Goal: Task Accomplishment & Management: Use online tool/utility

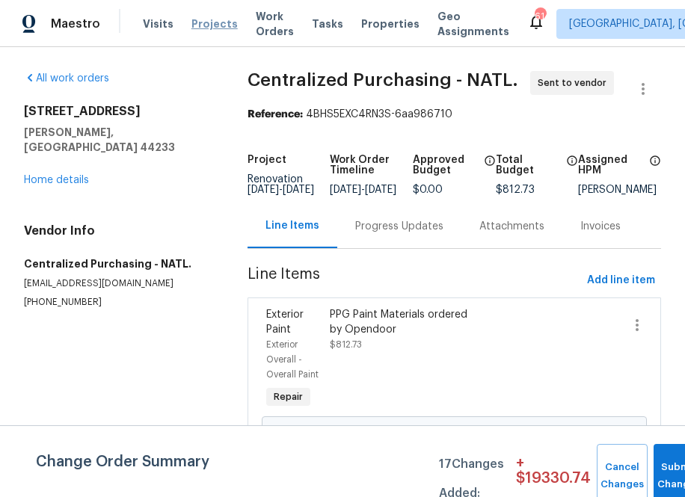
click at [208, 22] on span "Projects" at bounding box center [214, 23] width 46 height 15
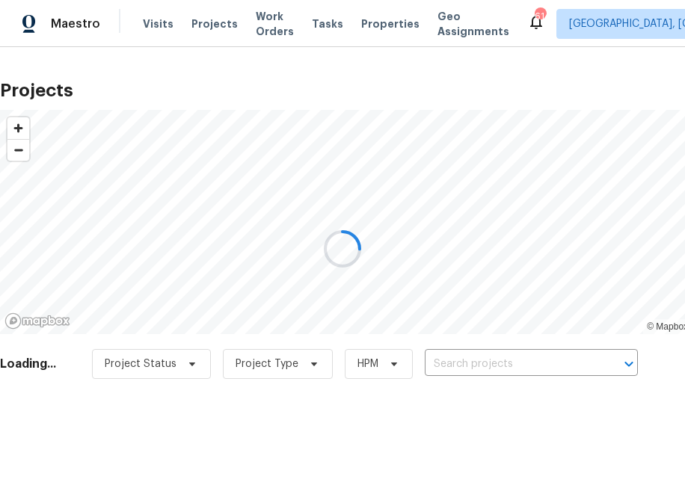
click at [536, 369] on div at bounding box center [342, 248] width 685 height 497
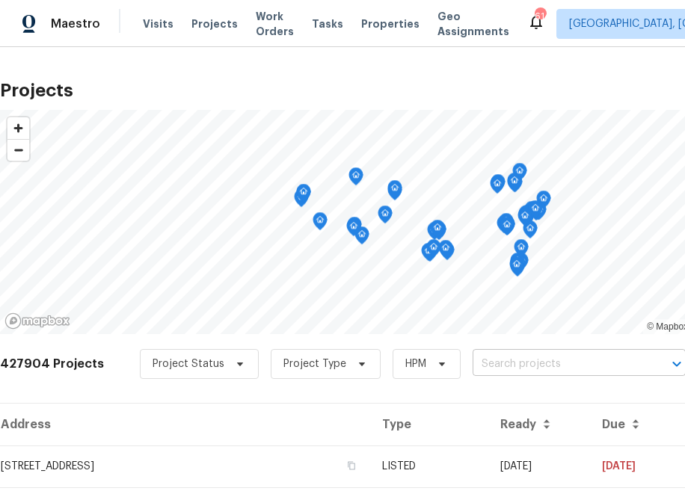
click at [536, 363] on input "text" at bounding box center [557, 364] width 171 height 23
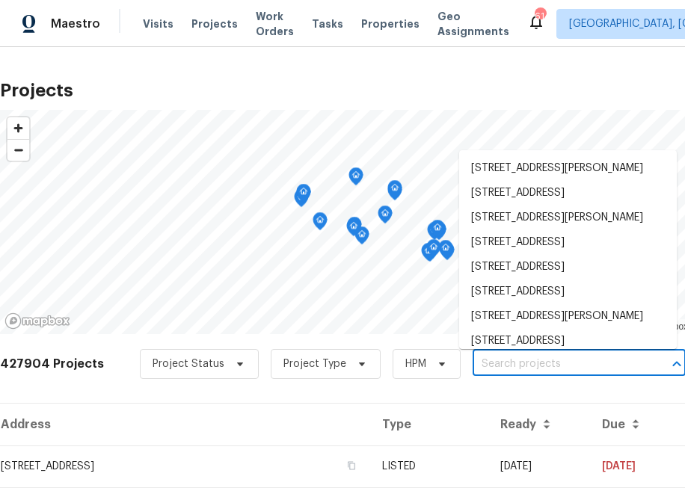
click at [536, 363] on input "text" at bounding box center [557, 364] width 171 height 23
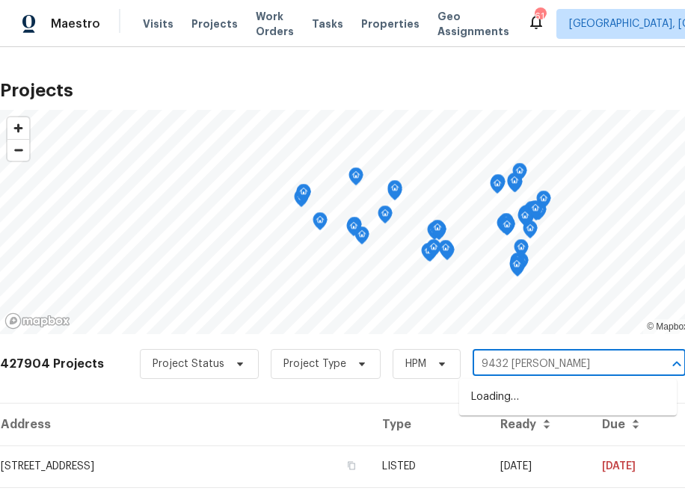
type input "[STREET_ADDRESS][PERSON_NAME]"
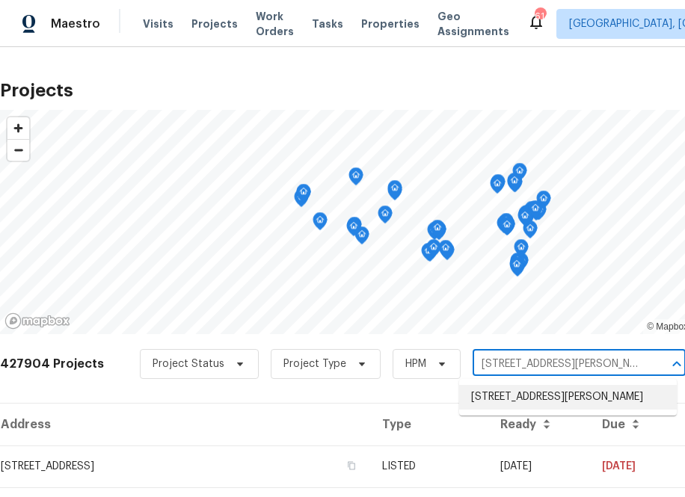
click at [493, 410] on li "[STREET_ADDRESS][PERSON_NAME]" at bounding box center [568, 397] width 218 height 25
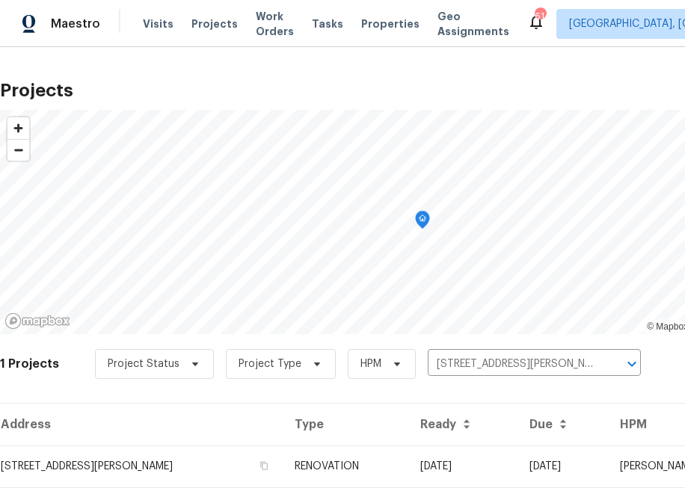
scroll to position [38, 0]
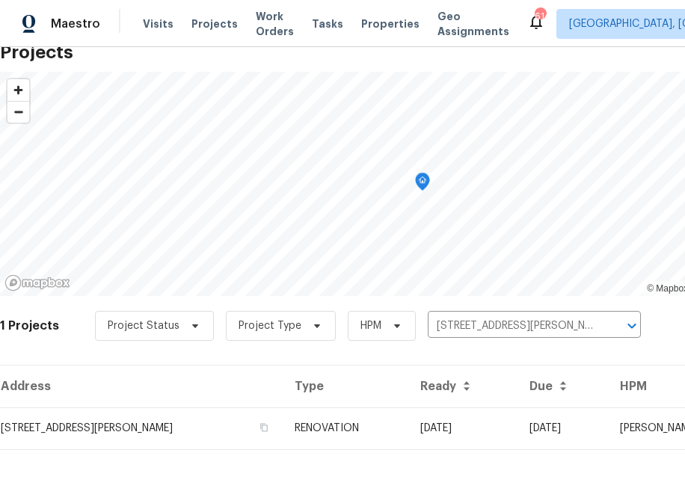
click at [138, 458] on div "Address Type Ready Due HPM Projects [STREET_ADDRESS][PERSON_NAME] RENOVATION [D…" at bounding box center [422, 419] width 845 height 109
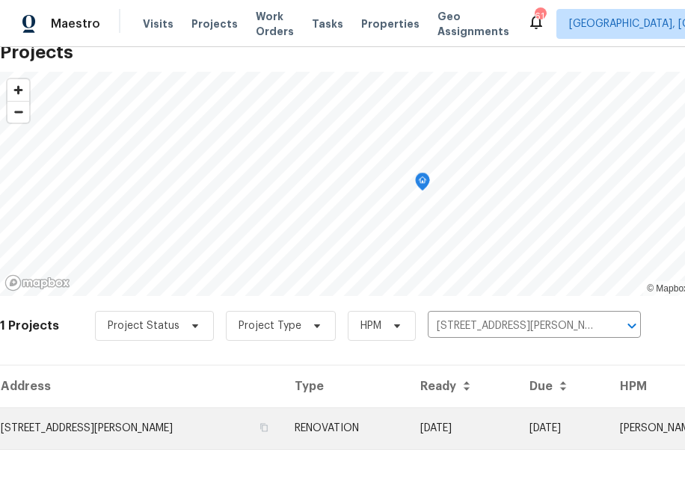
click at [138, 430] on td "[STREET_ADDRESS][PERSON_NAME]" at bounding box center [141, 428] width 283 height 42
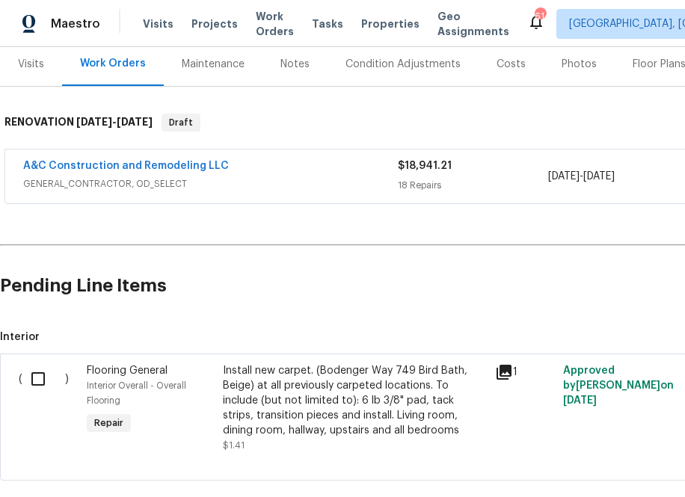
scroll to position [185, 160]
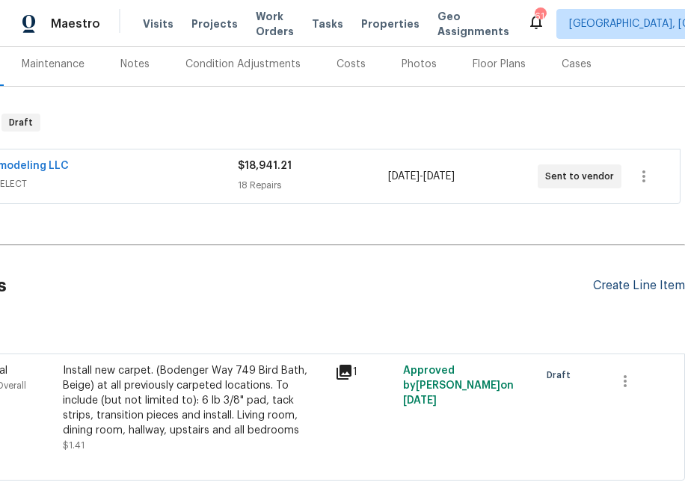
click at [639, 286] on div "Create Line Item" at bounding box center [639, 286] width 92 height 14
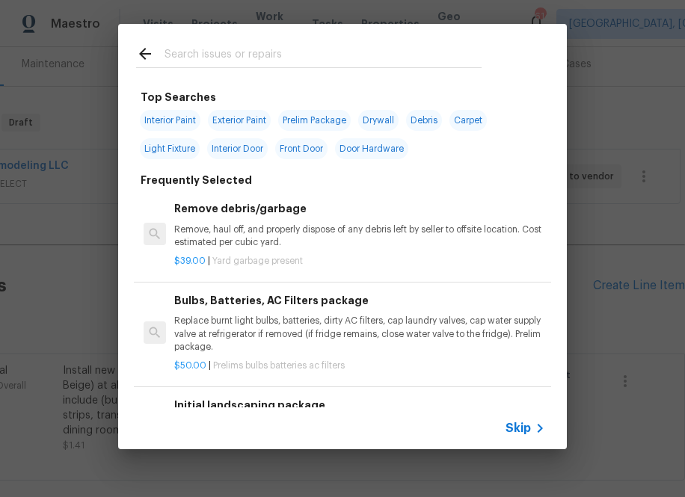
click at [206, 52] on input "text" at bounding box center [322, 56] width 317 height 22
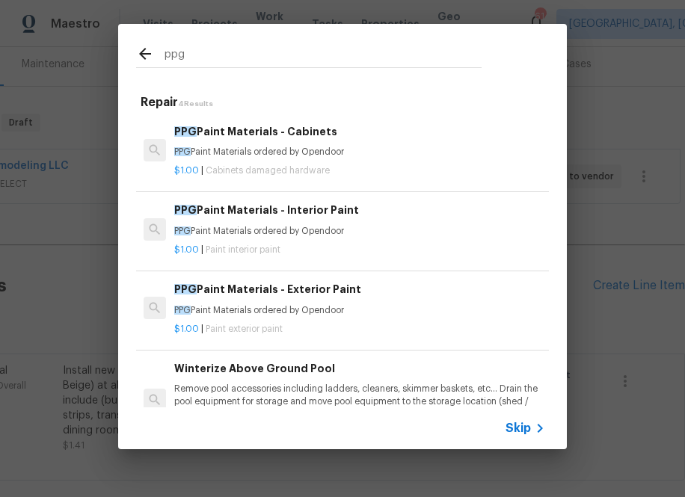
type input "ppg"
click at [304, 224] on div "PPG Paint Materials - Interior Paint PPG Paint Materials ordered by Opendoor" at bounding box center [359, 220] width 371 height 36
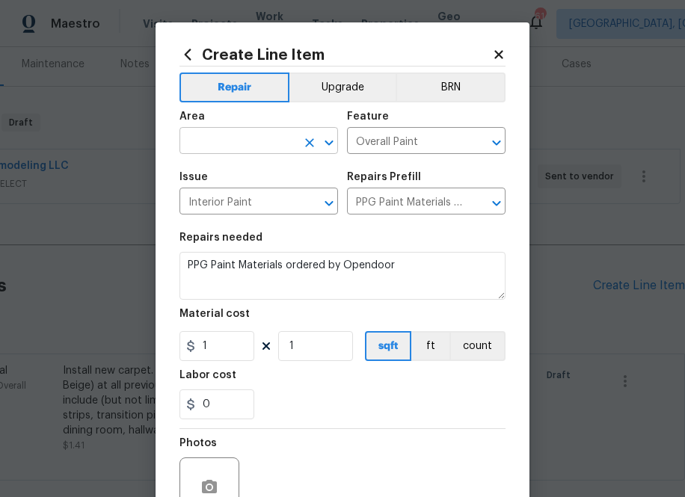
click at [232, 149] on input "text" at bounding box center [237, 142] width 117 height 23
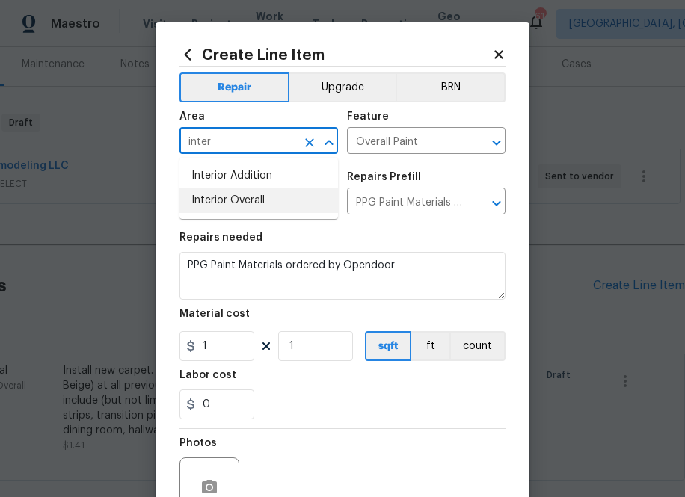
click at [262, 207] on li "Interior Overall" at bounding box center [258, 200] width 158 height 25
type input "Interior Overall"
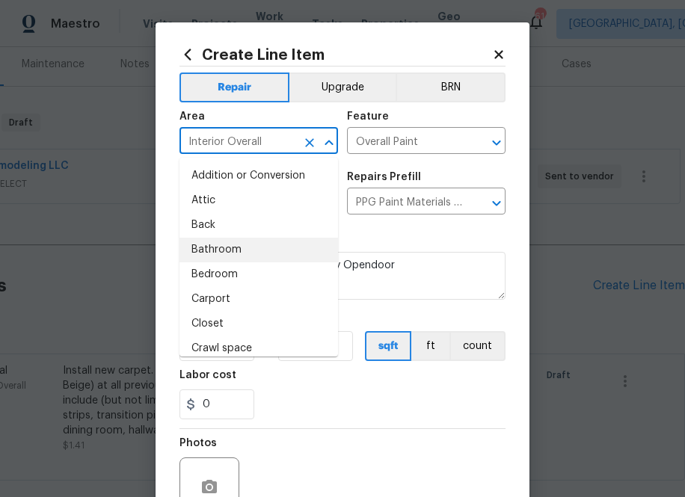
click at [420, 235] on div "Repairs needed" at bounding box center [342, 241] width 326 height 19
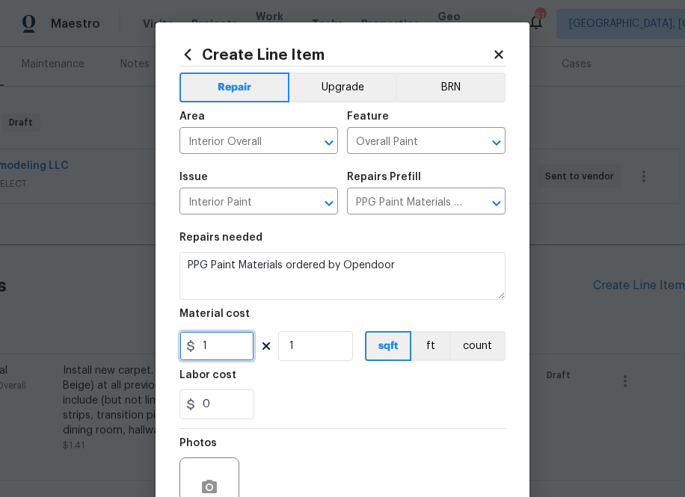
click at [237, 335] on input "1" at bounding box center [216, 346] width 75 height 30
paste input "433.863328"
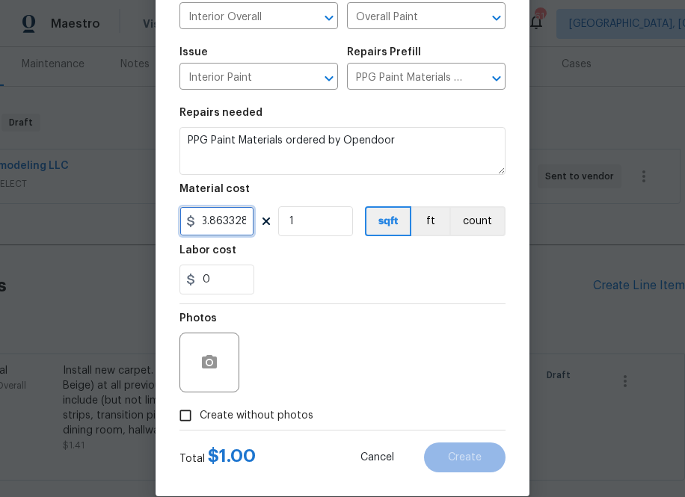
scroll to position [147, 0]
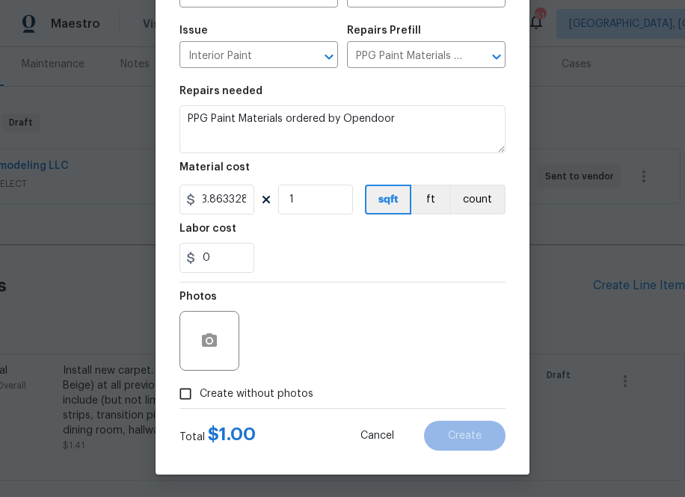
type input "1433.86"
click at [305, 311] on div "Photos" at bounding box center [342, 331] width 326 height 97
click at [280, 393] on span "Create without photos" at bounding box center [257, 394] width 114 height 16
click at [200, 393] on input "Create without photos" at bounding box center [185, 394] width 28 height 28
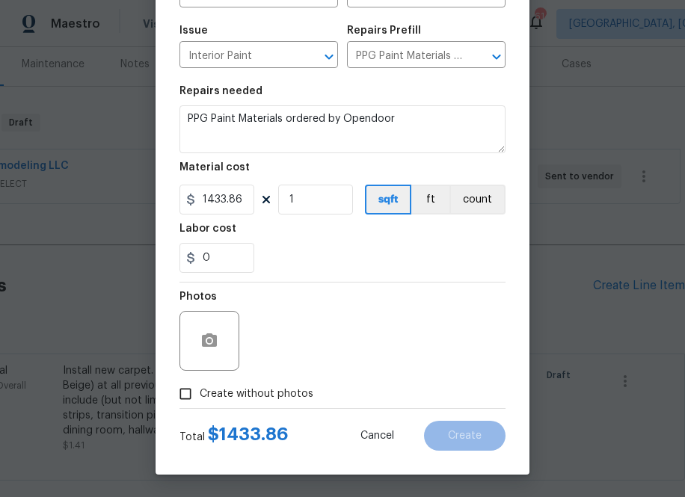
checkbox input "true"
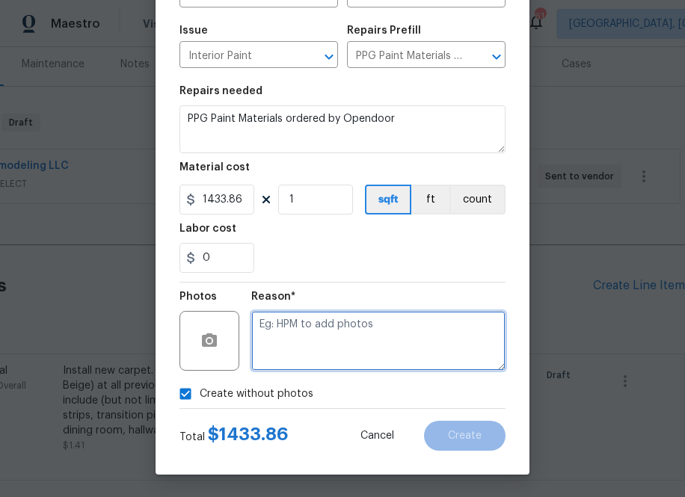
click at [327, 313] on textarea at bounding box center [378, 341] width 254 height 60
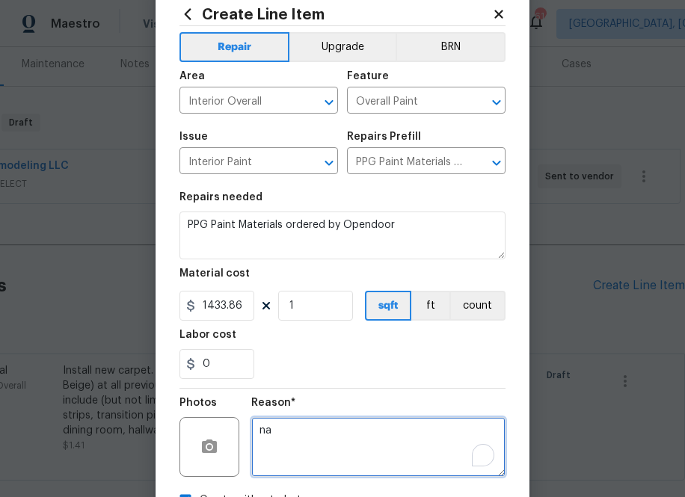
scroll to position [147, 0]
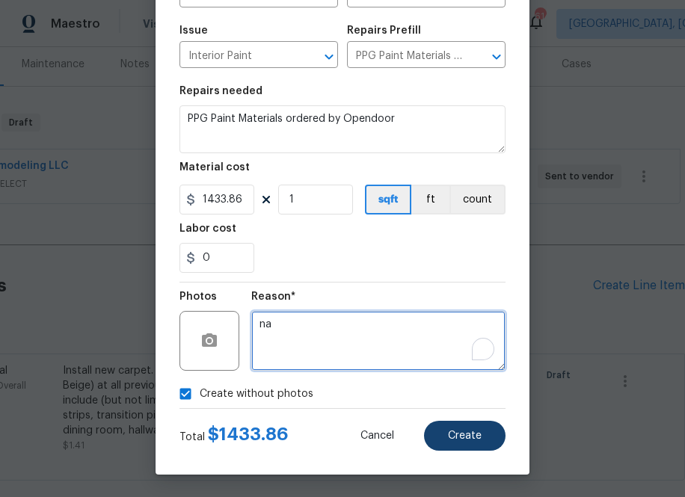
type textarea "na"
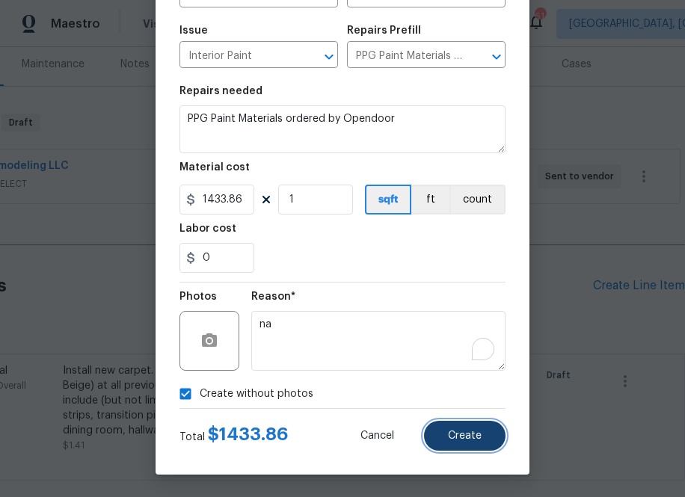
click at [480, 435] on span "Create" at bounding box center [465, 436] width 34 height 11
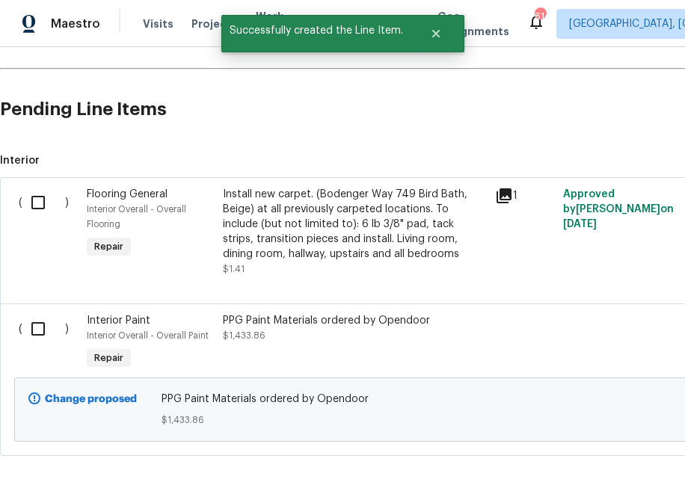
scroll to position [366, 0]
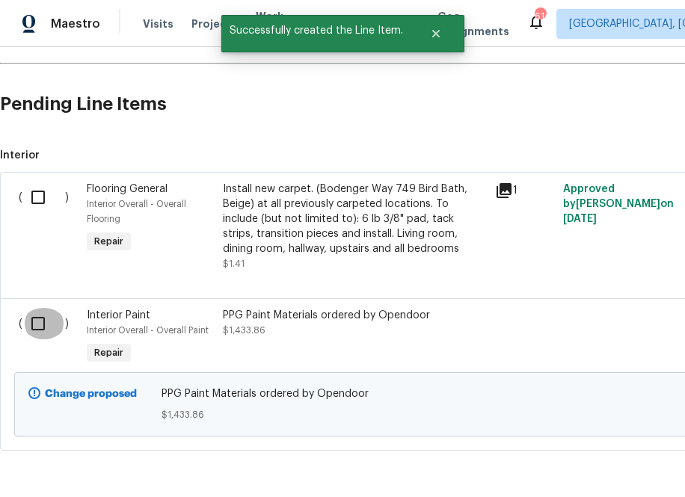
click at [37, 323] on input "checkbox" at bounding box center [43, 323] width 43 height 31
checkbox input "true"
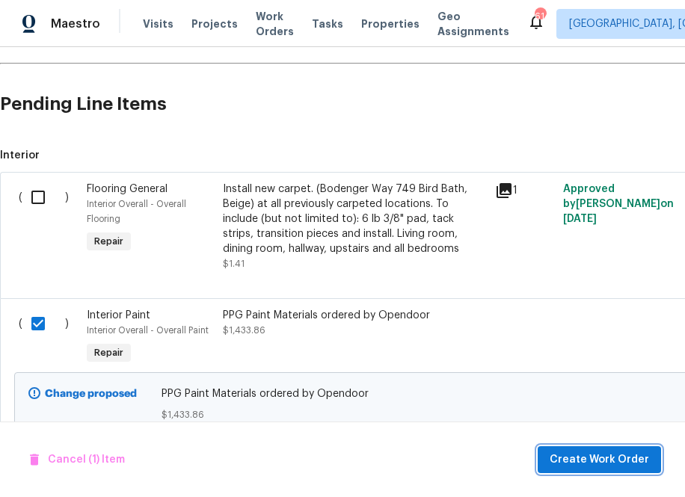
click at [608, 457] on span "Create Work Order" at bounding box center [598, 460] width 99 height 19
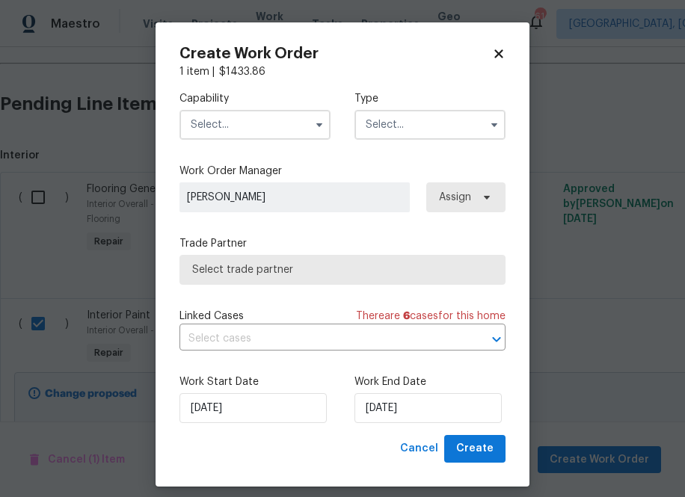
click at [294, 128] on input "text" at bounding box center [254, 125] width 151 height 30
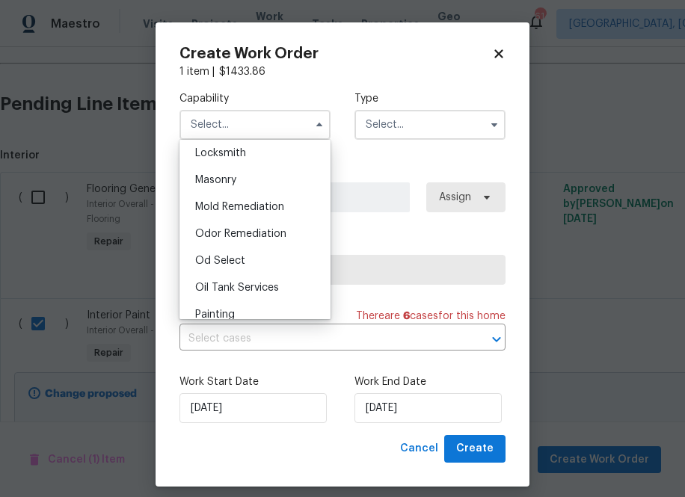
scroll to position [1130, 0]
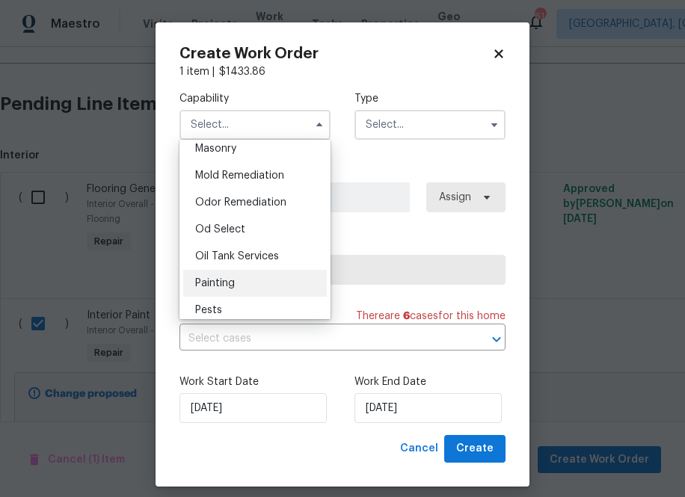
click at [265, 293] on div "Painting" at bounding box center [255, 283] width 144 height 27
type input "Painting"
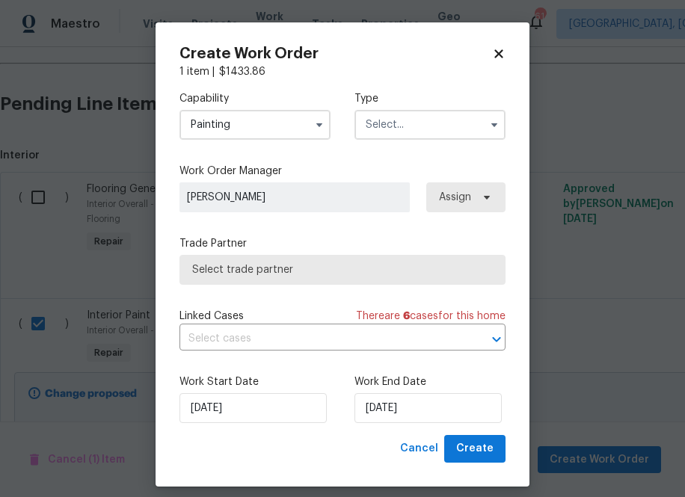
click at [374, 120] on input "text" at bounding box center [429, 125] width 151 height 30
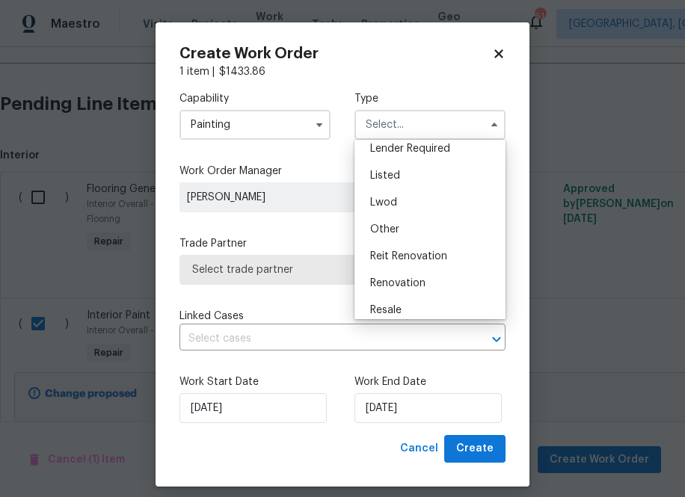
scroll to position [178, 0]
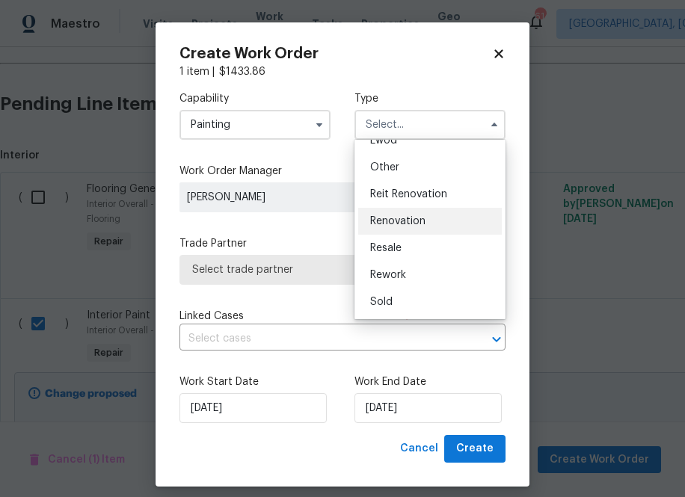
click at [416, 212] on div "Renovation" at bounding box center [430, 221] width 144 height 27
type input "Renovation"
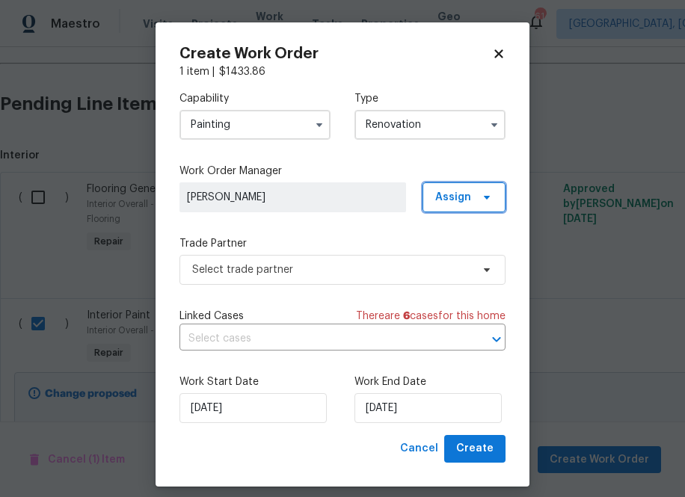
click at [457, 188] on span "Assign" at bounding box center [463, 197] width 83 height 30
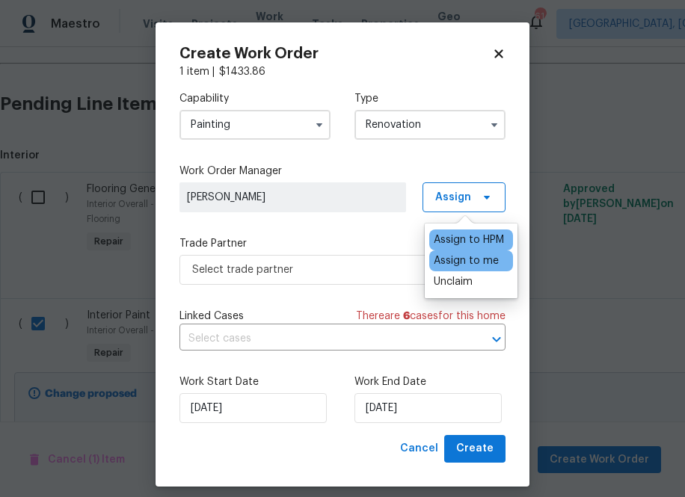
click at [444, 255] on div "Assign to me" at bounding box center [466, 260] width 65 height 15
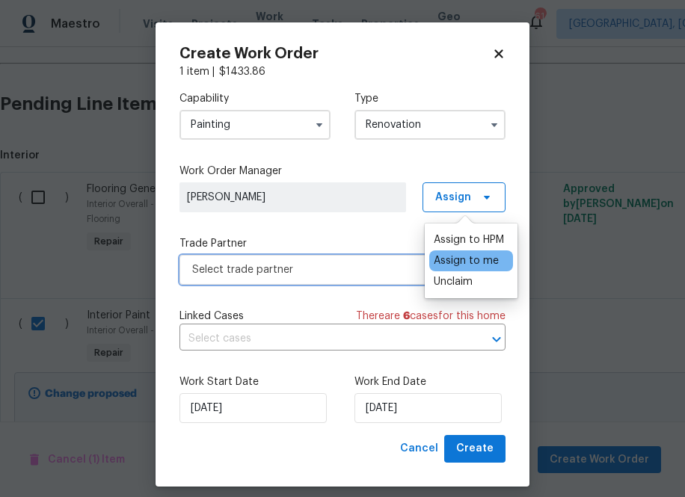
click at [377, 262] on span "Select trade partner" at bounding box center [331, 269] width 279 height 15
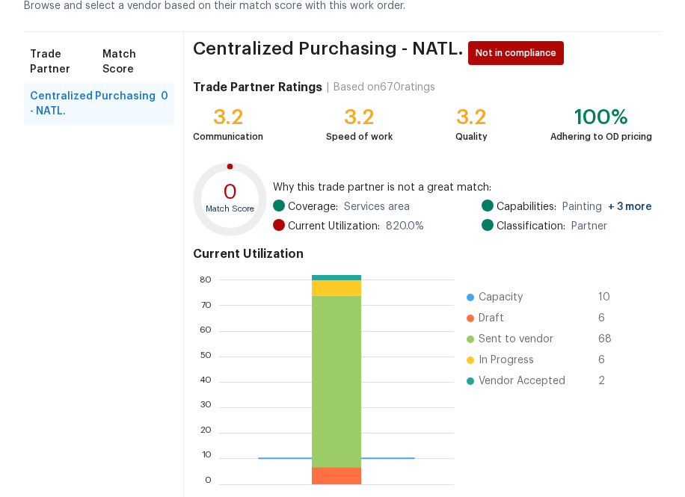
scroll to position [161, 0]
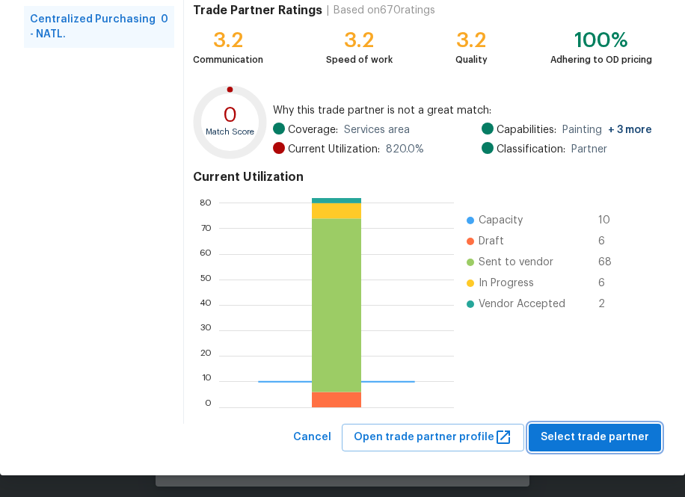
click at [611, 449] on button "Select trade partner" at bounding box center [595, 438] width 132 height 28
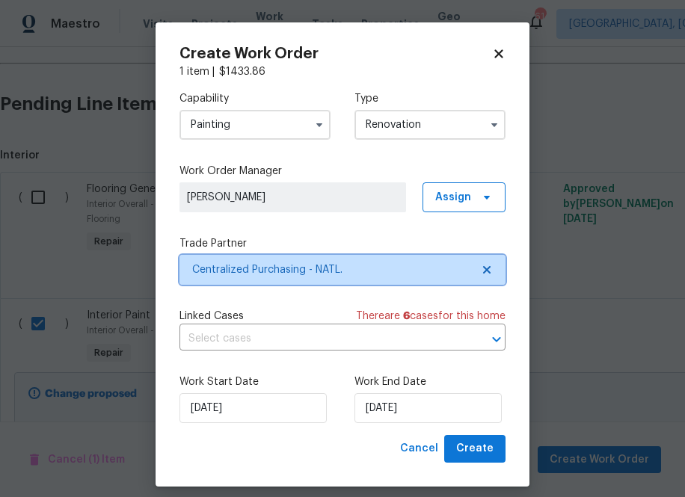
scroll to position [0, 0]
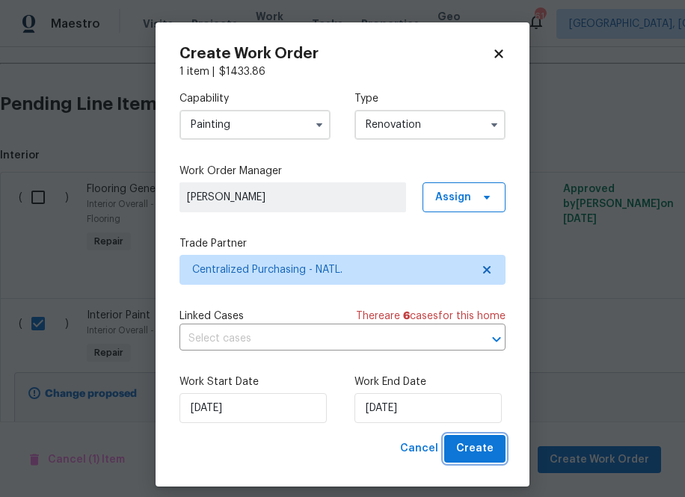
click at [458, 443] on button "Create" at bounding box center [474, 449] width 61 height 28
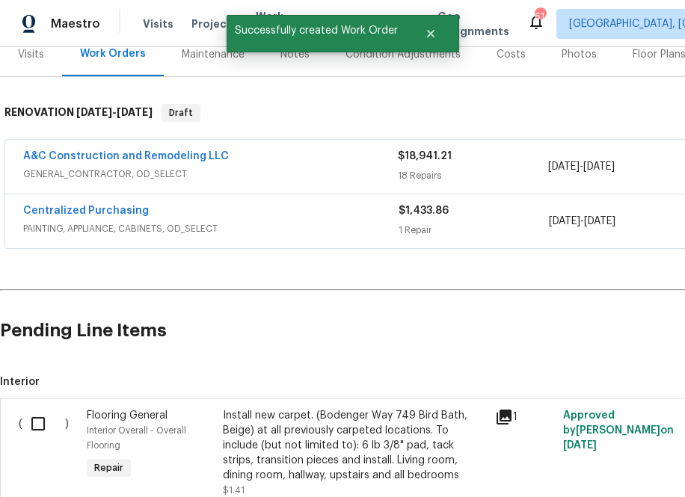
scroll to position [141, 0]
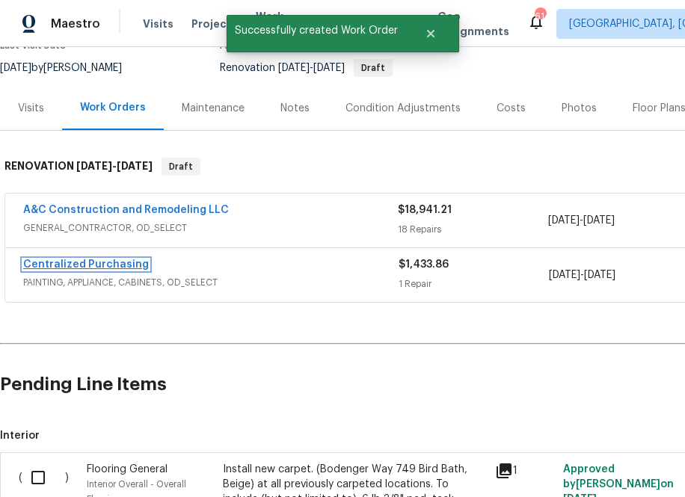
click at [99, 261] on link "Centralized Purchasing" at bounding box center [86, 264] width 126 height 10
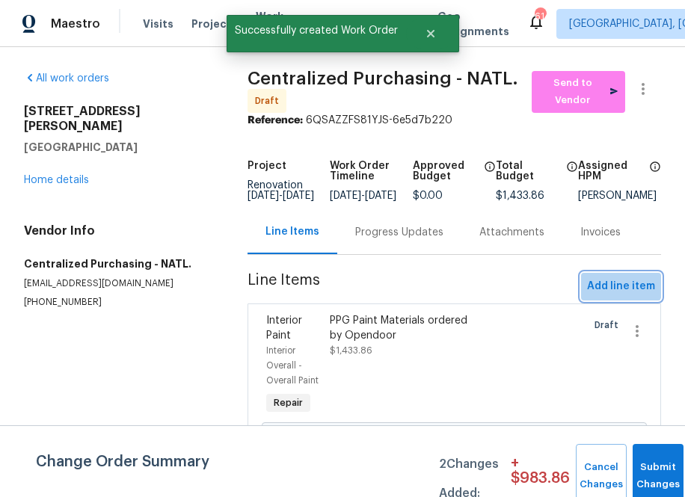
click at [609, 292] on span "Add line item" at bounding box center [621, 286] width 68 height 19
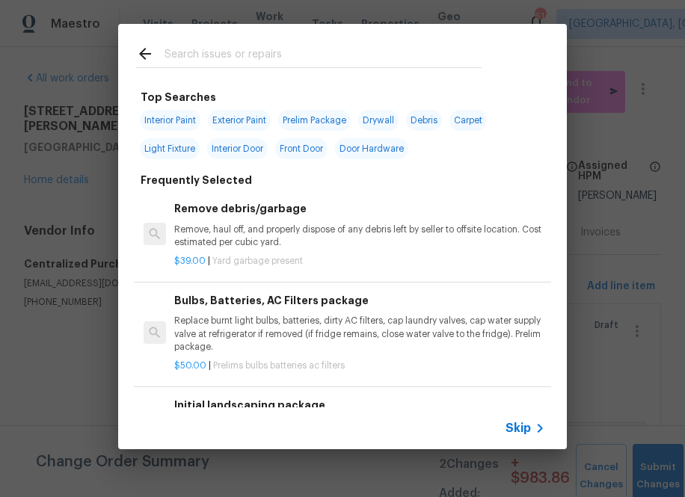
click at [272, 62] on input "text" at bounding box center [322, 56] width 317 height 22
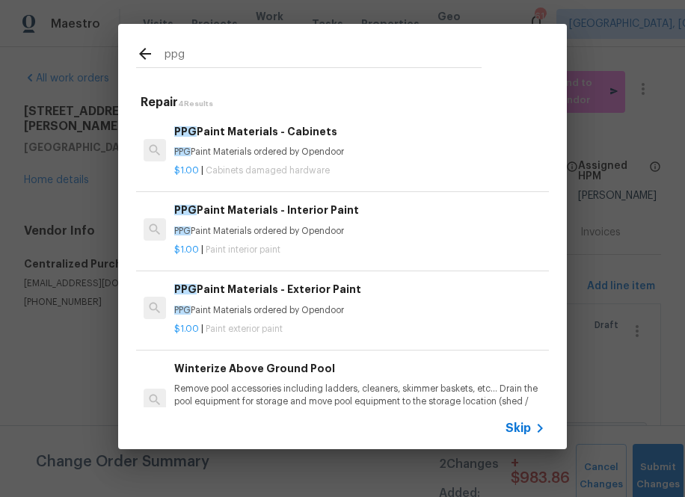
type input "ppg"
click at [215, 301] on div "PPG Paint Materials - Exterior Paint PPG Paint Materials ordered by Opendoor" at bounding box center [359, 299] width 371 height 36
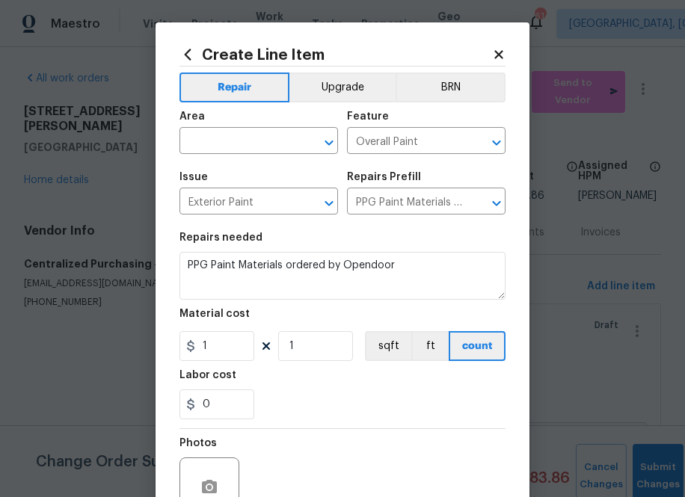
click at [244, 156] on span "Area ​" at bounding box center [258, 132] width 158 height 61
click at [244, 148] on input "text" at bounding box center [237, 142] width 117 height 23
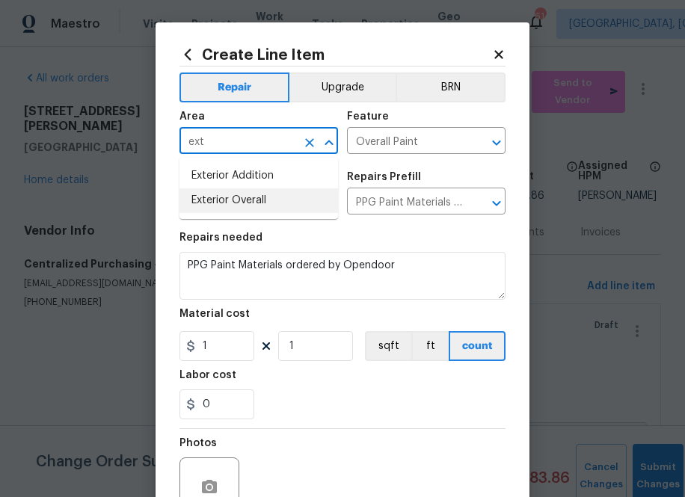
click at [247, 201] on li "Exterior Overall" at bounding box center [258, 200] width 158 height 25
type input "Exterior Overall"
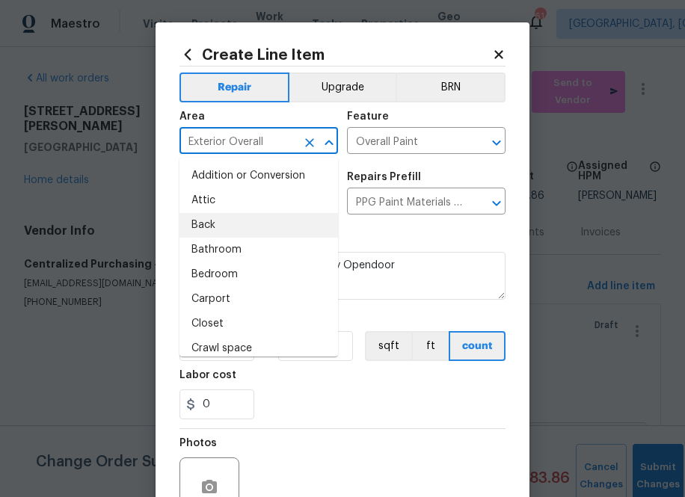
click at [387, 232] on section "Repairs needed PPG Paint Materials ordered by Opendoor Material cost 1 1 sqft f…" at bounding box center [342, 326] width 326 height 205
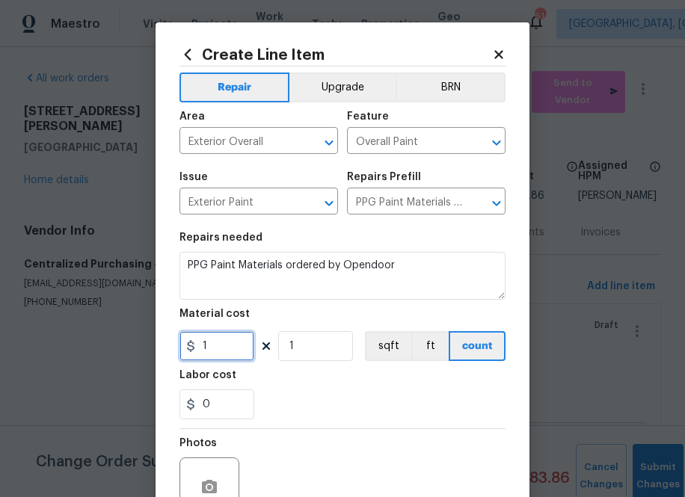
click at [236, 346] on input "1" at bounding box center [216, 346] width 75 height 30
paste input "857.5448796"
type input "857.54"
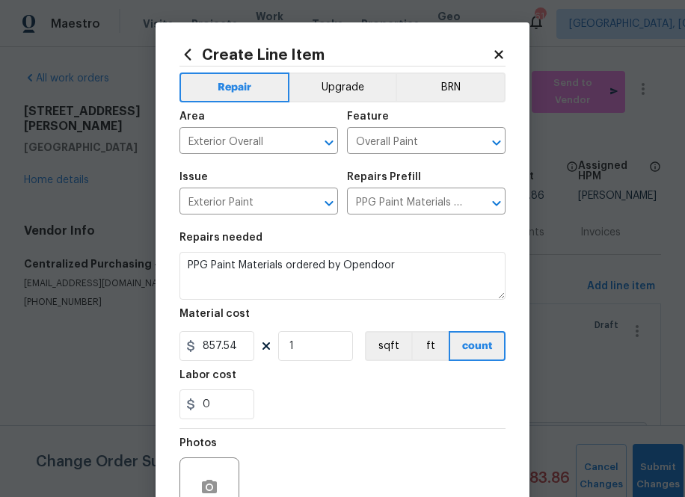
click at [295, 392] on div "0" at bounding box center [342, 404] width 326 height 30
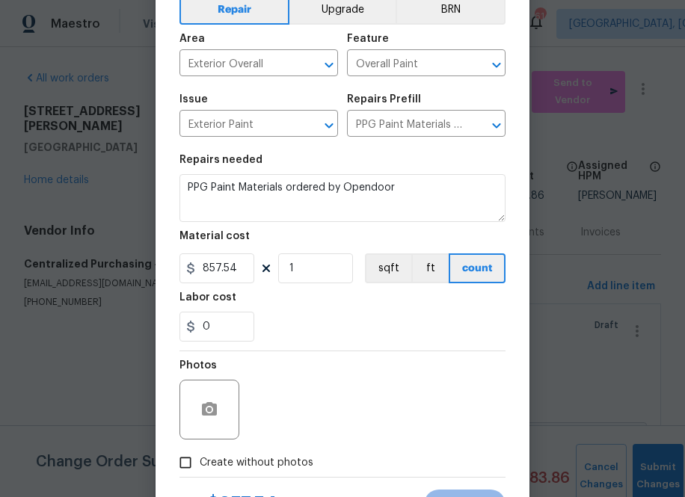
scroll to position [95, 0]
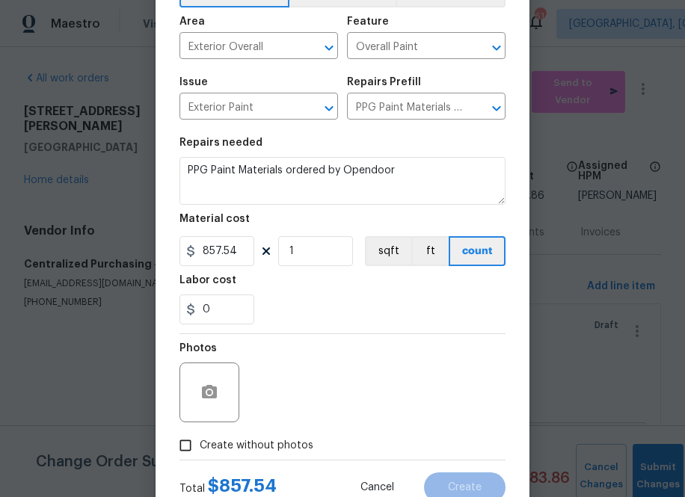
click at [262, 435] on label "Create without photos" at bounding box center [242, 445] width 142 height 28
click at [200, 435] on input "Create without photos" at bounding box center [185, 445] width 28 height 28
checkbox input "true"
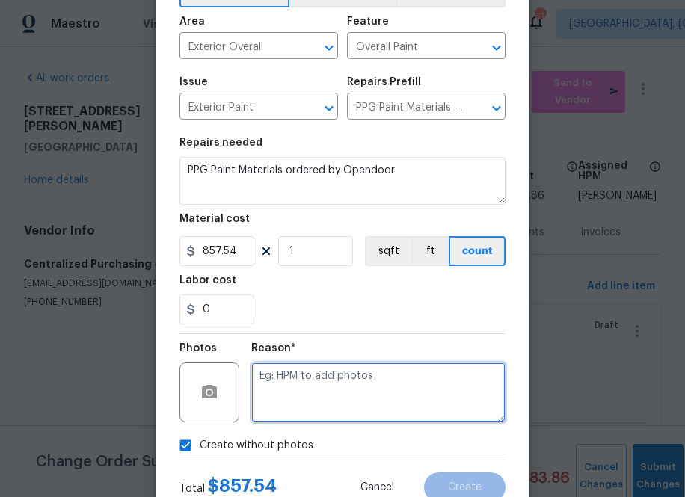
click at [293, 398] on textarea at bounding box center [378, 393] width 254 height 60
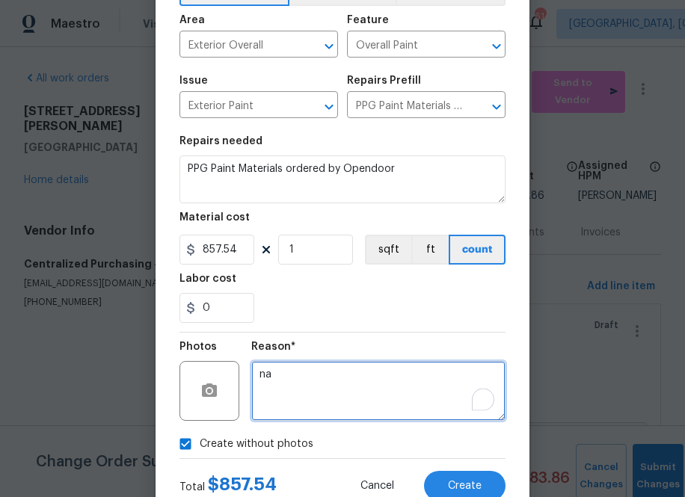
scroll to position [147, 0]
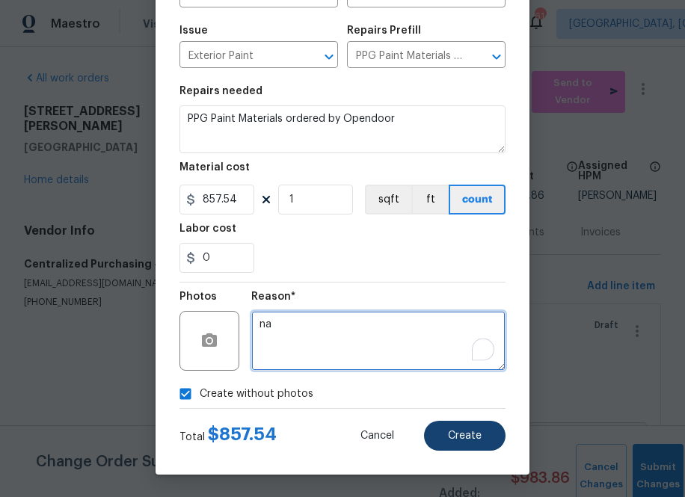
type textarea "na"
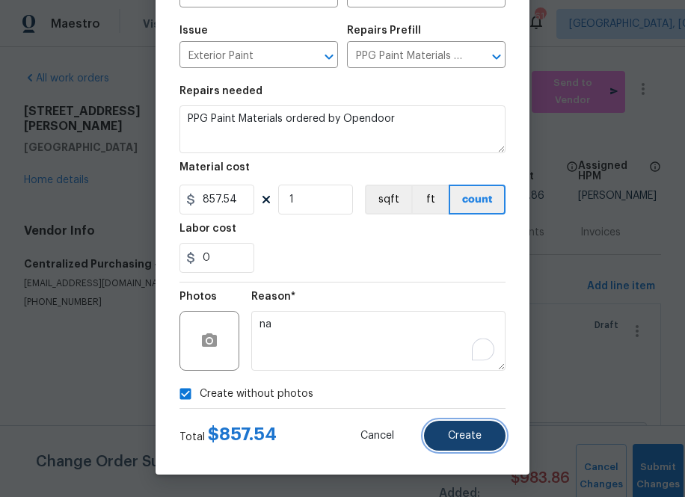
click at [455, 445] on button "Create" at bounding box center [464, 436] width 81 height 30
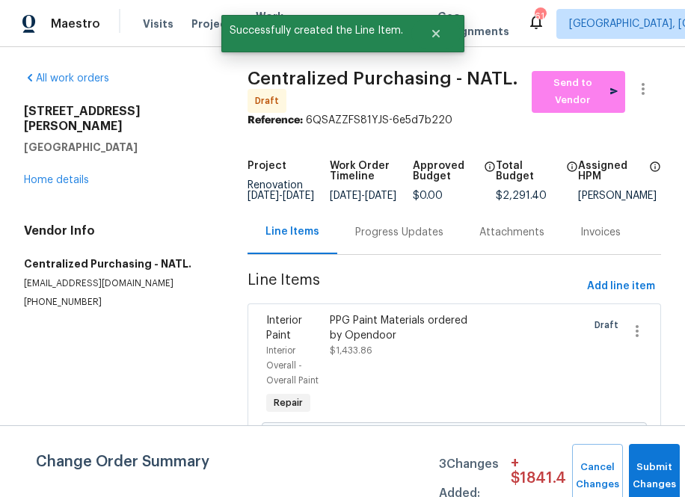
scroll to position [106, 0]
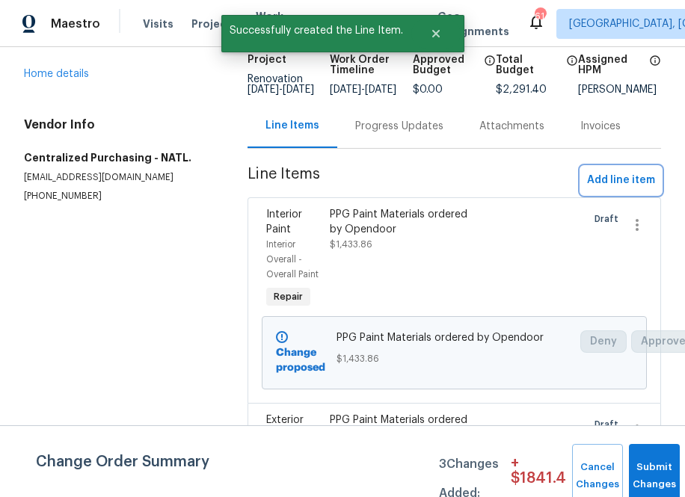
click at [630, 190] on span "Add line item" at bounding box center [621, 180] width 68 height 19
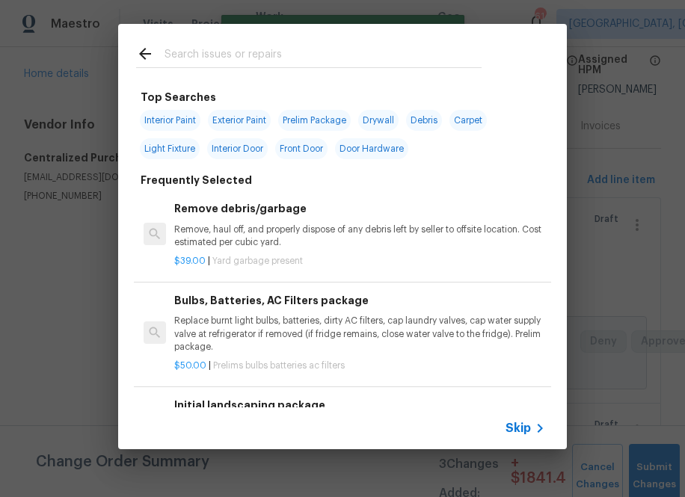
click at [378, 62] on input "text" at bounding box center [322, 56] width 317 height 22
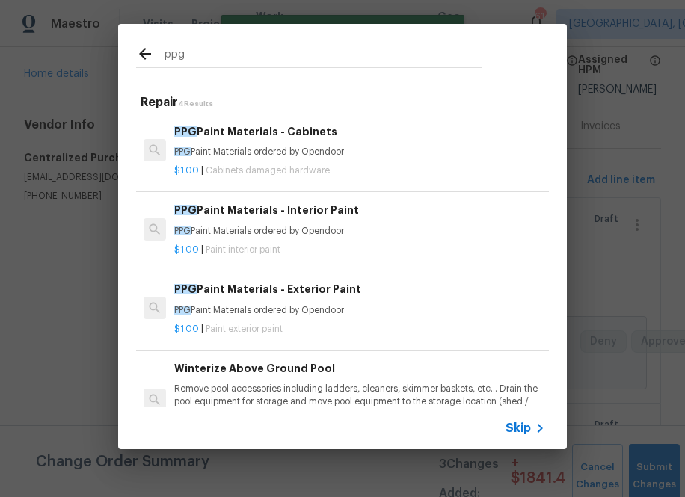
type input "ppg"
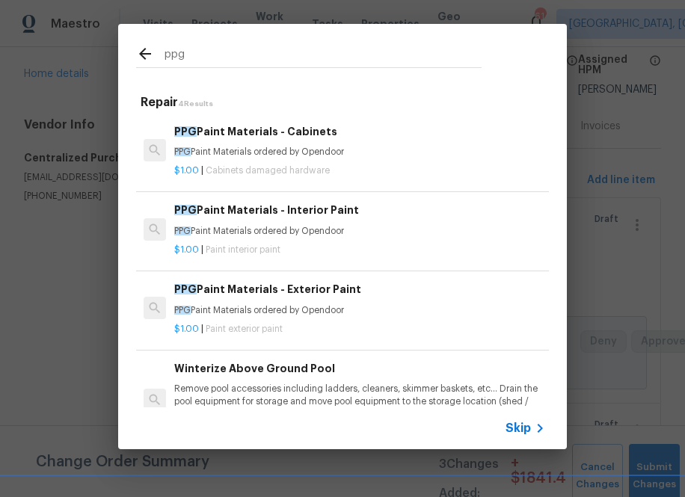
click at [231, 170] on span "Cabinets damaged hardware" at bounding box center [268, 170] width 124 height 9
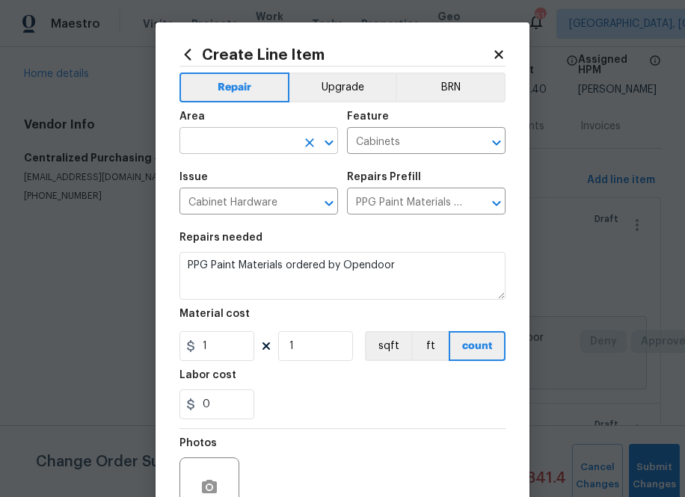
click at [268, 147] on input "text" at bounding box center [237, 142] width 117 height 23
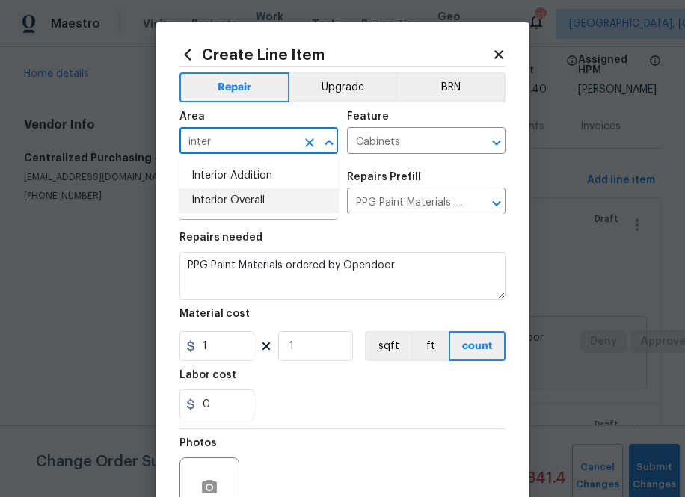
click at [266, 203] on li "Interior Overall" at bounding box center [258, 200] width 158 height 25
type input "Interior Overall"
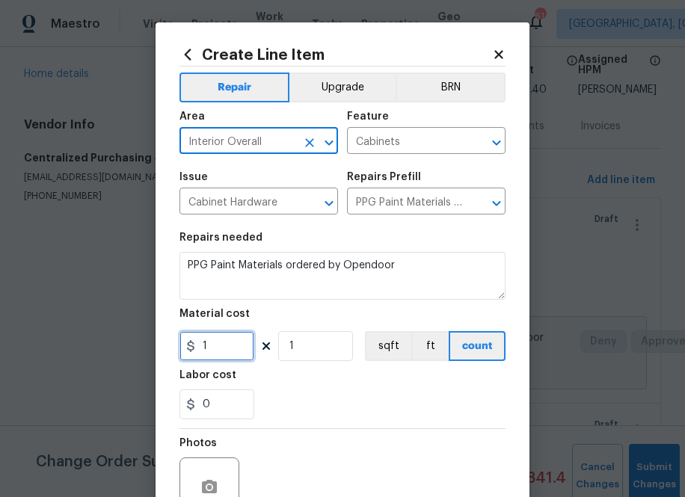
click at [224, 333] on input "1" at bounding box center [216, 346] width 75 height 30
paste input "838.2117926"
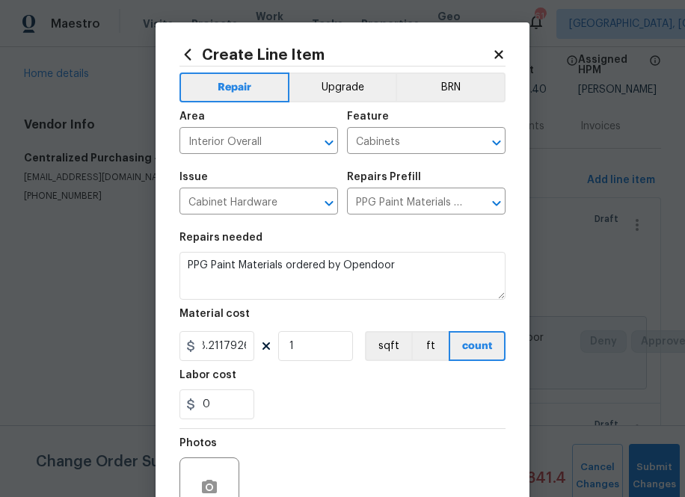
type input "838.21"
click at [295, 398] on div "0" at bounding box center [342, 404] width 326 height 30
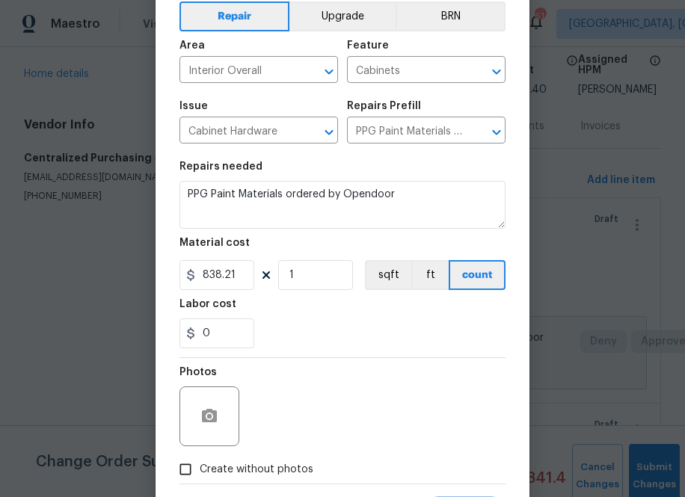
scroll to position [147, 0]
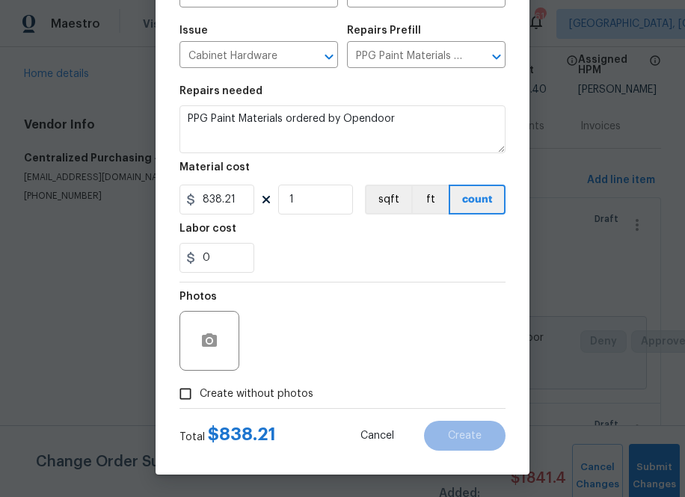
click at [265, 393] on span "Create without photos" at bounding box center [257, 394] width 114 height 16
click at [200, 393] on input "Create without photos" at bounding box center [185, 394] width 28 height 28
checkbox input "true"
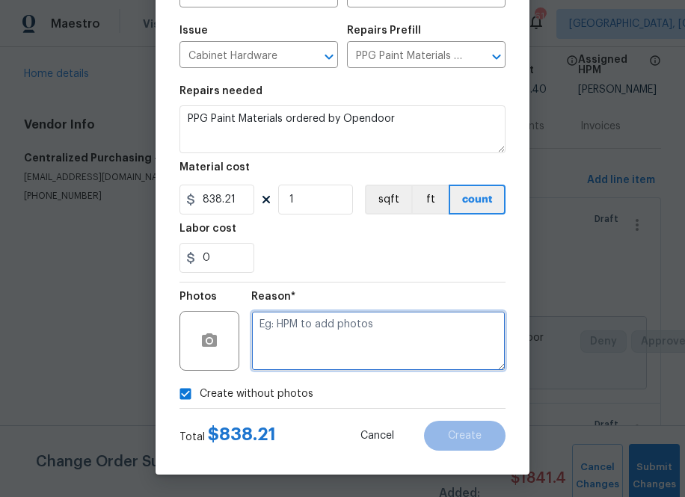
click at [304, 334] on textarea at bounding box center [378, 341] width 254 height 60
type textarea "na"
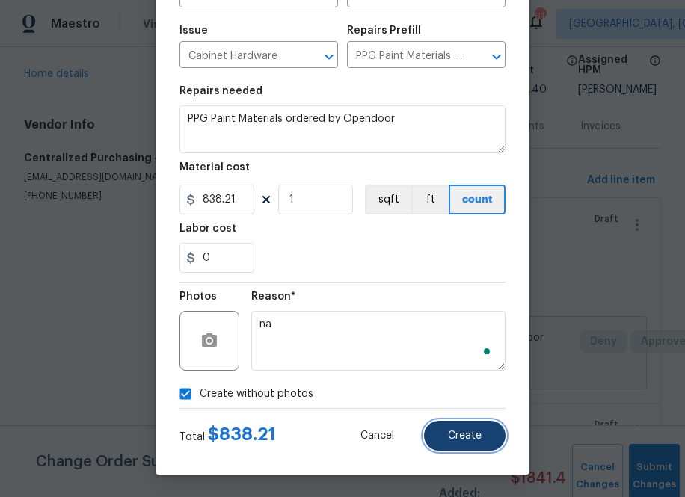
click at [460, 449] on button "Create" at bounding box center [464, 436] width 81 height 30
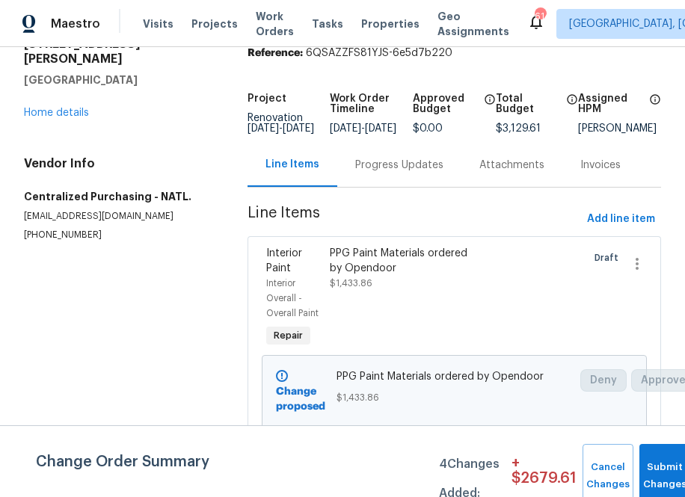
scroll to position [0, 0]
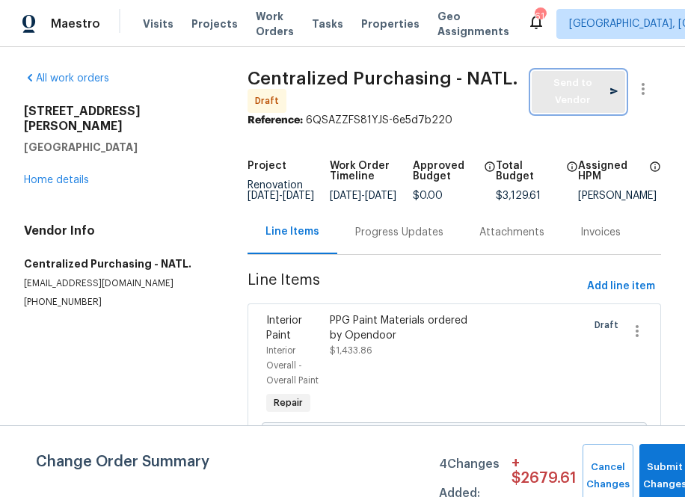
click at [554, 106] on span "Send to Vendor" at bounding box center [578, 92] width 78 height 34
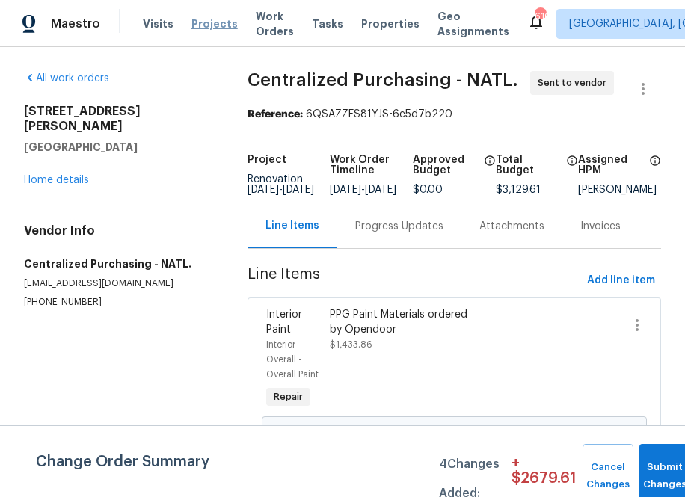
click at [206, 22] on span "Projects" at bounding box center [214, 23] width 46 height 15
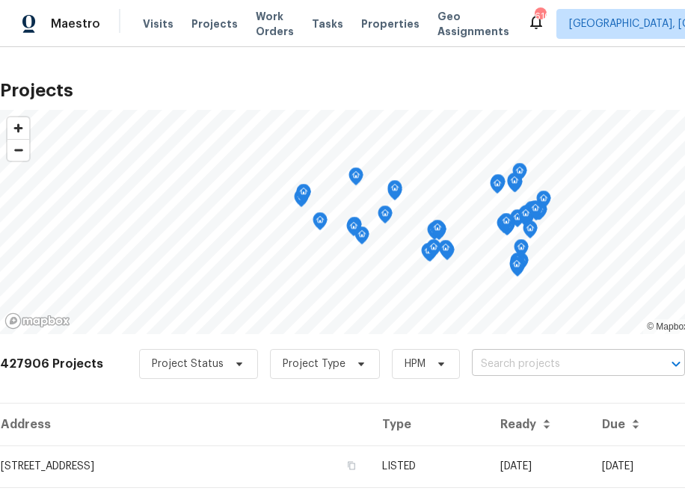
click at [560, 359] on input "text" at bounding box center [557, 364] width 171 height 23
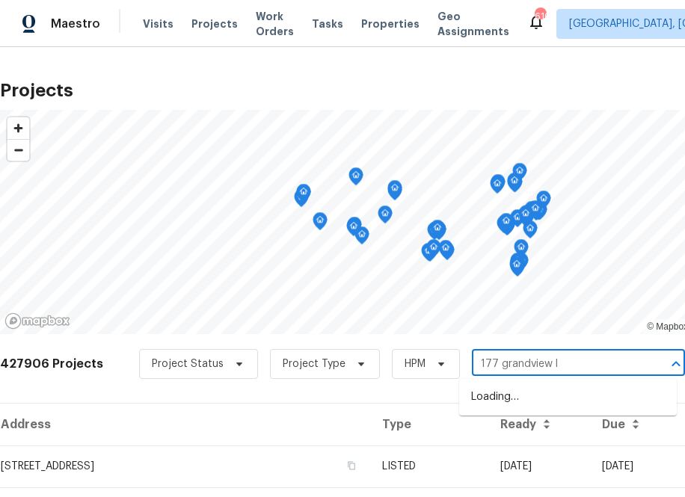
type input "177 grandview ln"
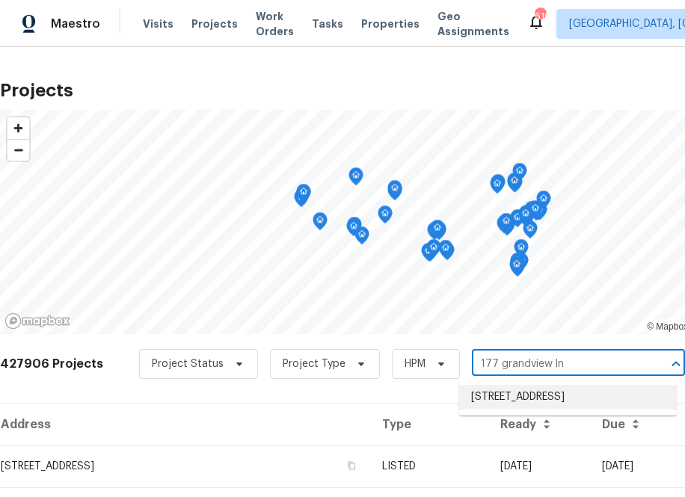
click at [540, 407] on li "[STREET_ADDRESS]" at bounding box center [568, 397] width 218 height 25
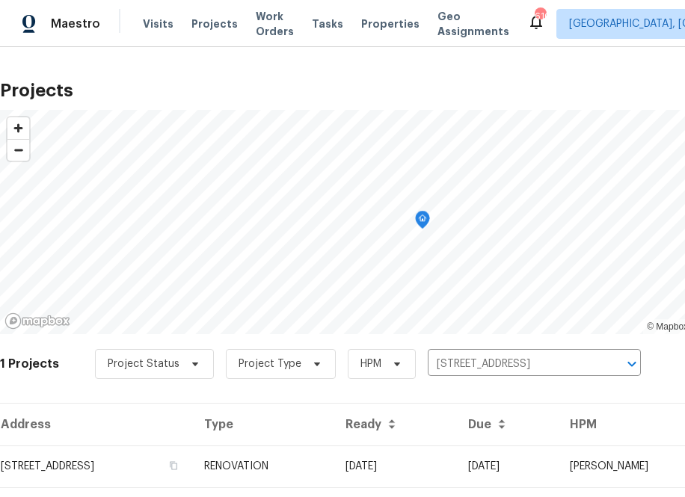
scroll to position [38, 0]
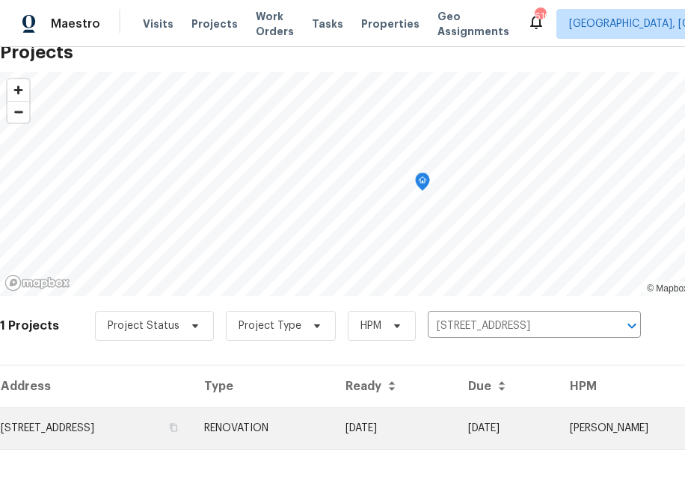
click at [147, 434] on td "[STREET_ADDRESS]" at bounding box center [96, 428] width 192 height 42
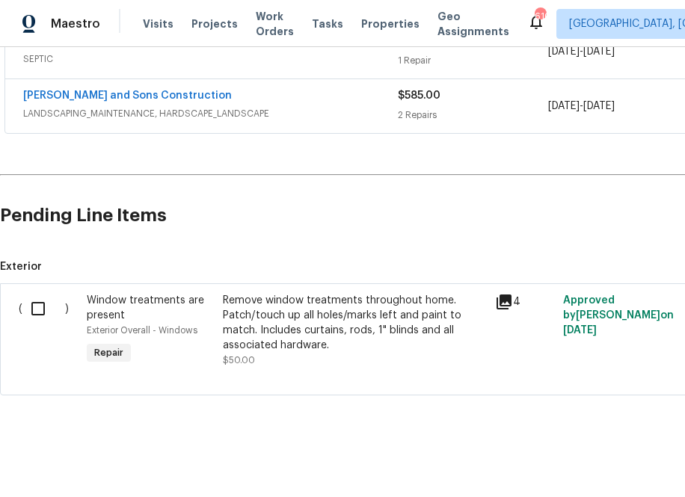
scroll to position [473, 160]
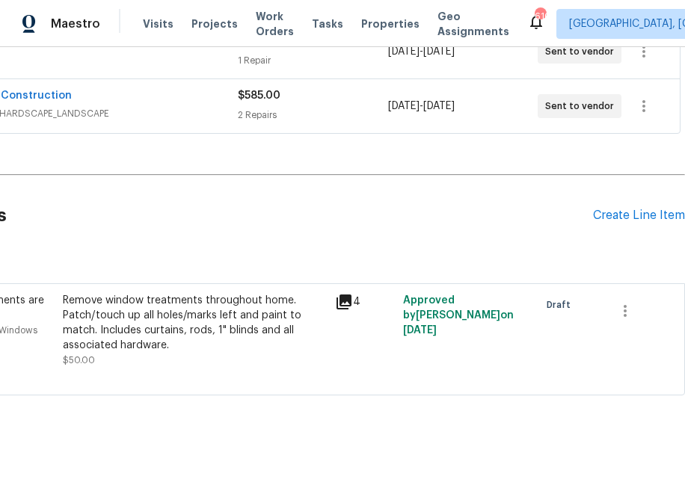
click at [644, 200] on div "Pending Line Items Create Line Item" at bounding box center [262, 216] width 845 height 70
click at [644, 213] on div "Create Line Item" at bounding box center [639, 216] width 92 height 14
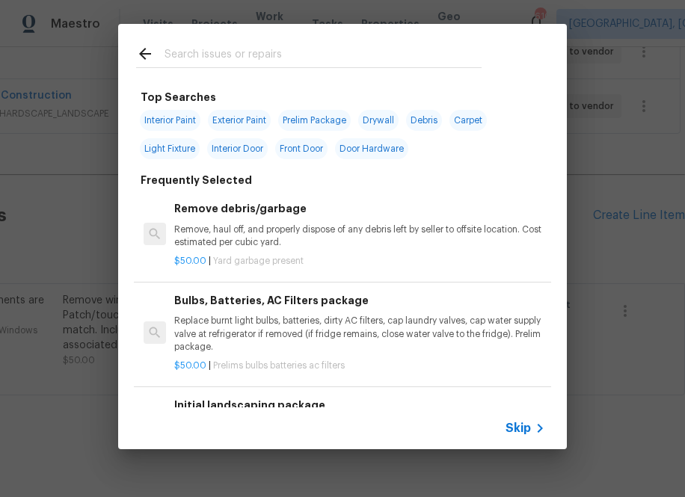
click at [242, 64] on input "text" at bounding box center [322, 56] width 317 height 22
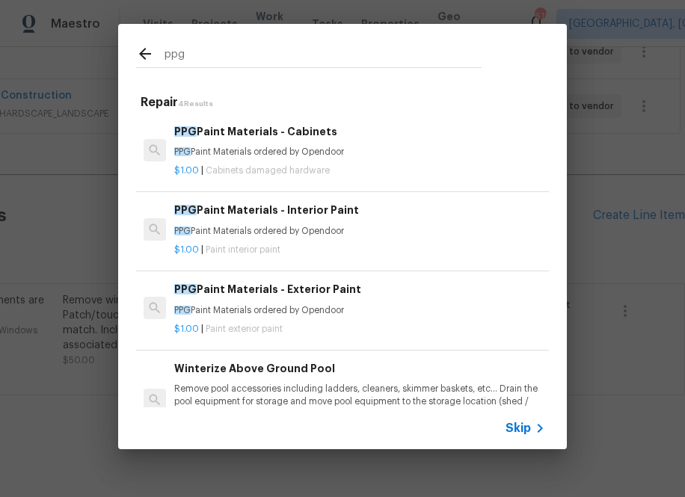
type input "ppg"
click at [224, 223] on div "PPG Paint Materials - Interior Paint PPG Paint Materials ordered by Opendoor" at bounding box center [359, 220] width 371 height 36
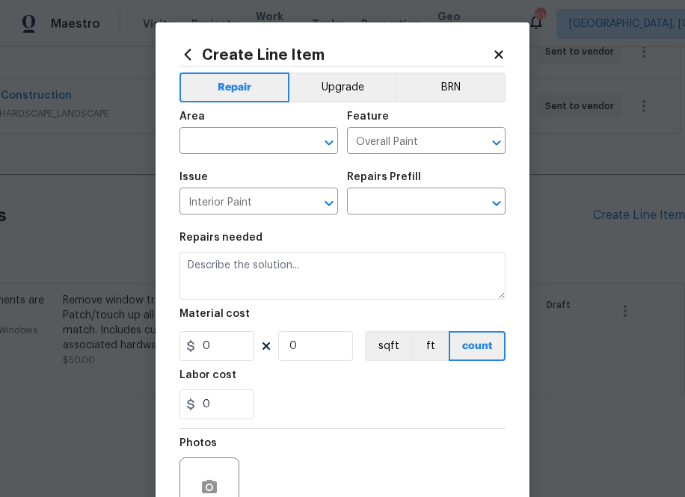
type input "PPG Paint Materials - Interior Paint $1.00"
type textarea "PPG Paint Materials ordered by Opendoor"
type input "1"
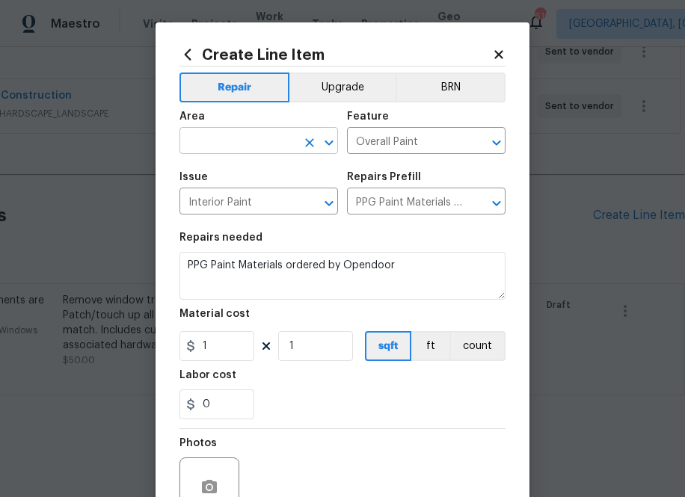
click at [212, 141] on input "text" at bounding box center [237, 142] width 117 height 23
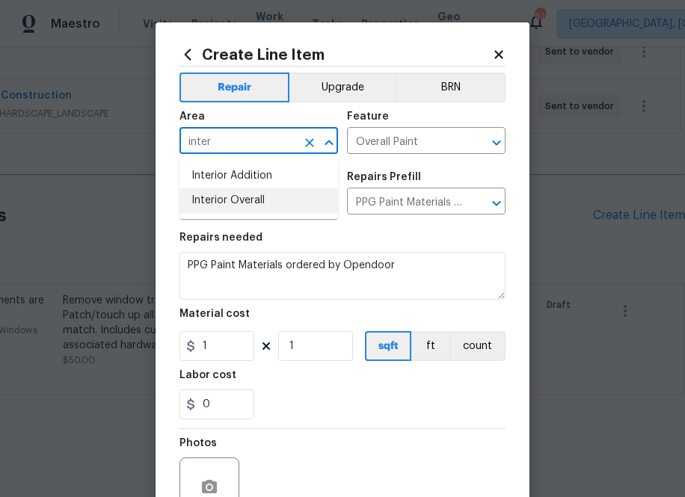
click at [255, 197] on li "Interior Overall" at bounding box center [258, 200] width 158 height 25
type input "Interior Overall"
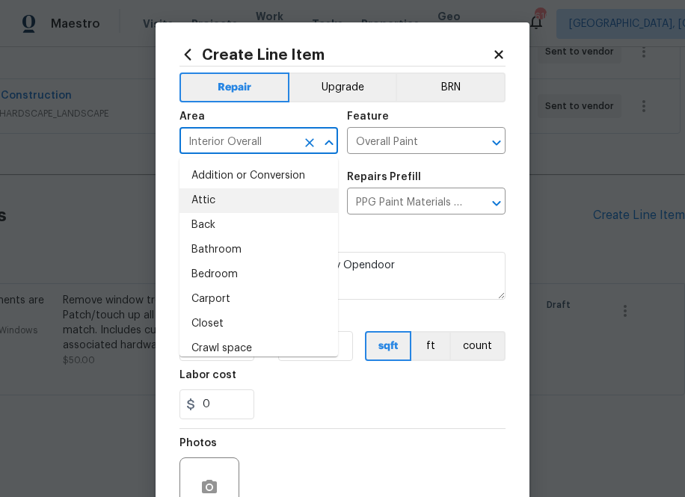
click at [410, 232] on section "Repairs needed PPG Paint Materials ordered by Opendoor Material cost 1 1 sqft f…" at bounding box center [342, 326] width 326 height 205
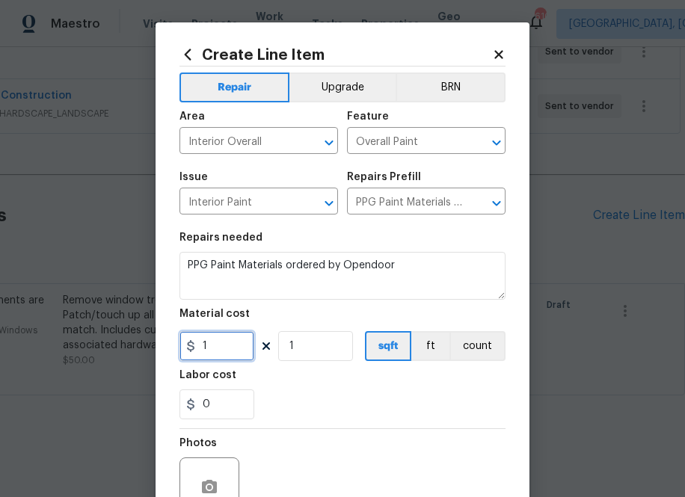
click at [238, 342] on input "1" at bounding box center [216, 346] width 75 height 30
paste input "662.7223979"
type input "662.72"
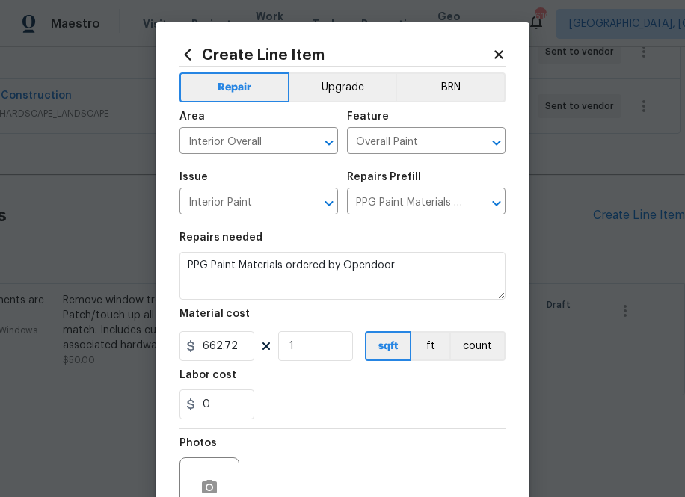
click at [298, 386] on div "Labor cost" at bounding box center [342, 379] width 326 height 19
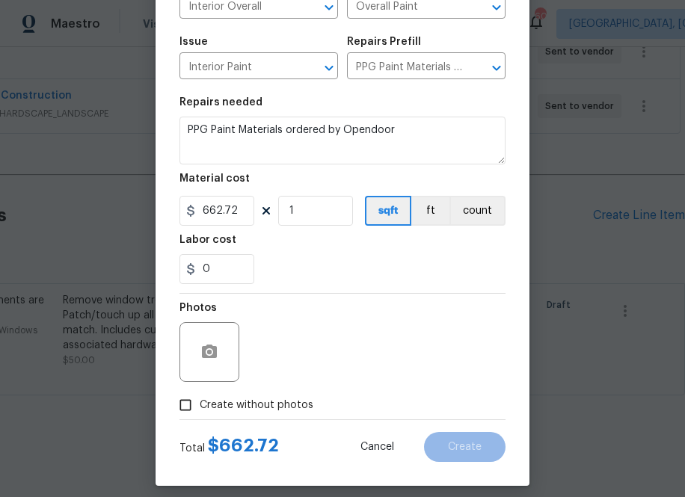
scroll to position [142, 0]
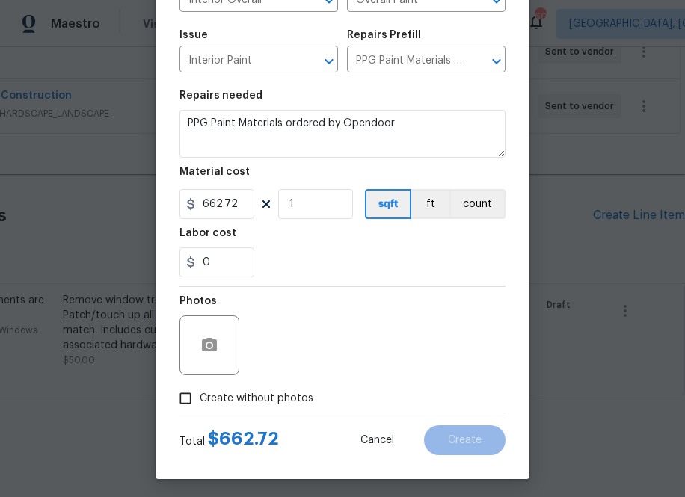
drag, startPoint x: 274, startPoint y: 400, endPoint x: 282, endPoint y: 391, distance: 11.7
click at [274, 400] on span "Create without photos" at bounding box center [257, 399] width 114 height 16
click at [200, 400] on input "Create without photos" at bounding box center [185, 398] width 28 height 28
checkbox input "true"
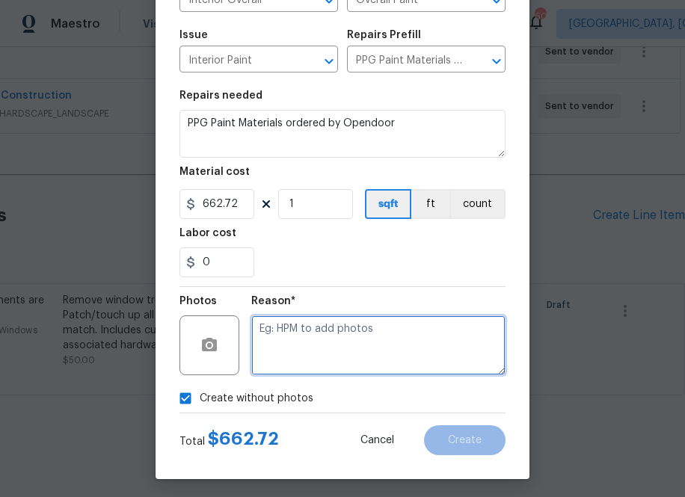
click at [306, 345] on textarea at bounding box center [378, 345] width 254 height 60
type textarea "na"
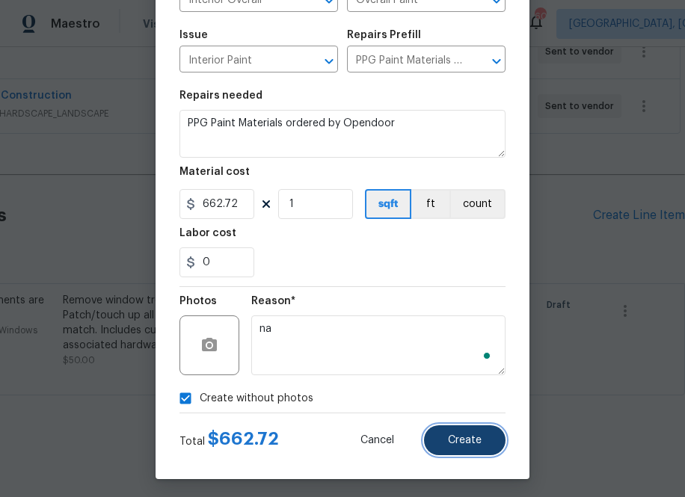
click at [452, 451] on button "Create" at bounding box center [464, 440] width 81 height 30
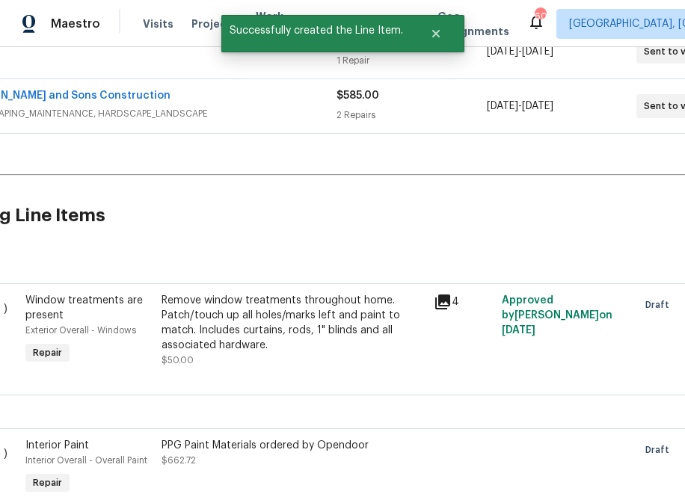
scroll to position [473, 0]
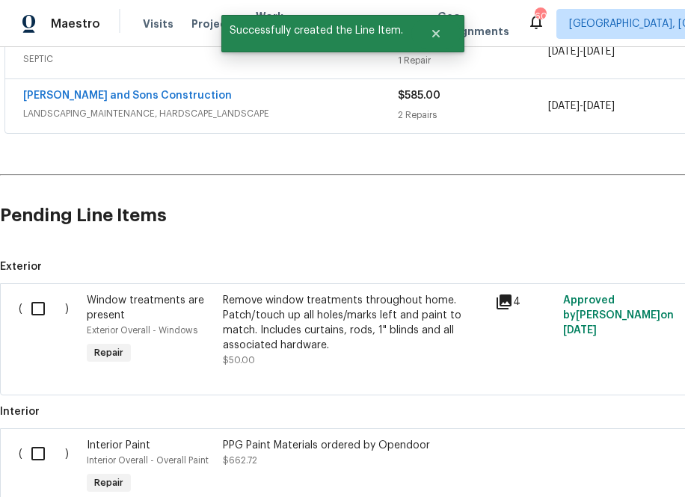
click at [33, 449] on input "checkbox" at bounding box center [43, 453] width 43 height 31
checkbox input "true"
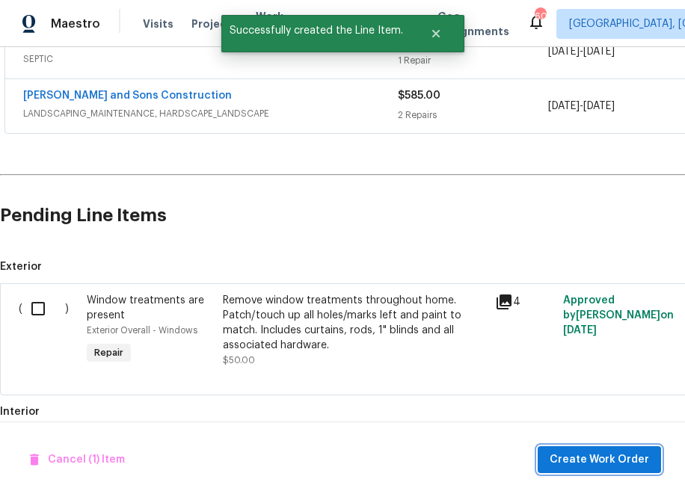
click at [588, 456] on span "Create Work Order" at bounding box center [598, 460] width 99 height 19
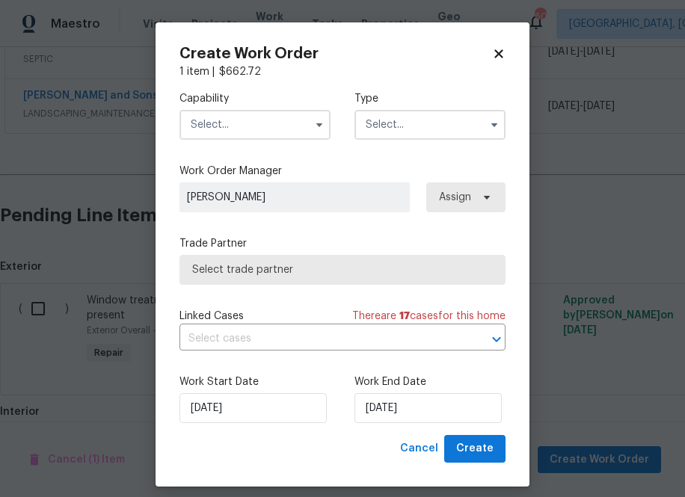
click at [288, 135] on input "text" at bounding box center [254, 125] width 151 height 30
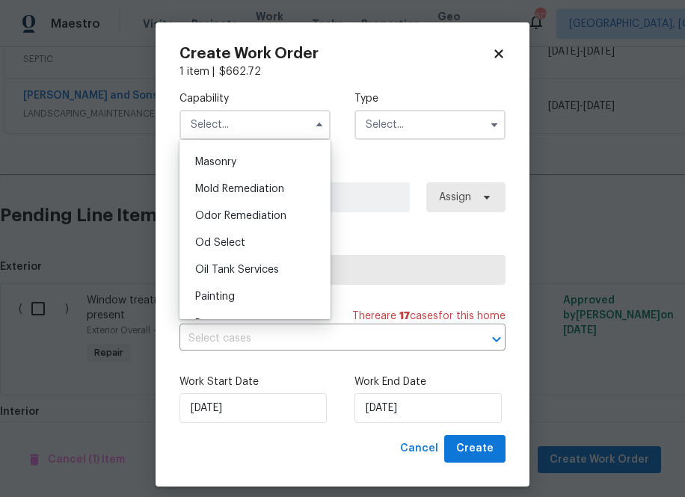
scroll to position [1170, 0]
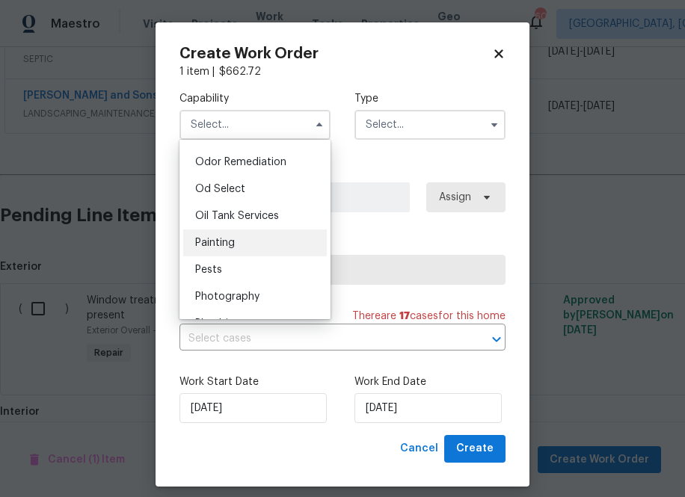
click at [247, 242] on div "Painting" at bounding box center [255, 242] width 144 height 27
type input "Painting"
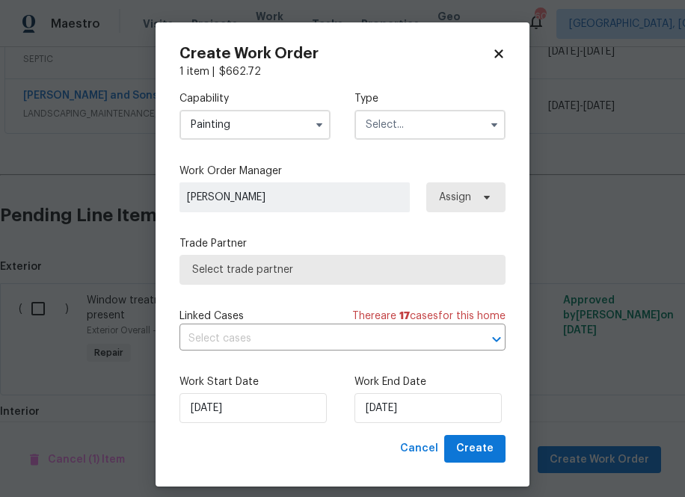
click at [399, 130] on input "text" at bounding box center [429, 125] width 151 height 30
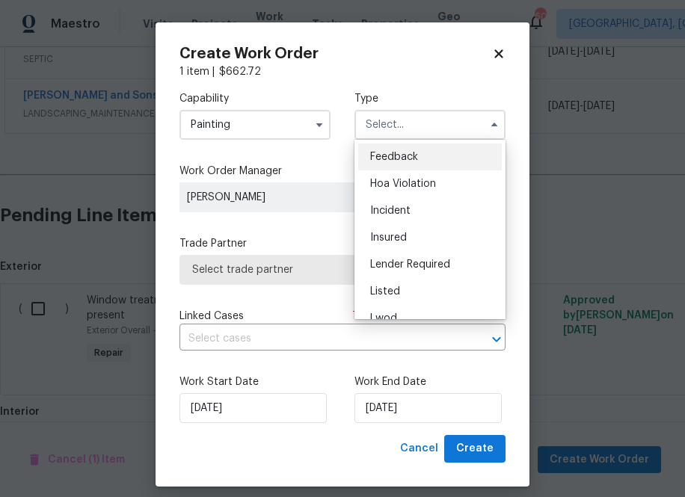
scroll to position [123, 0]
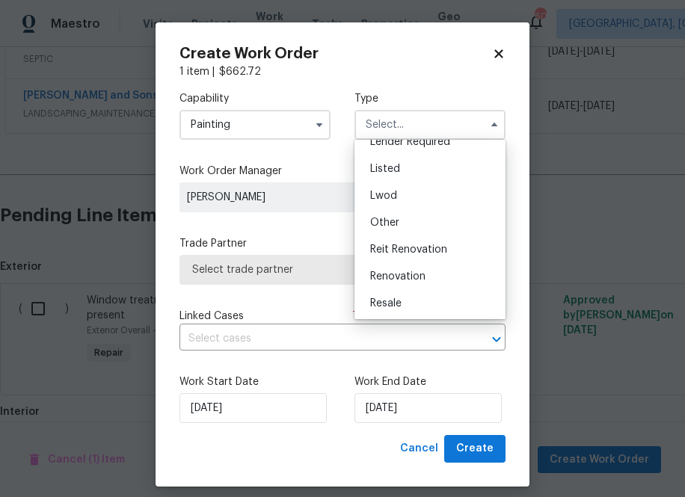
click at [395, 283] on div "Renovation" at bounding box center [430, 276] width 144 height 27
type input "Renovation"
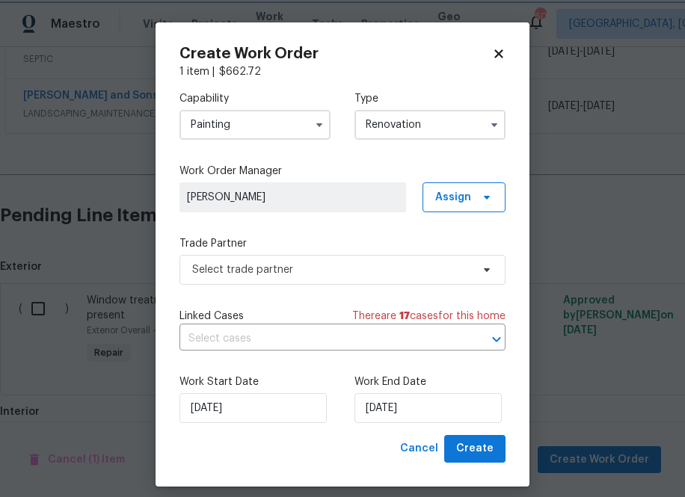
scroll to position [0, 0]
click at [442, 205] on span "Assign" at bounding box center [463, 197] width 83 height 30
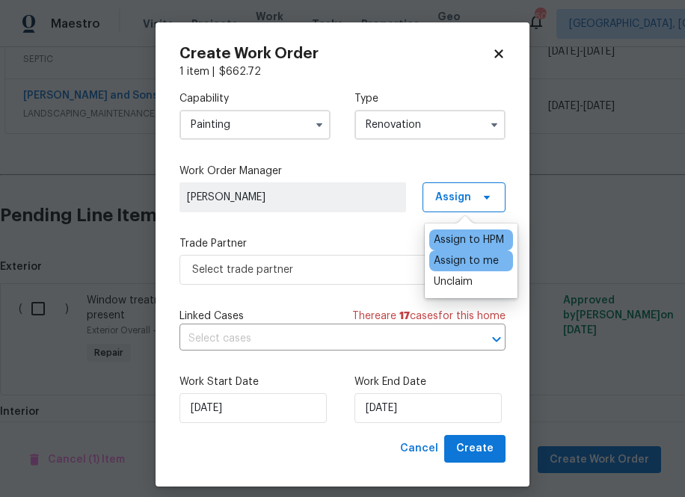
click at [443, 256] on div "Assign to me" at bounding box center [466, 260] width 65 height 15
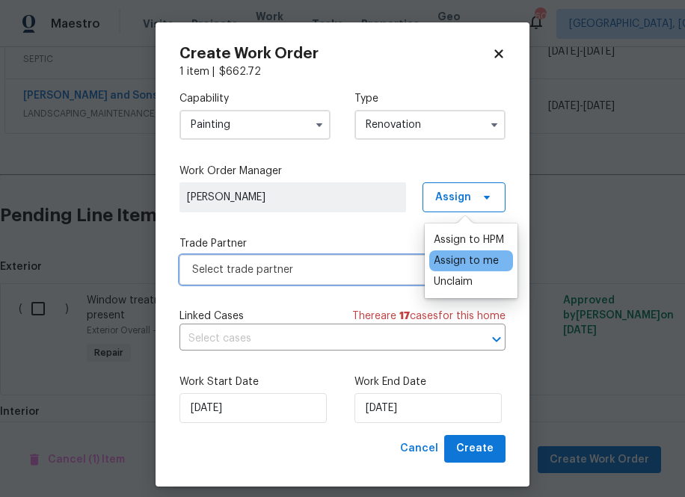
click at [339, 271] on span "Select trade partner" at bounding box center [331, 269] width 279 height 15
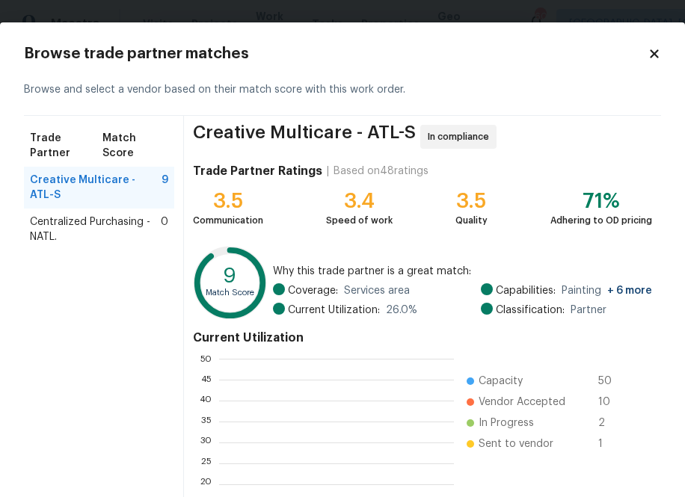
scroll to position [209, 235]
click at [129, 215] on span "Centralized Purchasing - NATL." at bounding box center [95, 230] width 131 height 30
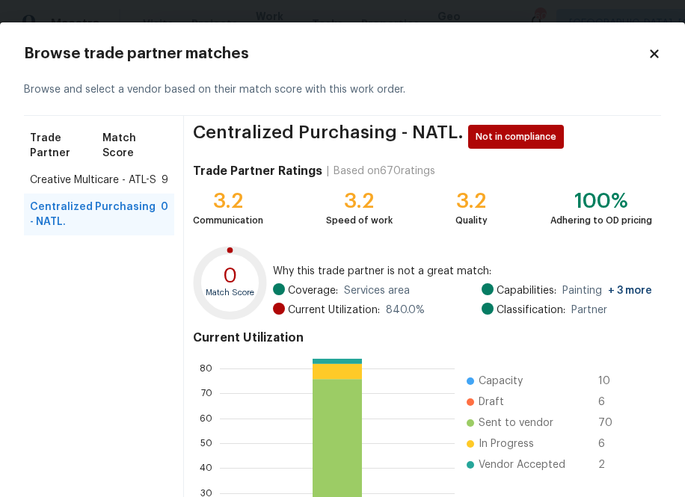
scroll to position [161, 0]
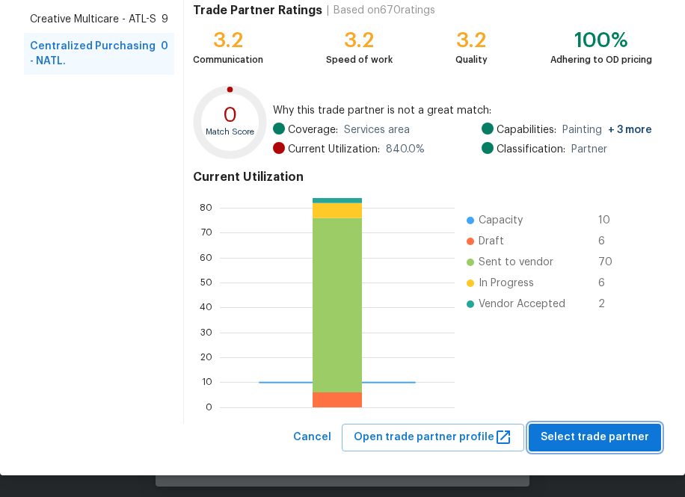
click at [602, 443] on span "Select trade partner" at bounding box center [594, 437] width 108 height 19
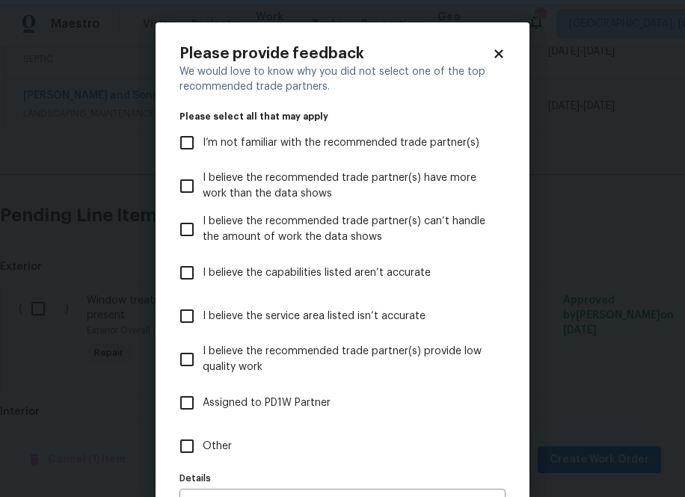
scroll to position [95, 0]
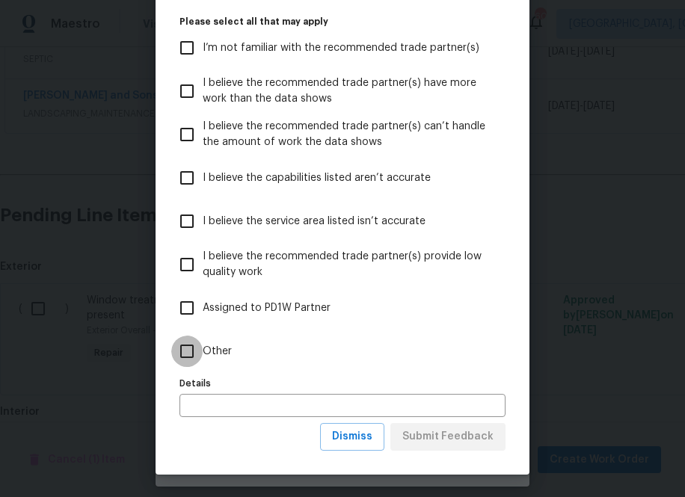
click at [193, 355] on input "Other" at bounding box center [186, 351] width 31 height 31
checkbox input "true"
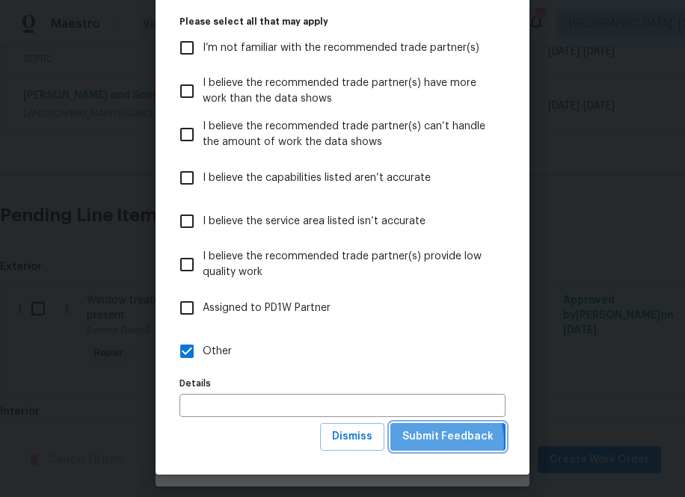
click at [422, 442] on span "Submit Feedback" at bounding box center [447, 437] width 91 height 19
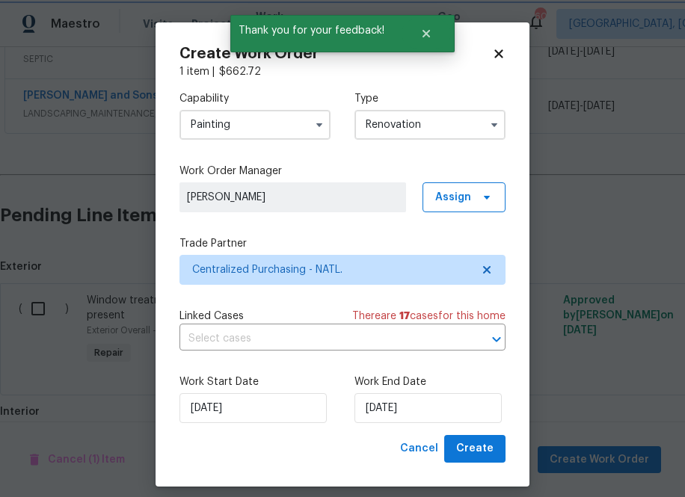
scroll to position [0, 0]
click at [472, 452] on span "Create" at bounding box center [474, 449] width 37 height 19
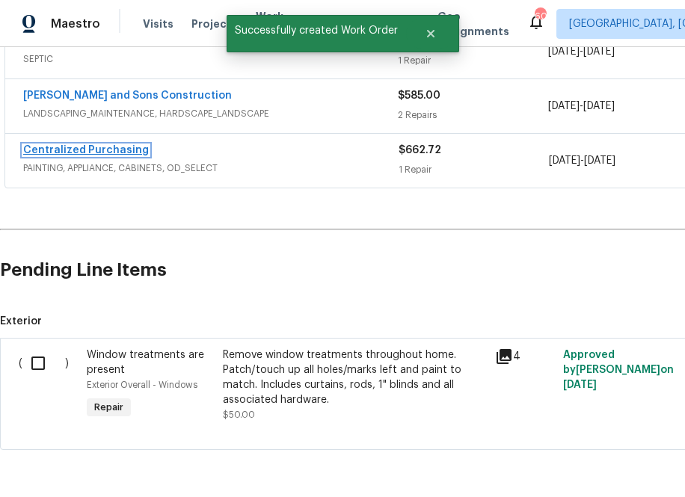
click at [76, 150] on link "Centralized Purchasing" at bounding box center [86, 150] width 126 height 10
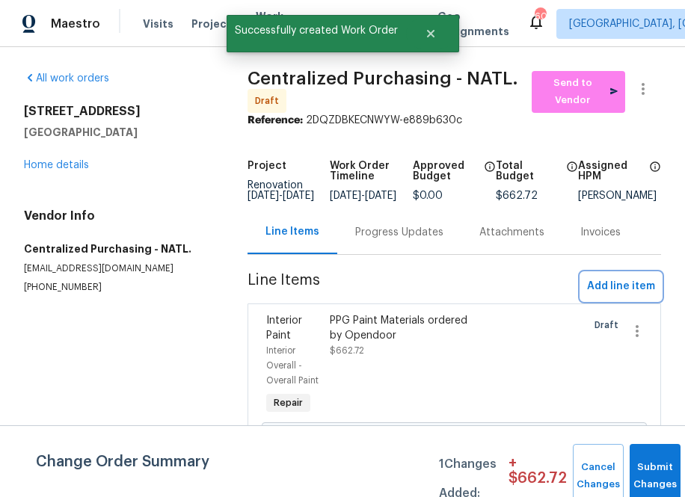
click at [599, 296] on span "Add line item" at bounding box center [621, 286] width 68 height 19
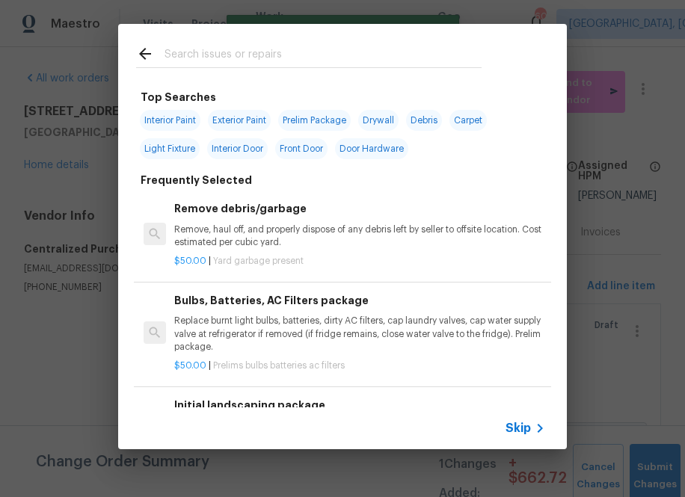
click at [334, 59] on input "text" at bounding box center [322, 56] width 317 height 22
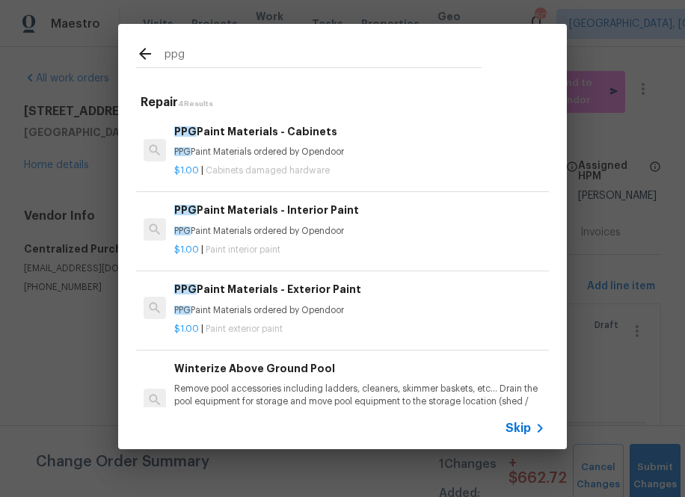
type input "ppg"
click at [254, 283] on h6 "PPG Paint Materials - Exterior Paint" at bounding box center [359, 289] width 371 height 16
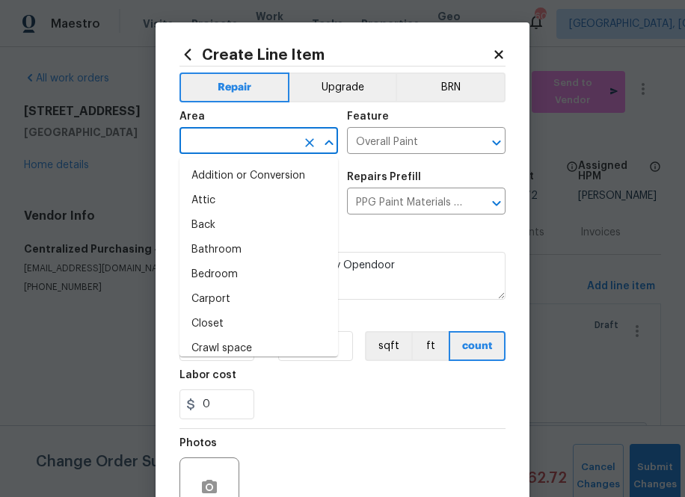
click at [242, 135] on input "text" at bounding box center [237, 142] width 117 height 23
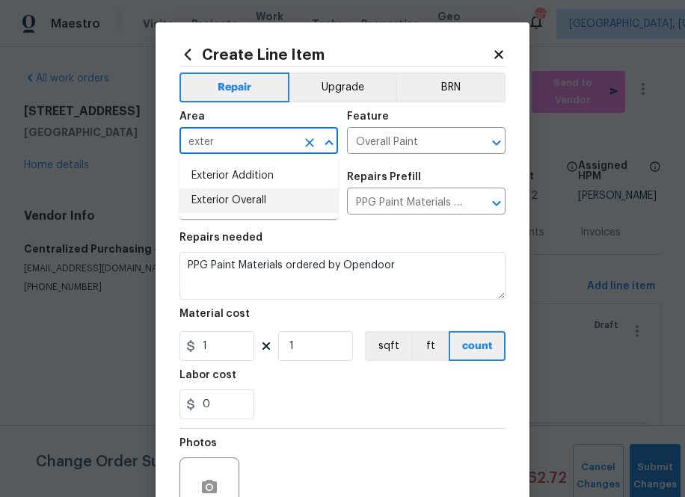
click at [252, 211] on li "Exterior Overall" at bounding box center [258, 200] width 158 height 25
type input "Exterior Overall"
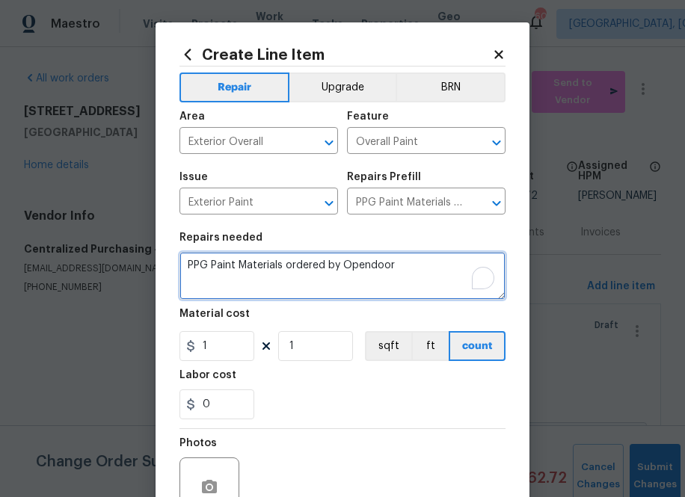
click at [410, 256] on textarea "PPG Paint Materials ordered by Opendoor" at bounding box center [342, 276] width 326 height 48
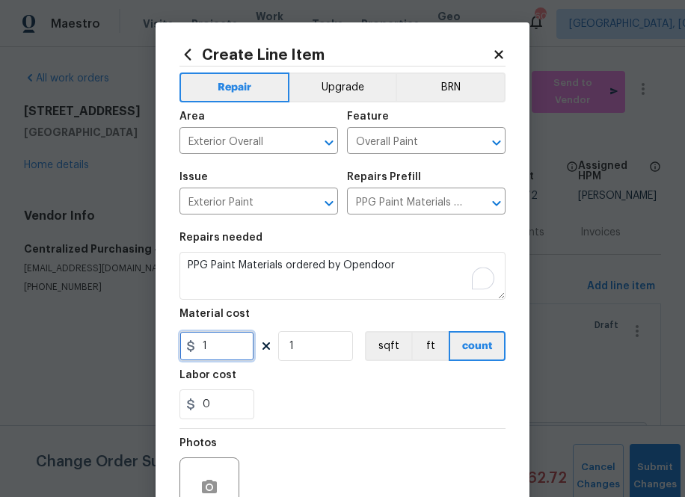
click at [232, 348] on input "1" at bounding box center [216, 346] width 75 height 30
type input "151"
click at [379, 376] on div "Labor cost" at bounding box center [342, 379] width 326 height 19
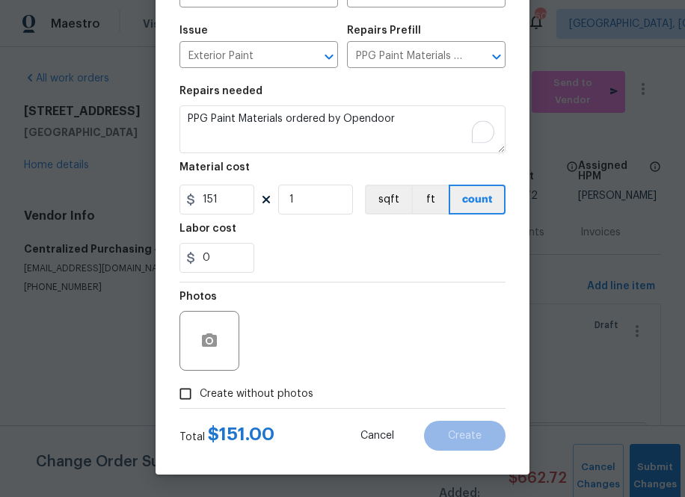
click at [301, 386] on span "Create without photos" at bounding box center [257, 394] width 114 height 16
click at [200, 386] on input "Create without photos" at bounding box center [185, 394] width 28 height 28
checkbox input "true"
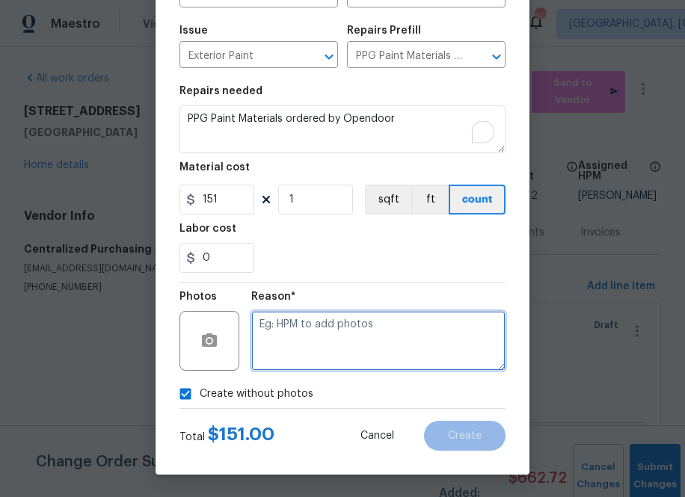
click at [335, 324] on textarea at bounding box center [378, 341] width 254 height 60
type textarea "na"
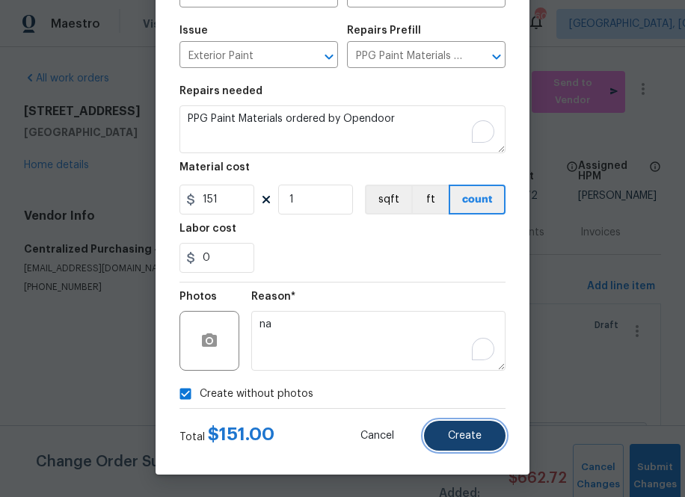
click at [467, 439] on span "Create" at bounding box center [465, 436] width 34 height 11
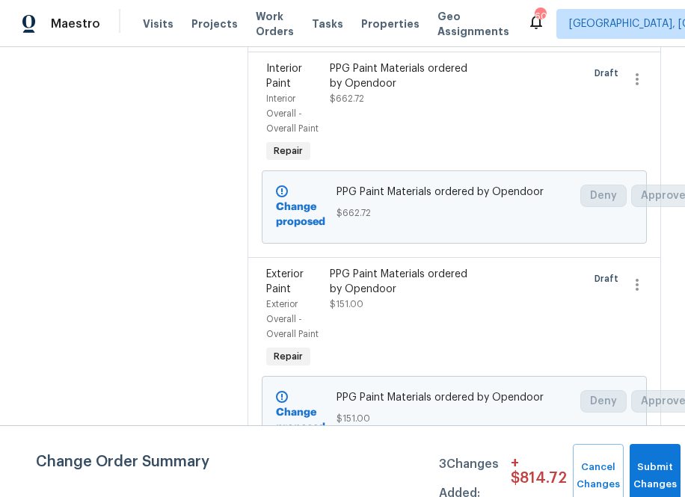
scroll to position [451, 0]
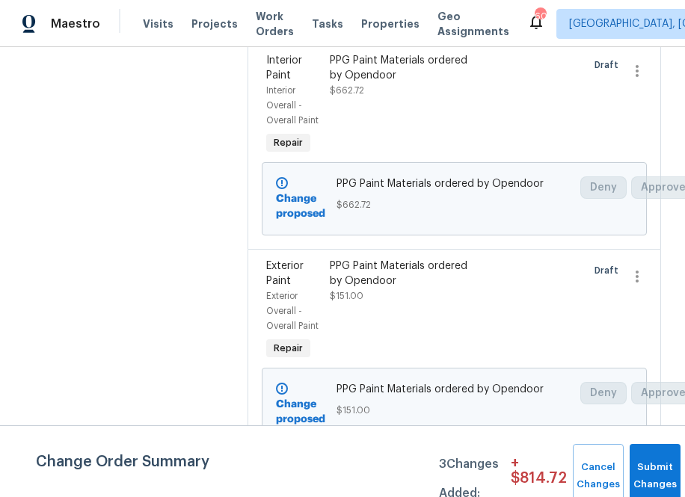
click at [369, 281] on div "PPG Paint Materials ordered by Opendoor" at bounding box center [406, 274] width 152 height 30
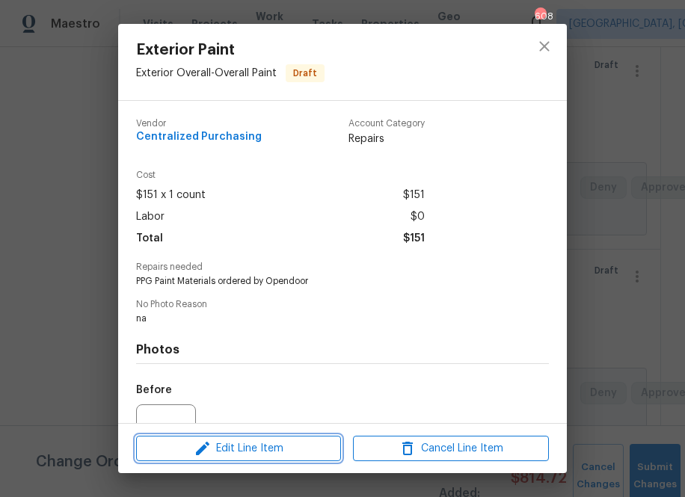
click at [291, 449] on span "Edit Line Item" at bounding box center [239, 449] width 196 height 19
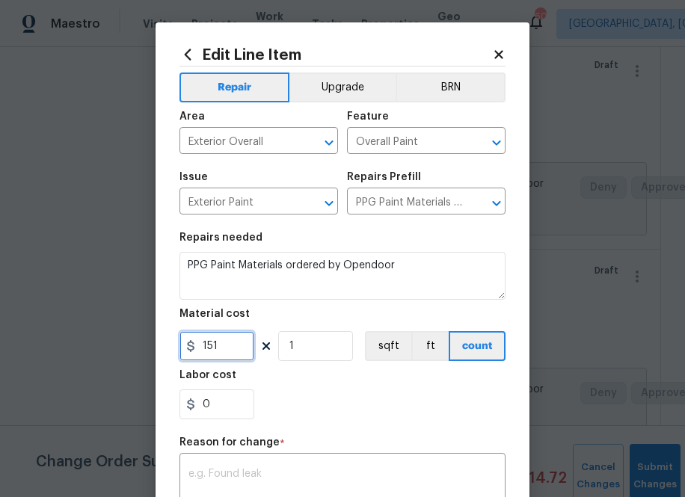
click at [229, 349] on input "151" at bounding box center [216, 346] width 75 height 30
paste input "0.997602"
type input "151"
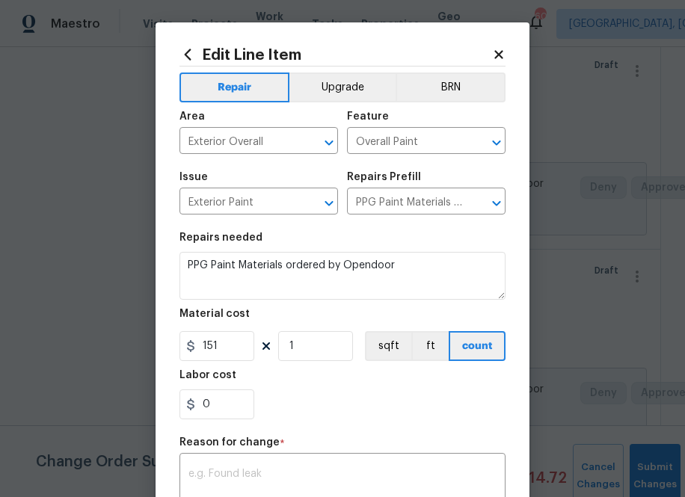
click at [351, 392] on div "0" at bounding box center [342, 404] width 326 height 30
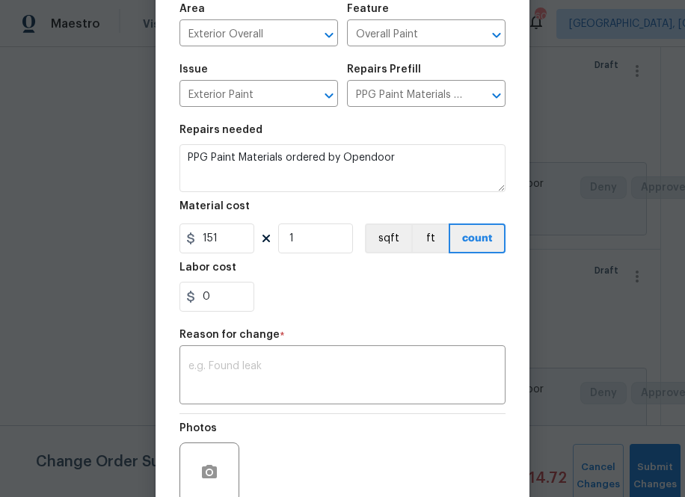
scroll to position [126, 0]
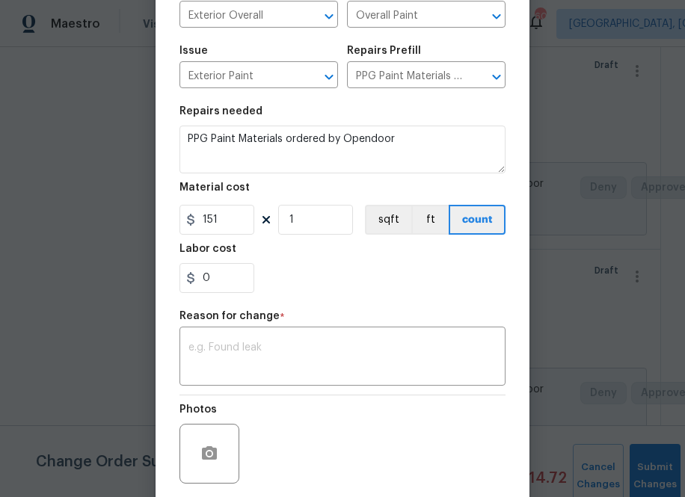
click at [81, 291] on body "Maestro Visits Projects Work Orders Tasks Properties Geo Assignments [STREET_AD…" at bounding box center [342, 248] width 685 height 497
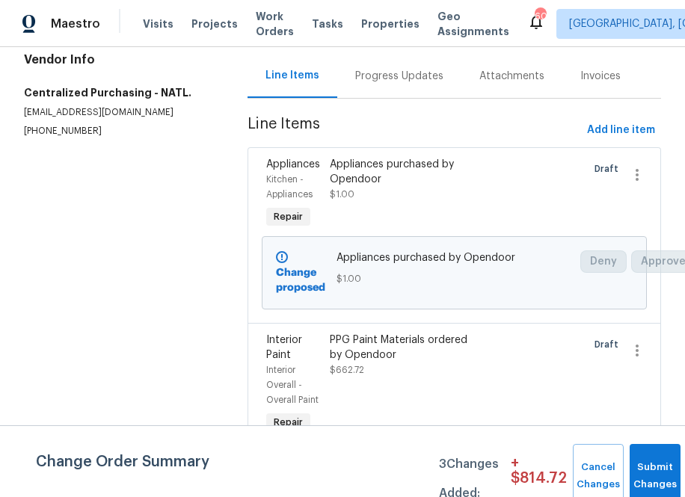
scroll to position [0, 0]
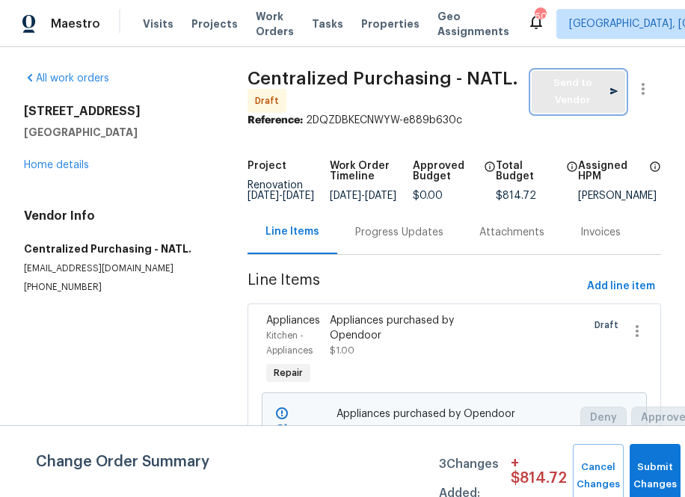
click at [587, 107] on span "Send to Vendor" at bounding box center [578, 92] width 78 height 34
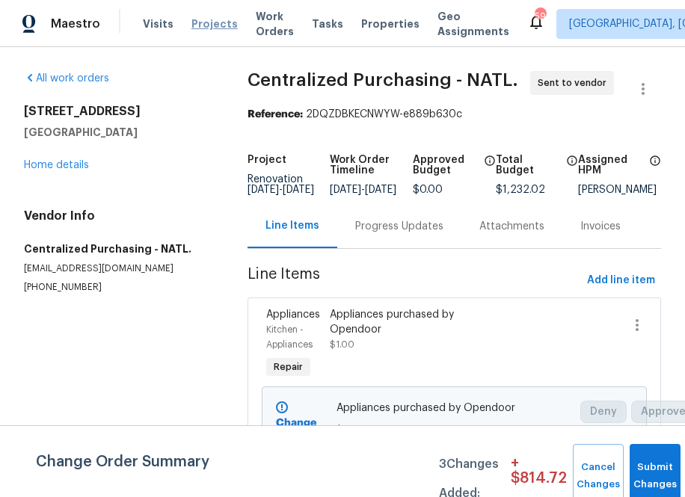
click at [205, 23] on span "Projects" at bounding box center [214, 23] width 46 height 15
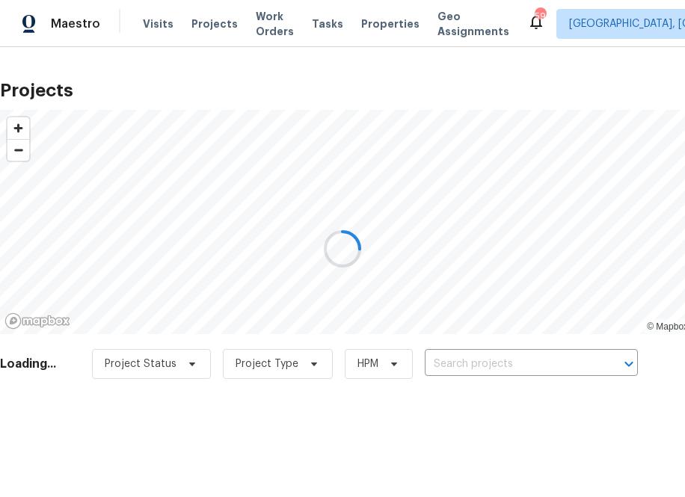
click at [474, 360] on div at bounding box center [342, 248] width 685 height 497
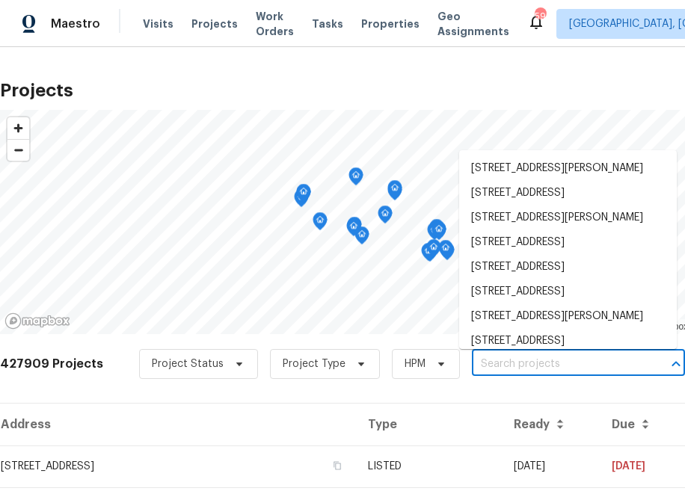
click at [574, 361] on input "text" at bounding box center [557, 364] width 171 height 23
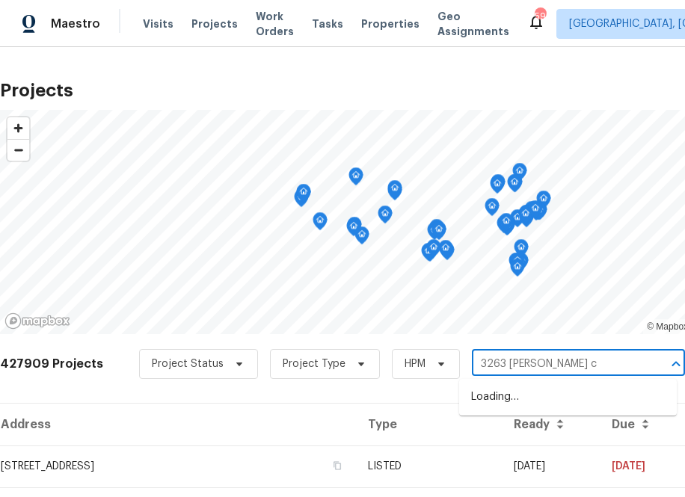
type input "[STREET_ADDRESS][PERSON_NAME]"
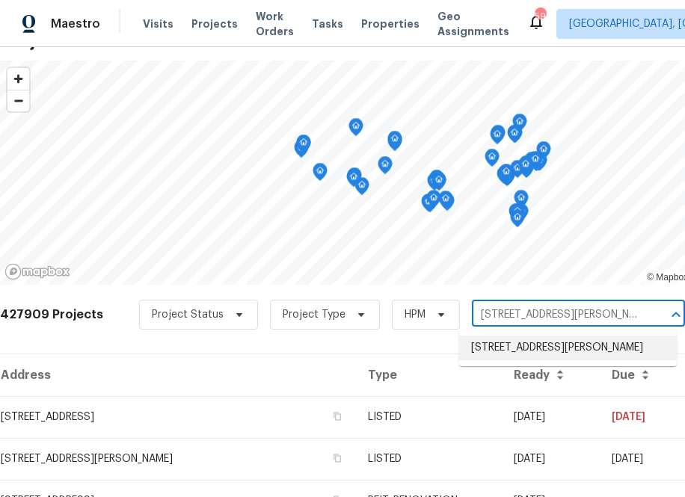
click at [500, 360] on li "[STREET_ADDRESS][PERSON_NAME]" at bounding box center [568, 348] width 218 height 25
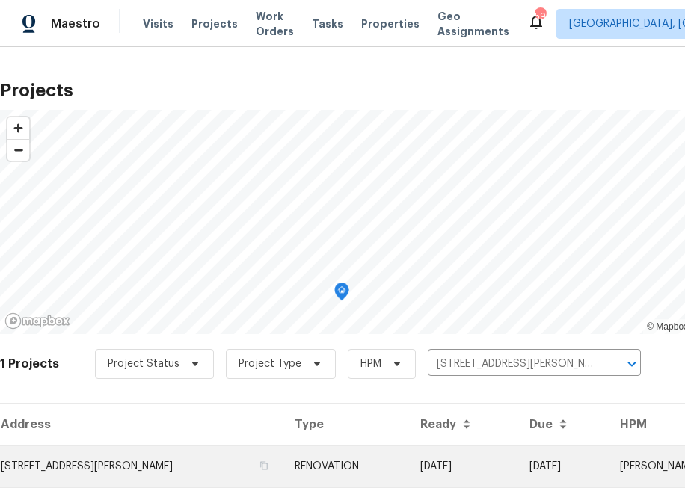
scroll to position [38, 0]
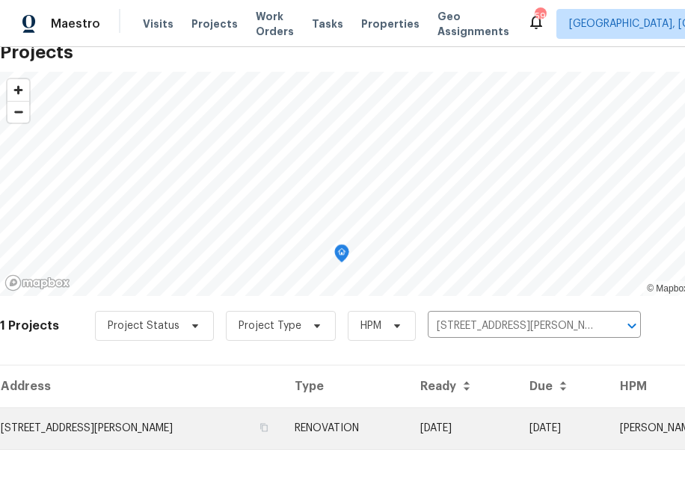
click at [158, 426] on td "[STREET_ADDRESS][PERSON_NAME]" at bounding box center [141, 428] width 283 height 42
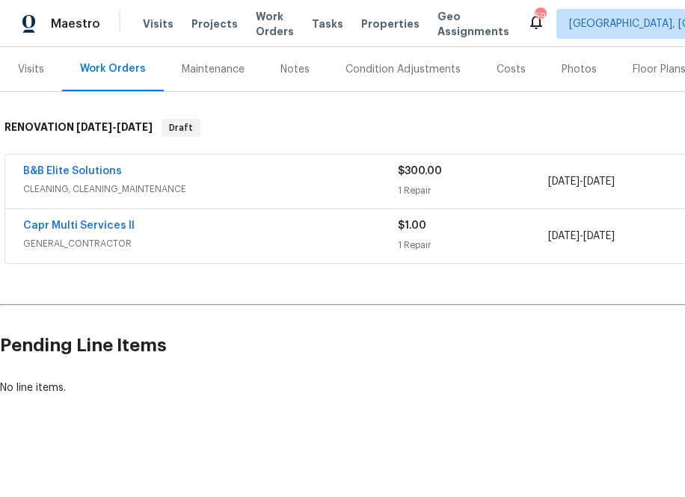
scroll to position [179, 160]
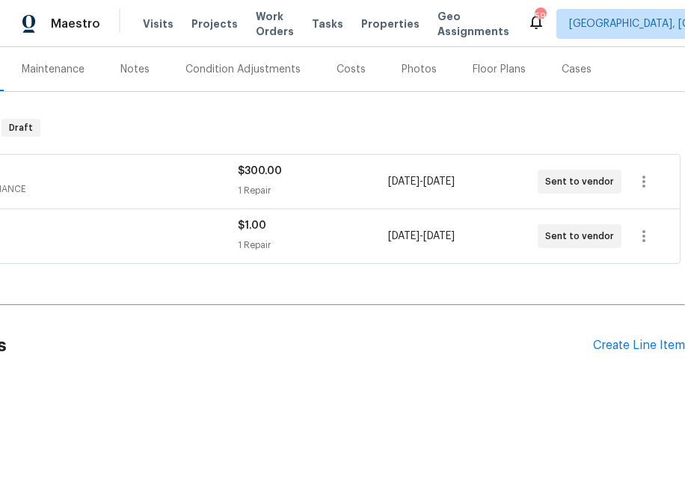
click at [623, 353] on div "Pending Line Items Create Line Item" at bounding box center [262, 346] width 845 height 70
click at [617, 350] on div "Create Line Item" at bounding box center [639, 346] width 92 height 14
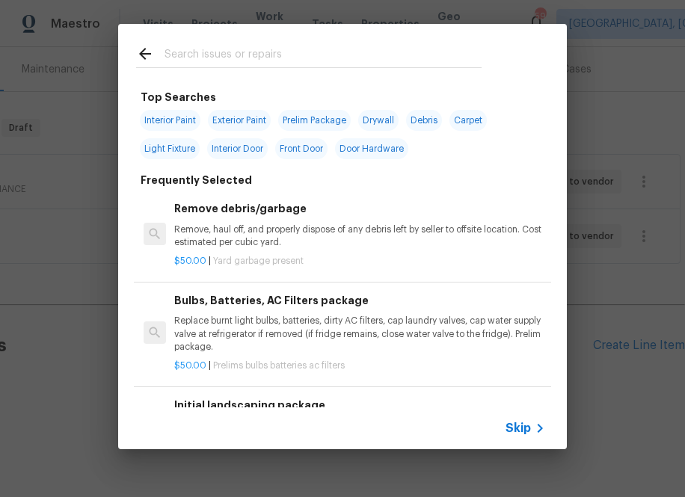
click at [286, 61] on input "text" at bounding box center [322, 56] width 317 height 22
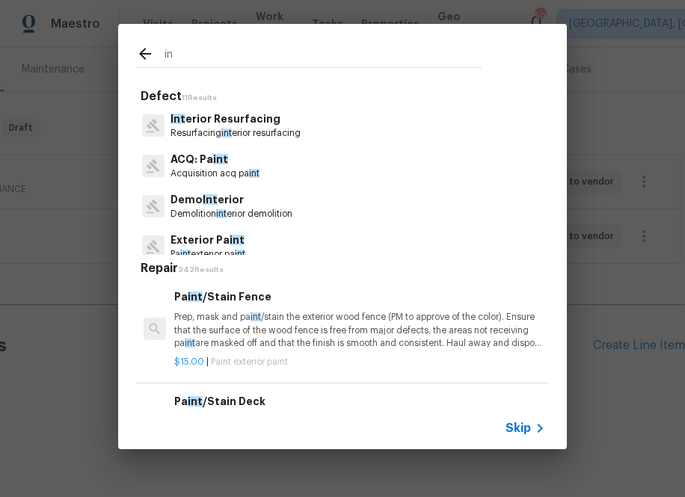
type input "i"
type input "ppg"
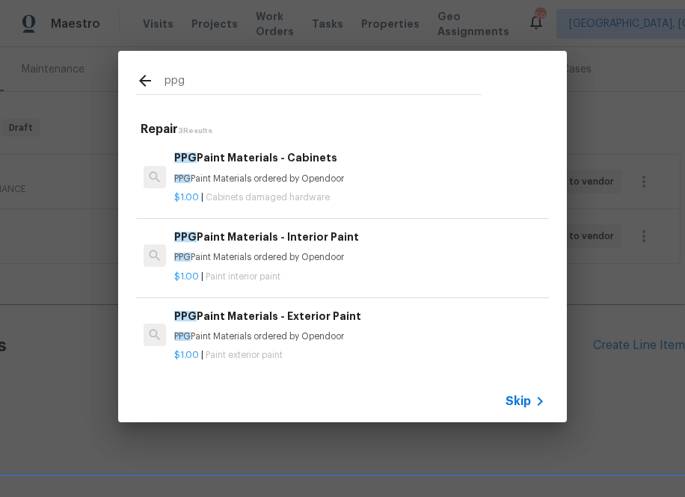
click at [222, 270] on div "$1.00 | Paint interior paint" at bounding box center [359, 274] width 371 height 19
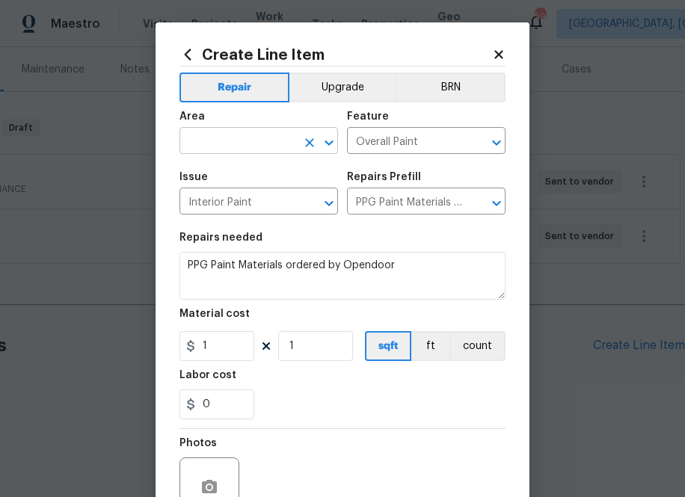
click at [242, 147] on input "text" at bounding box center [237, 142] width 117 height 23
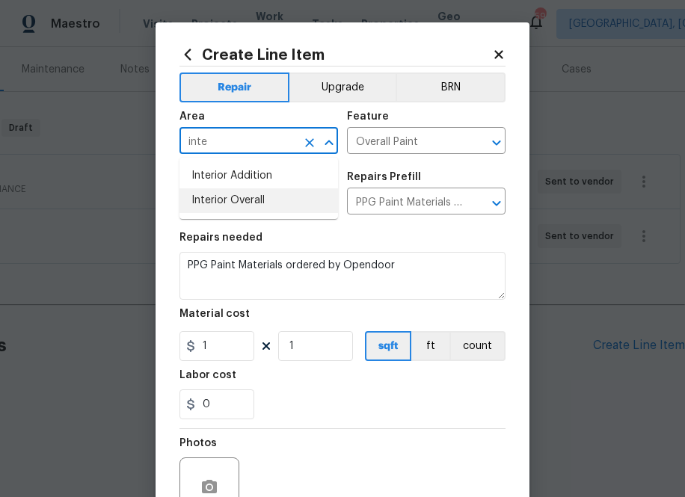
click at [256, 200] on li "Interior Overall" at bounding box center [258, 200] width 158 height 25
type input "Interior Overall"
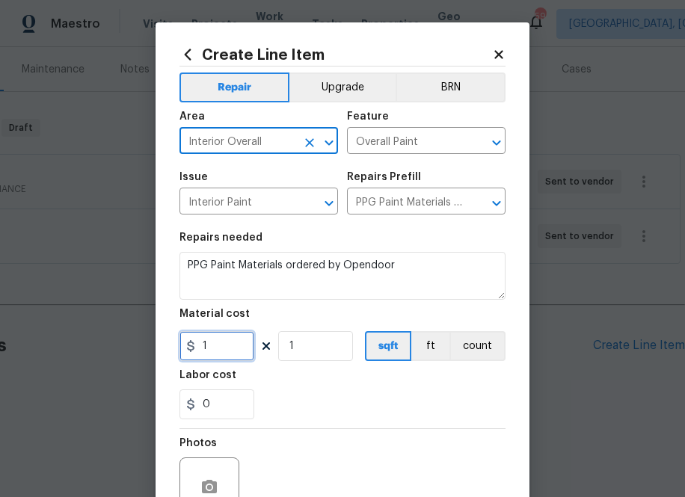
click at [231, 340] on input "1" at bounding box center [216, 346] width 75 height 30
paste input "text"
click at [222, 351] on input "1" at bounding box center [216, 346] width 75 height 30
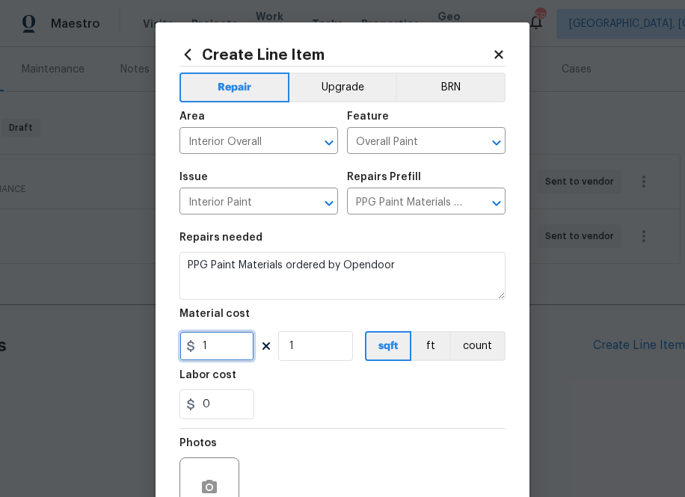
paste input "549.79"
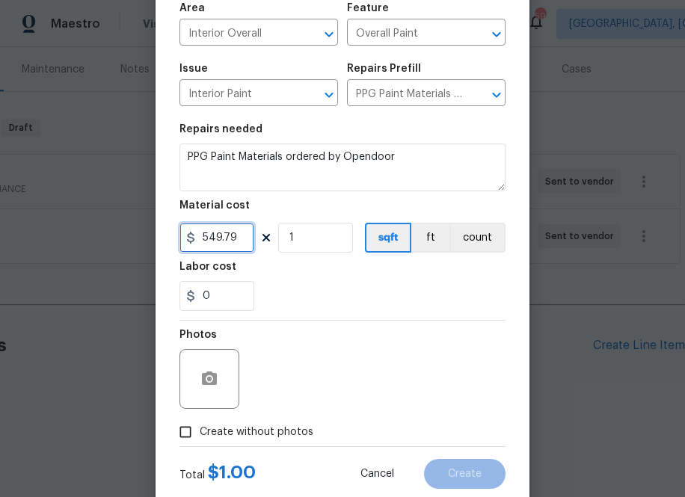
scroll to position [147, 0]
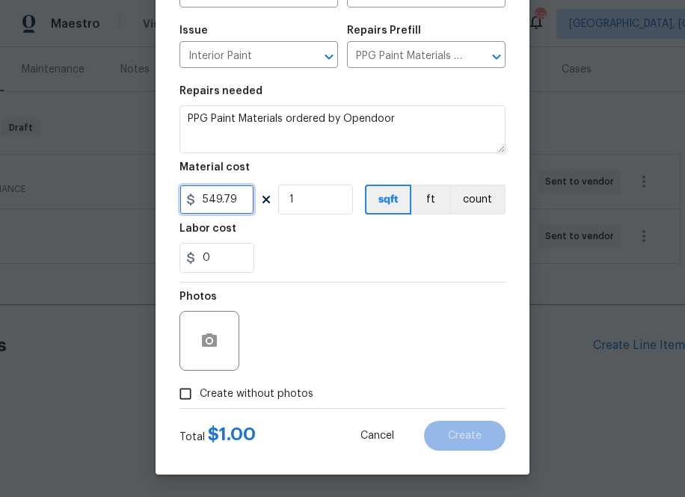
type input "549.79"
click at [292, 390] on span "Create without photos" at bounding box center [257, 394] width 114 height 16
click at [200, 390] on input "Create without photos" at bounding box center [185, 394] width 28 height 28
checkbox input "true"
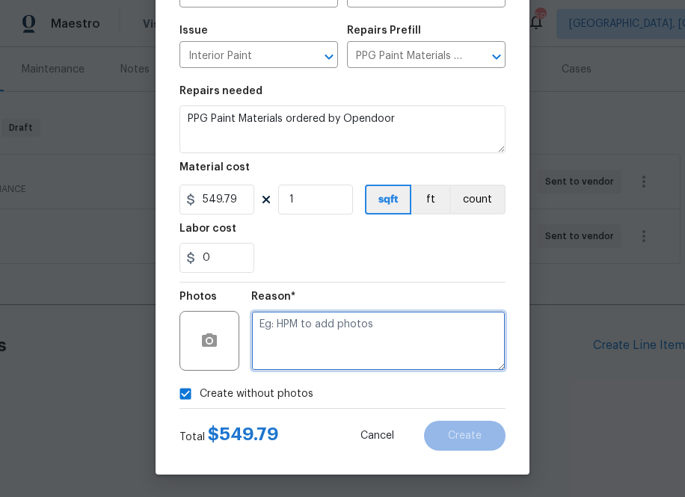
click at [328, 340] on textarea at bounding box center [378, 341] width 254 height 60
type textarea "na"
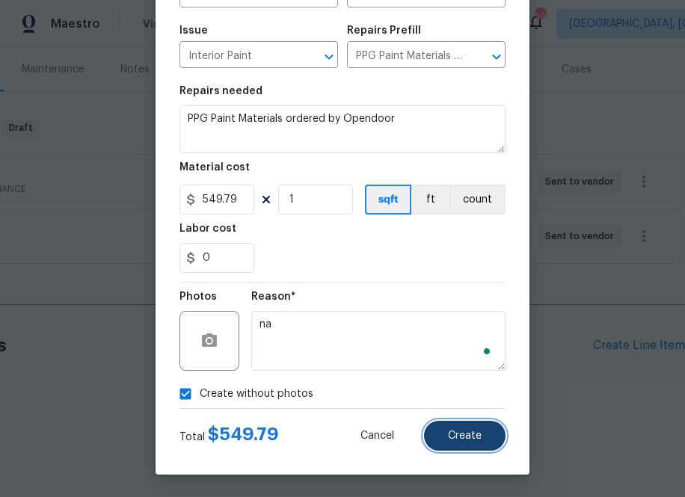
click at [457, 441] on button "Create" at bounding box center [464, 436] width 81 height 30
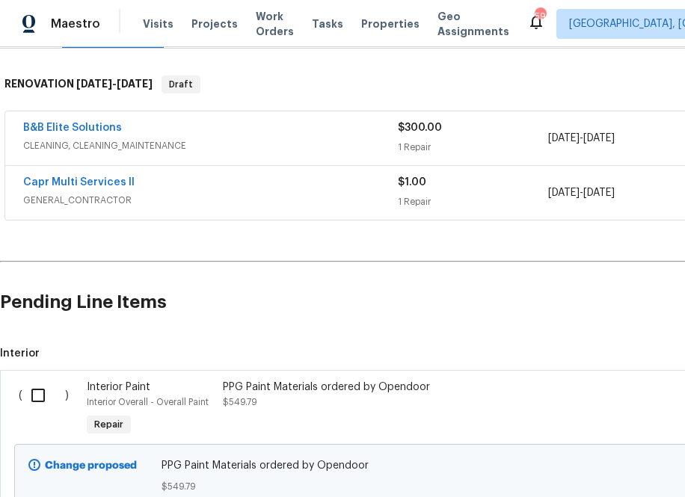
scroll to position [350, 0]
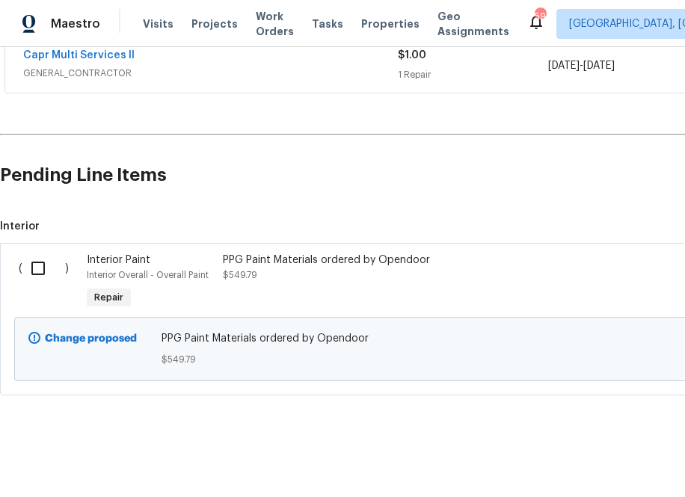
click at [22, 265] on input "checkbox" at bounding box center [43, 268] width 43 height 31
checkbox input "true"
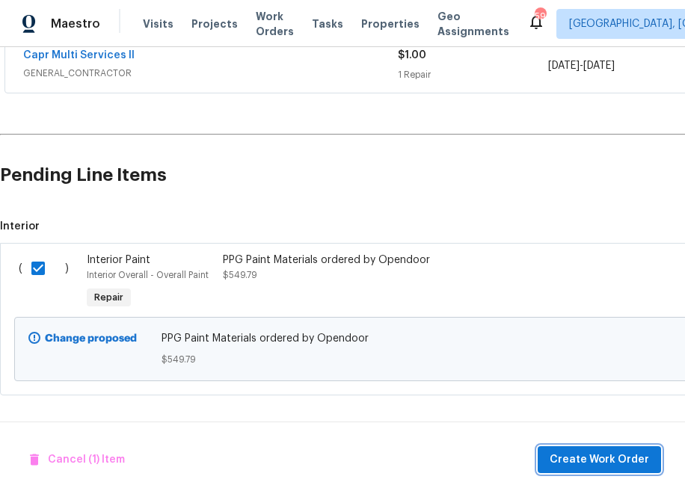
click at [598, 467] on span "Create Work Order" at bounding box center [598, 460] width 99 height 19
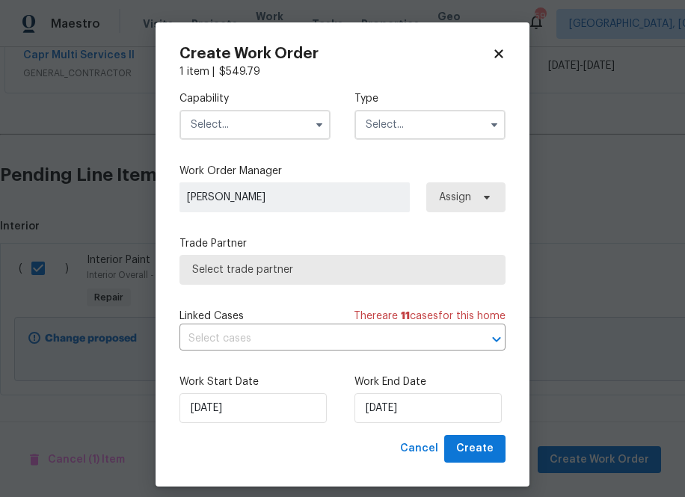
click at [264, 129] on input "text" at bounding box center [254, 125] width 151 height 30
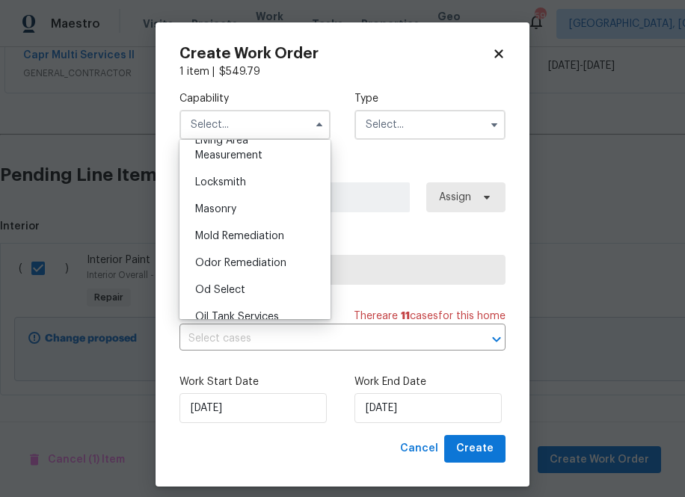
scroll to position [1241, 0]
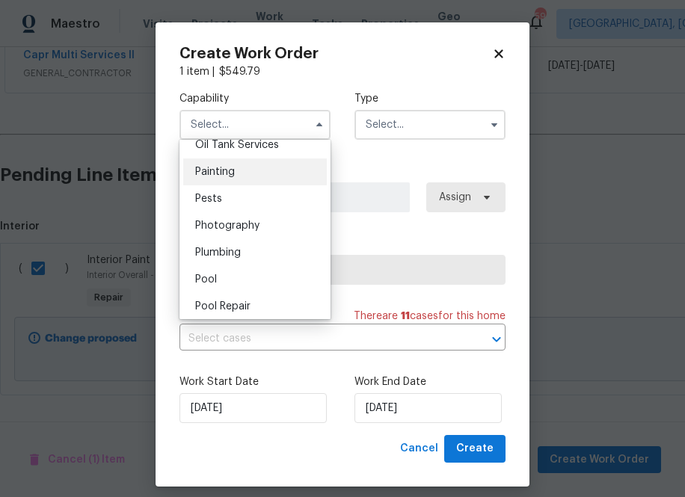
click at [250, 184] on div "Painting" at bounding box center [255, 171] width 144 height 27
type input "Painting"
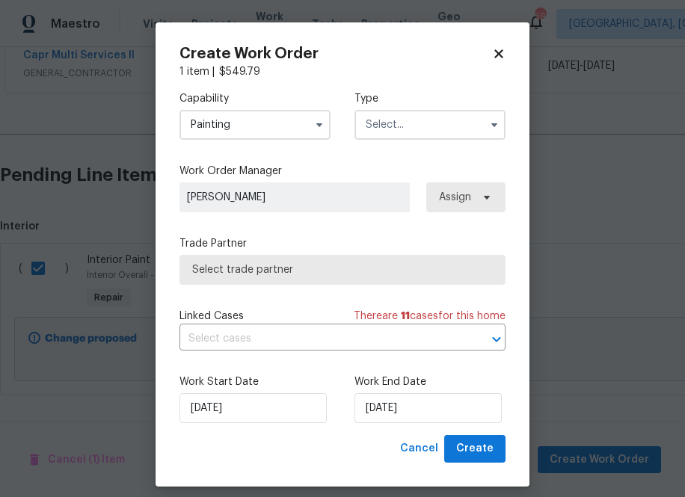
click at [441, 110] on input "text" at bounding box center [429, 125] width 151 height 30
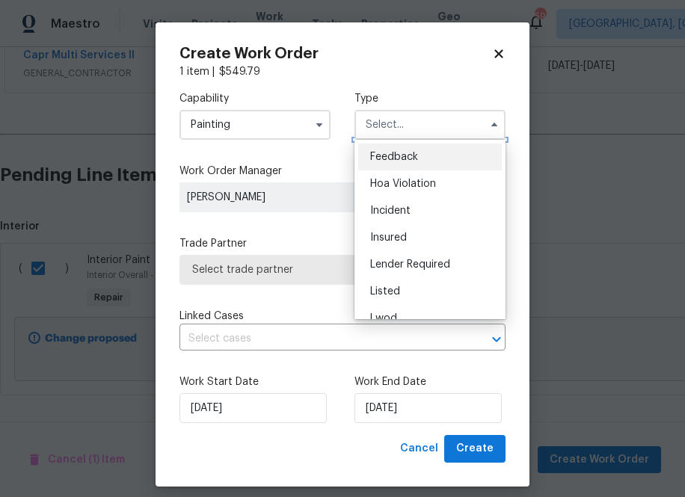
click at [441, 123] on input "text" at bounding box center [429, 125] width 151 height 30
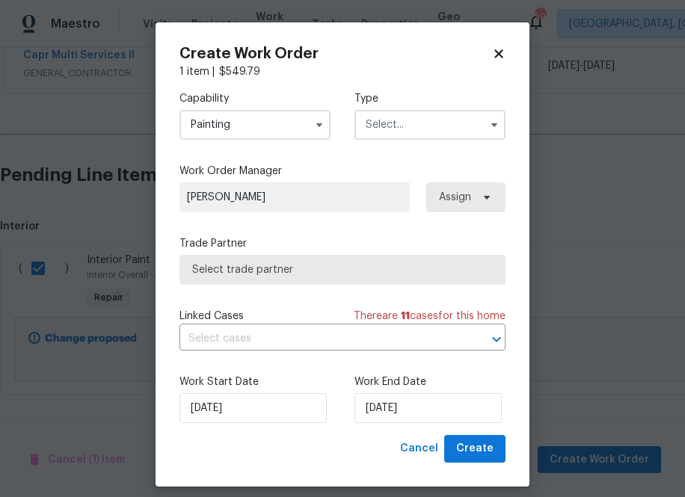
click at [441, 123] on input "text" at bounding box center [429, 125] width 151 height 30
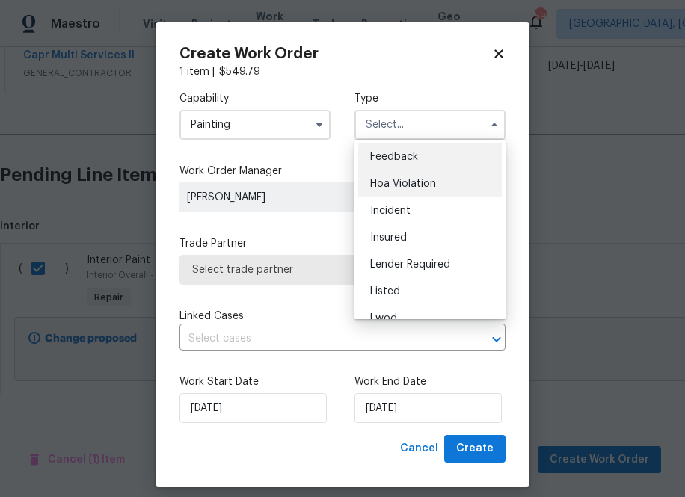
scroll to position [178, 0]
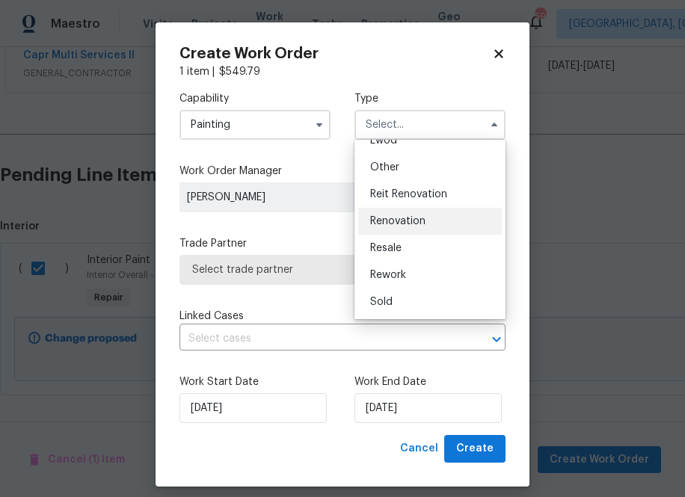
click at [420, 221] on span "Renovation" at bounding box center [397, 221] width 55 height 10
type input "Renovation"
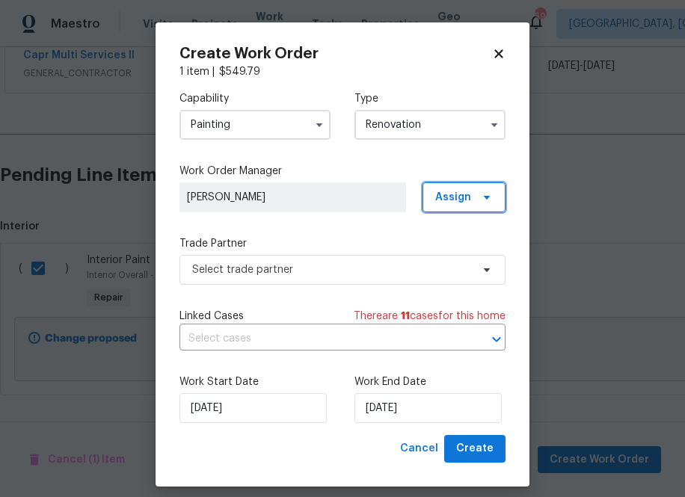
click at [473, 182] on span "Assign" at bounding box center [463, 197] width 83 height 30
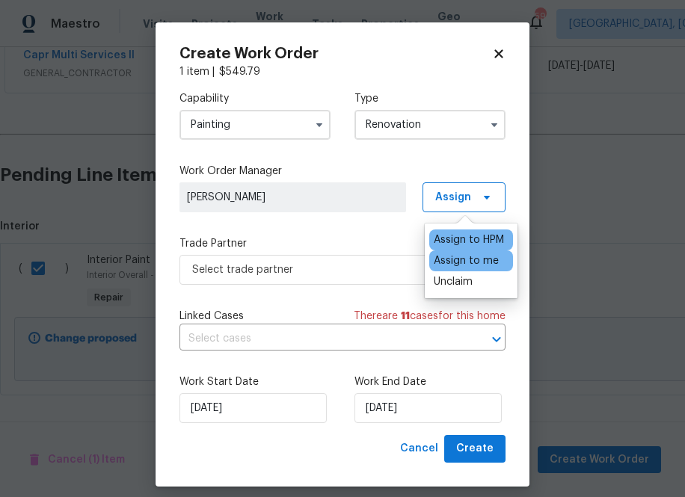
click at [460, 264] on div "Assign to me" at bounding box center [466, 260] width 65 height 15
click at [334, 293] on div "Capability Painting Type Renovation Work Order Manager [PERSON_NAME] Assign Tra…" at bounding box center [342, 257] width 326 height 356
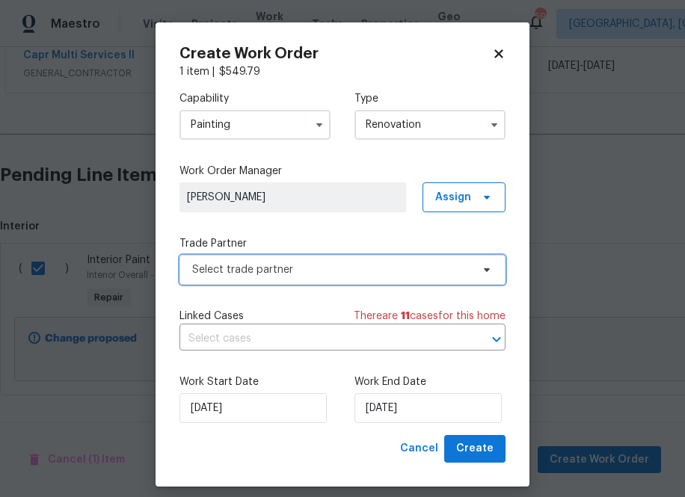
click at [336, 281] on span "Select trade partner" at bounding box center [342, 270] width 326 height 30
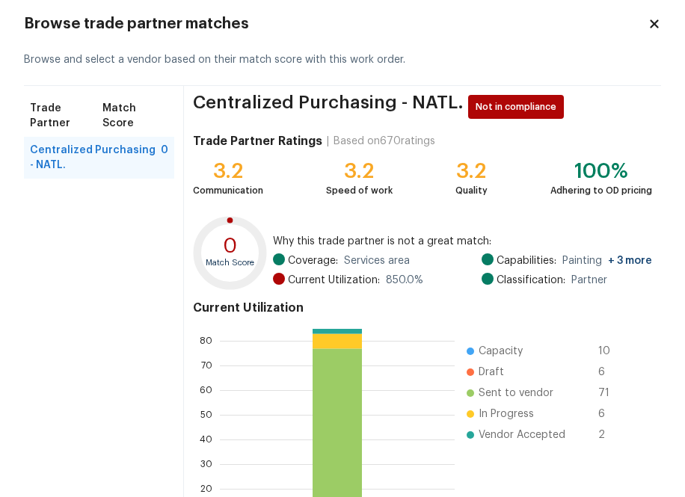
scroll to position [161, 0]
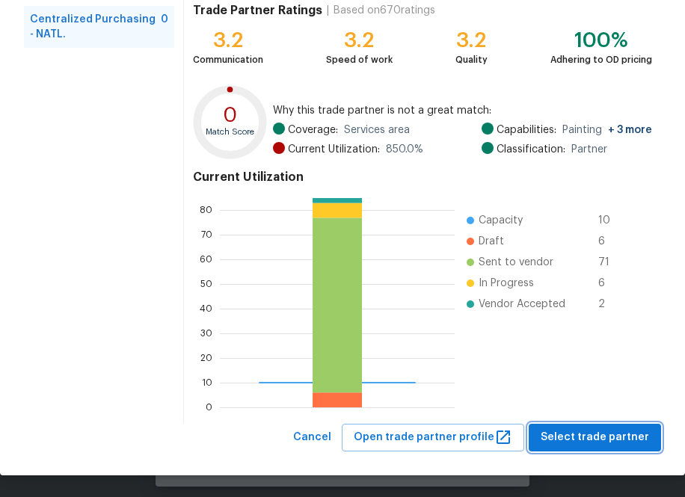
click at [548, 435] on button "Select trade partner" at bounding box center [595, 438] width 132 height 28
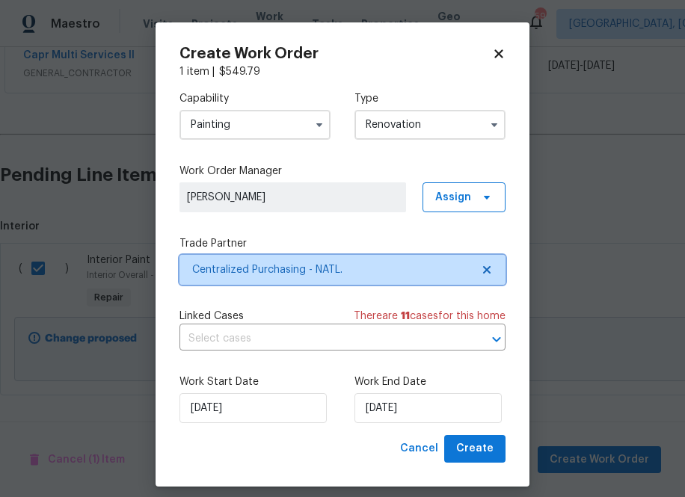
scroll to position [0, 0]
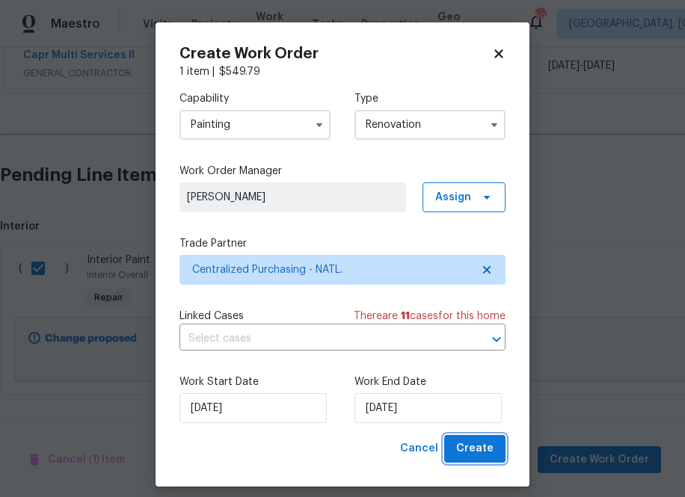
click at [487, 453] on span "Create" at bounding box center [474, 449] width 37 height 19
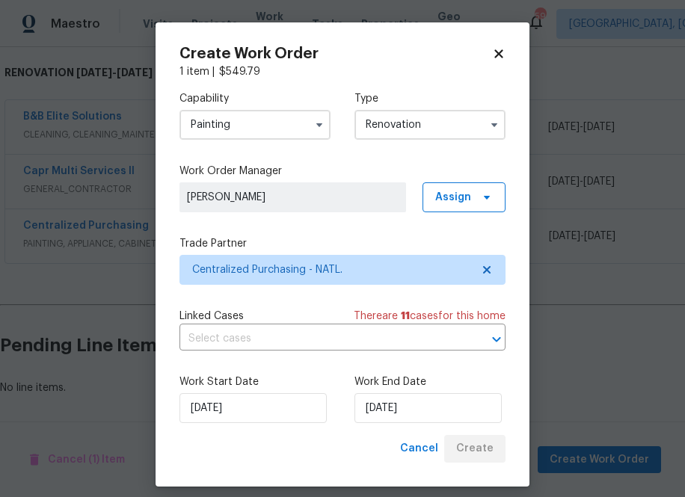
scroll to position [234, 0]
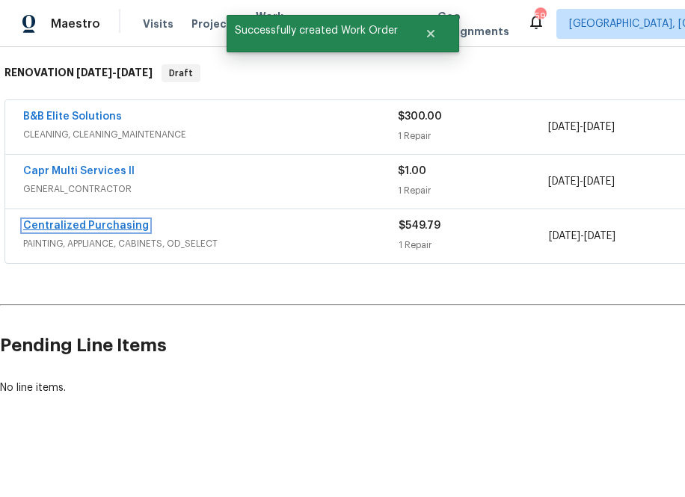
click at [114, 226] on link "Centralized Purchasing" at bounding box center [86, 226] width 126 height 10
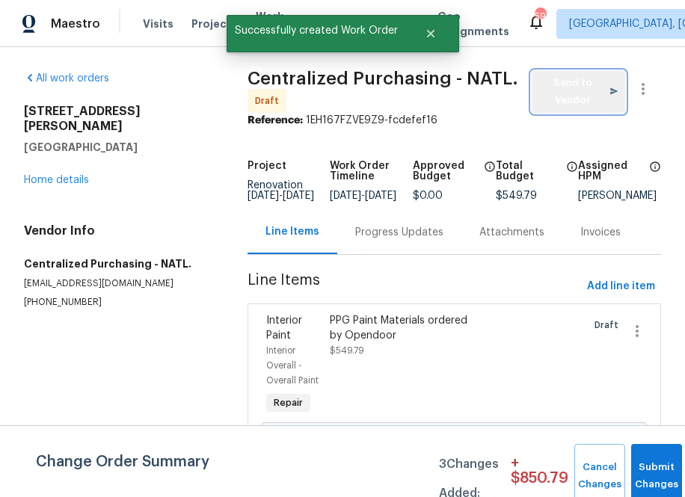
click at [544, 86] on span "Send to Vendor" at bounding box center [578, 92] width 78 height 34
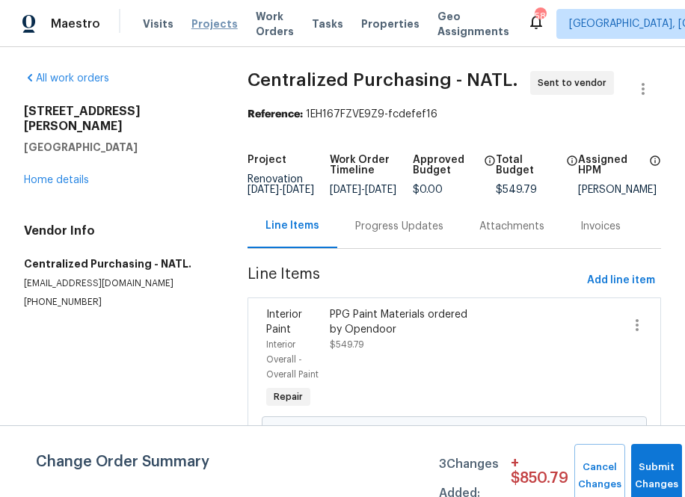
click at [207, 25] on span "Projects" at bounding box center [214, 23] width 46 height 15
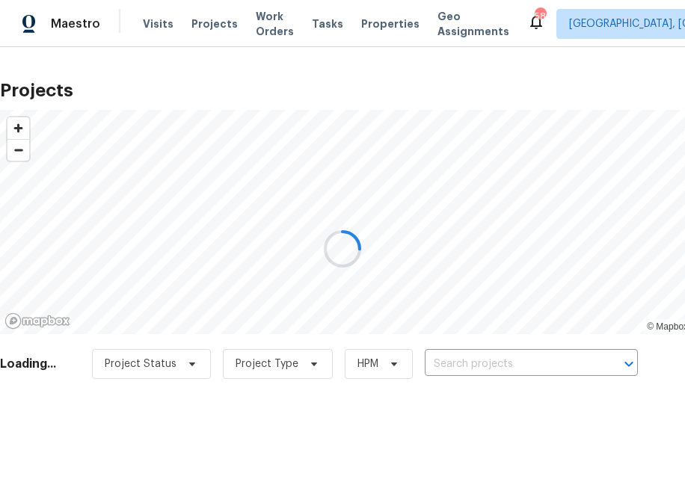
click at [449, 361] on div "Project Status Project Type HPM ​" at bounding box center [365, 364] width 546 height 30
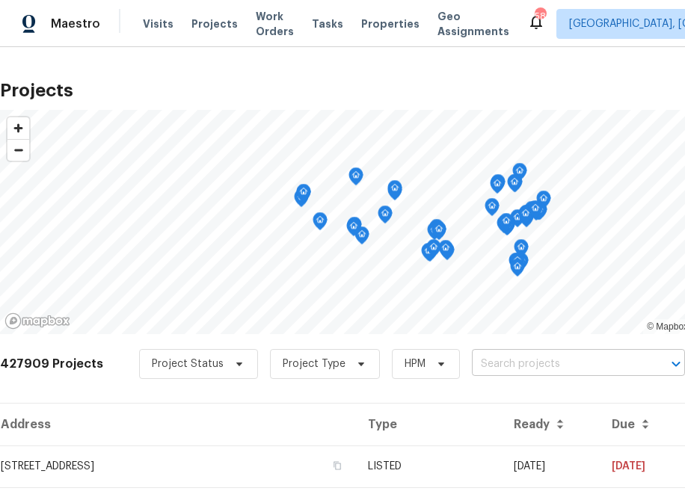
click at [489, 365] on input "text" at bounding box center [557, 364] width 171 height 23
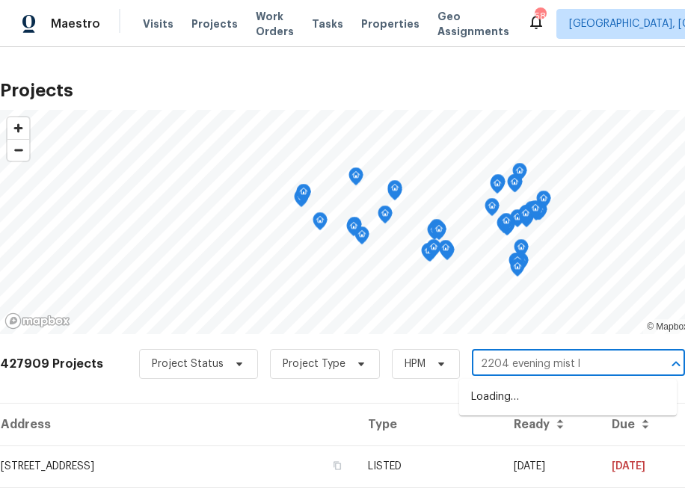
type input "2204 evening mist ln"
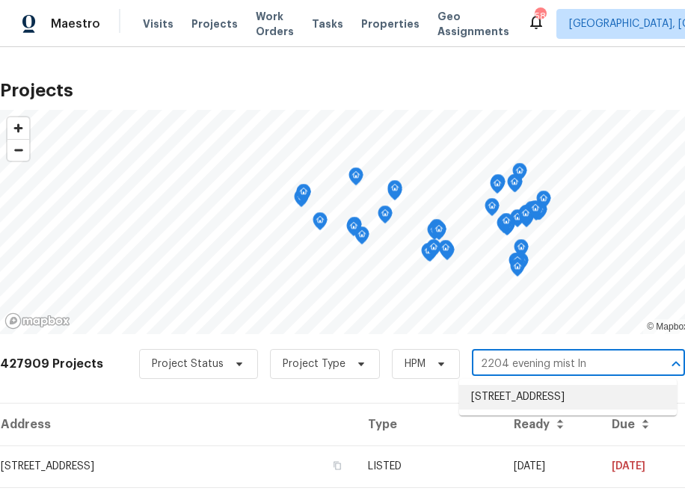
click at [569, 395] on li "[STREET_ADDRESS]" at bounding box center [568, 397] width 218 height 25
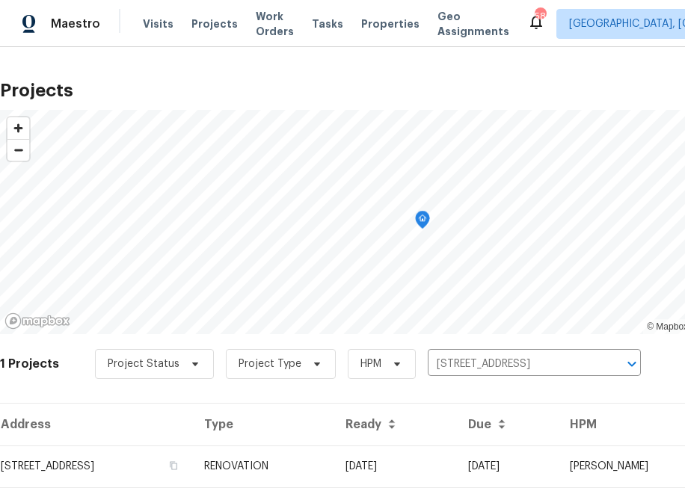
scroll to position [38, 0]
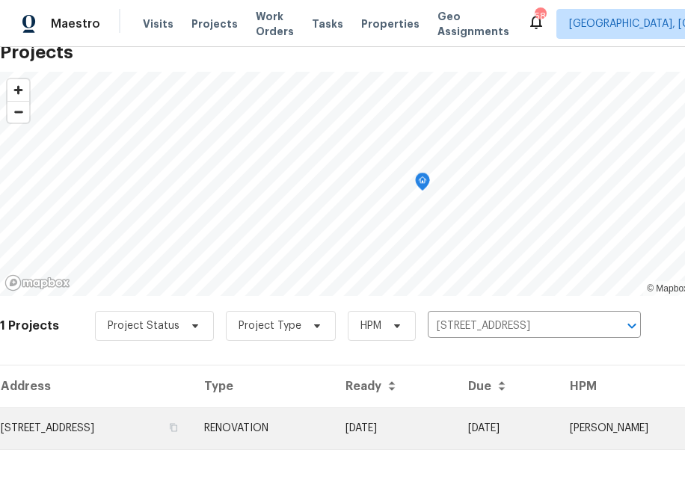
click at [124, 423] on td "[STREET_ADDRESS]" at bounding box center [96, 428] width 192 height 42
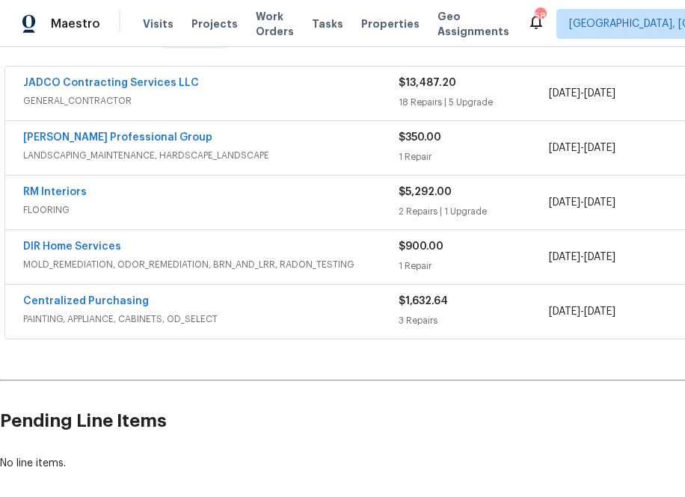
scroll to position [268, 160]
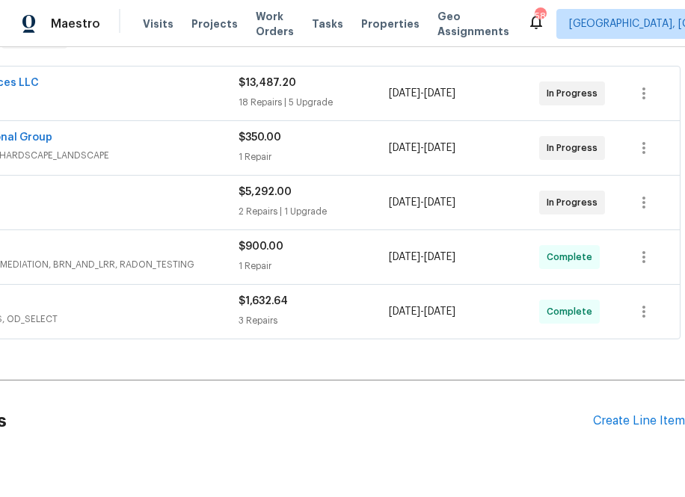
click at [623, 437] on div "Pending Line Items Create Line Item" at bounding box center [262, 421] width 845 height 70
click at [614, 415] on div "Create Line Item" at bounding box center [639, 421] width 92 height 14
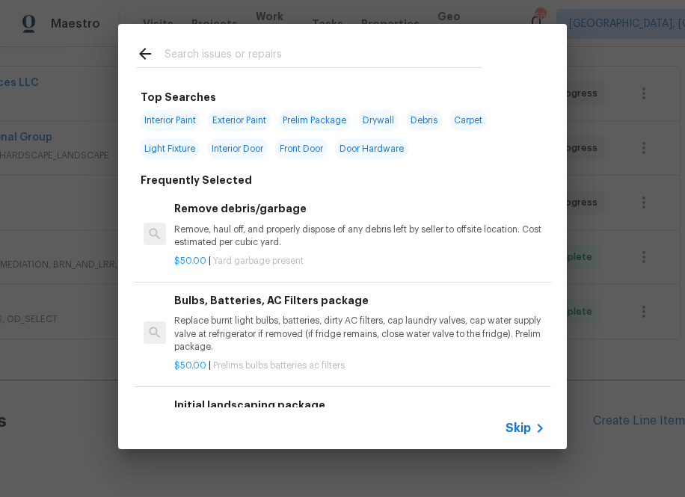
click at [369, 64] on input "text" at bounding box center [322, 56] width 317 height 22
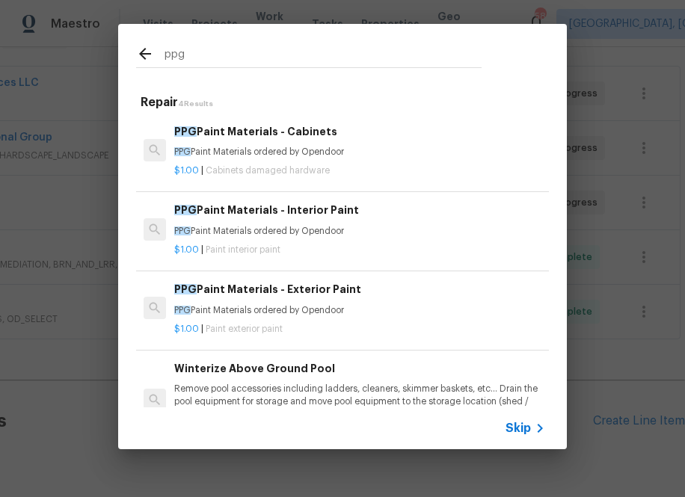
type input "ppg"
click at [241, 237] on p "PPG Paint Materials ordered by Opendoor" at bounding box center [359, 231] width 371 height 13
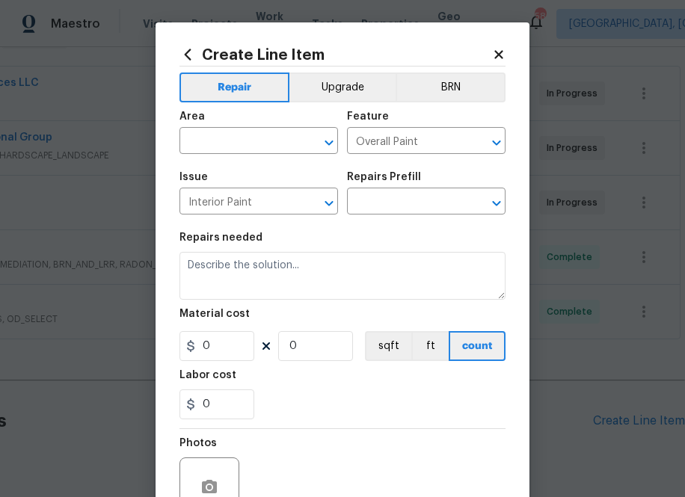
type input "PPG Paint Materials - Interior Paint $1.00"
type textarea "PPG Paint Materials ordered by Opendoor"
type input "1"
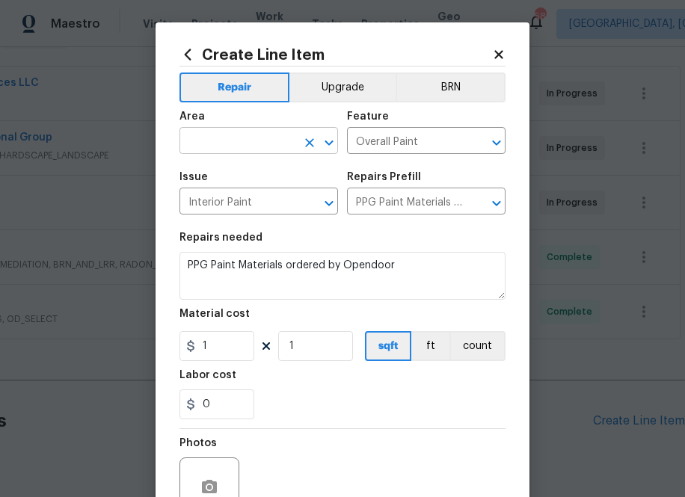
click at [221, 144] on input "text" at bounding box center [237, 142] width 117 height 23
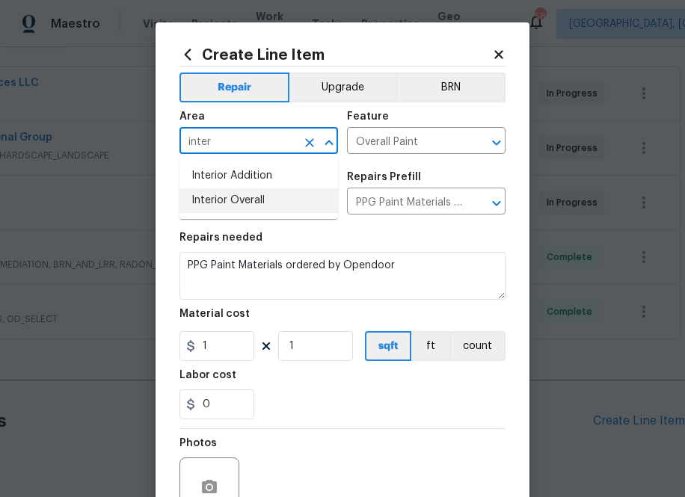
click at [230, 206] on li "Interior Overall" at bounding box center [258, 200] width 158 height 25
type input "Interior Overall"
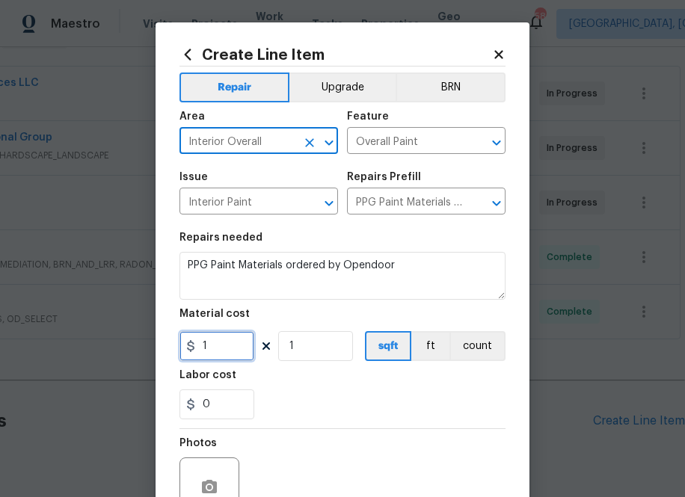
click at [225, 343] on input "1" at bounding box center [216, 346] width 75 height 30
paste input "61.9"
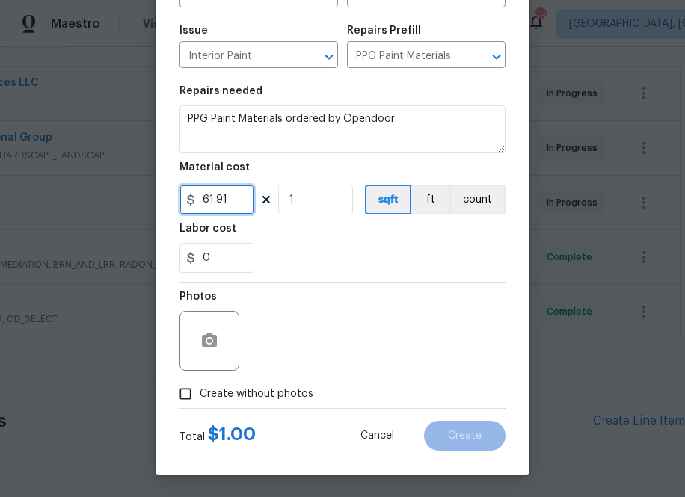
type input "61.91"
click at [303, 401] on span "Create without photos" at bounding box center [257, 394] width 114 height 16
click at [200, 401] on input "Create without photos" at bounding box center [185, 394] width 28 height 28
checkbox input "true"
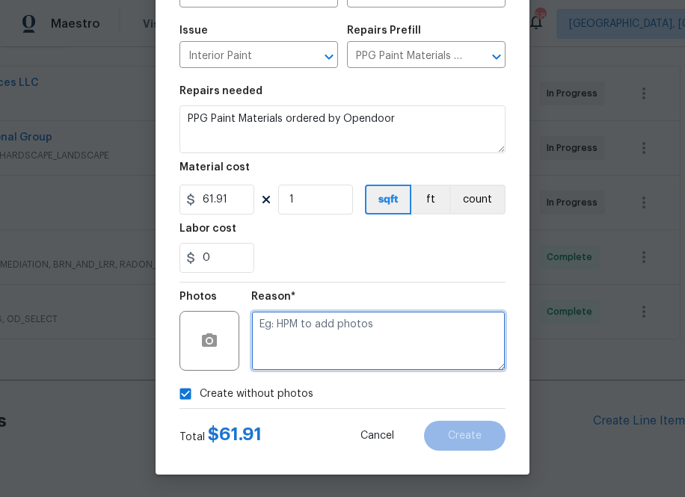
click at [309, 351] on textarea at bounding box center [378, 341] width 254 height 60
type textarea "na"
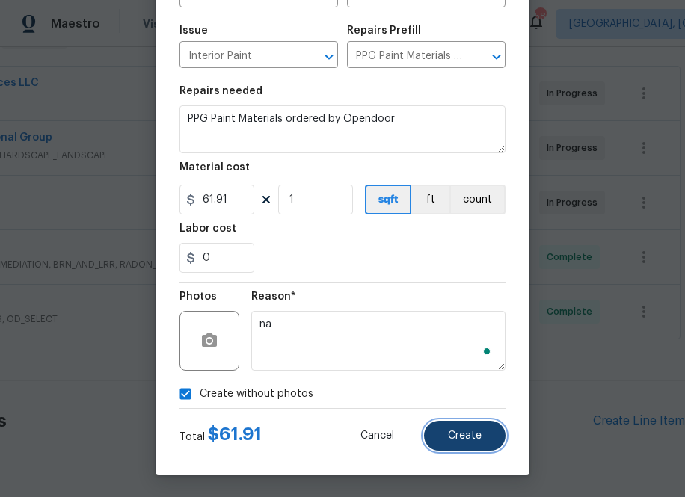
click at [452, 434] on span "Create" at bounding box center [465, 436] width 34 height 11
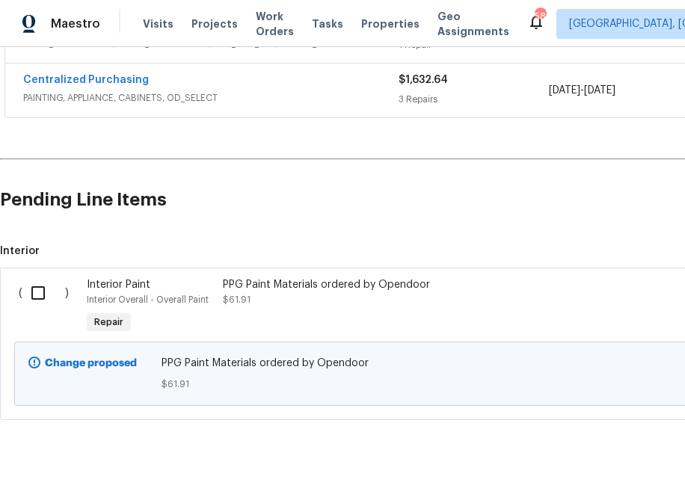
scroll to position [514, 0]
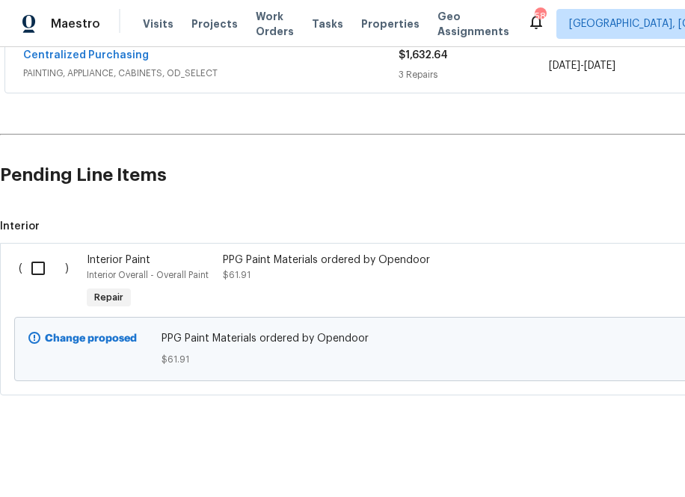
click at [40, 267] on input "checkbox" at bounding box center [43, 268] width 43 height 31
checkbox input "true"
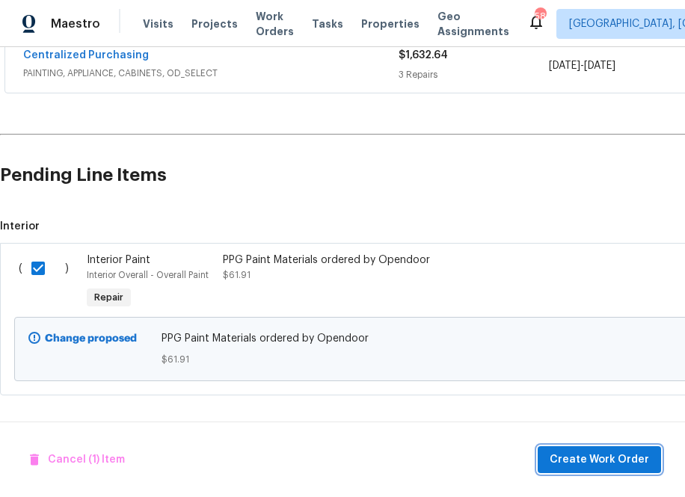
click at [620, 464] on span "Create Work Order" at bounding box center [598, 460] width 99 height 19
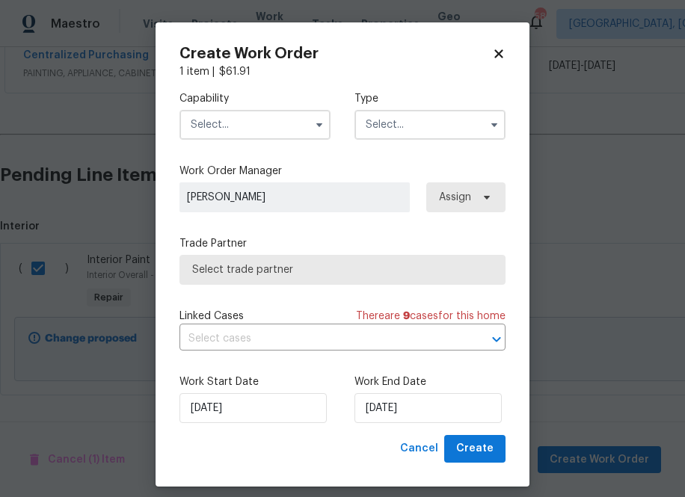
click at [240, 126] on input "text" at bounding box center [254, 125] width 151 height 30
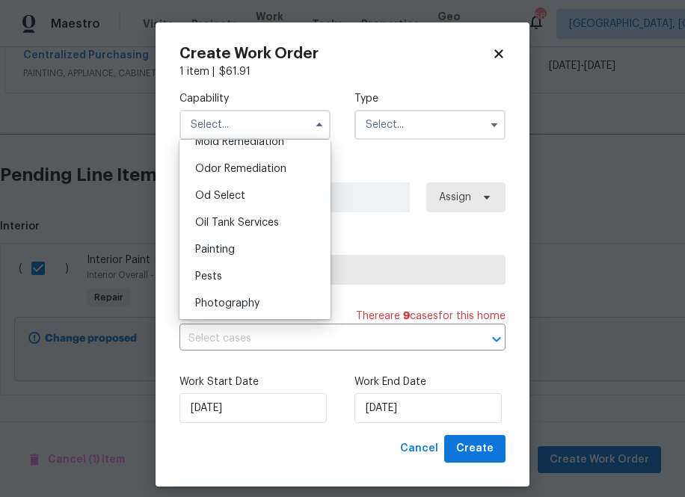
scroll to position [1164, 0]
click at [235, 250] on div "Painting" at bounding box center [255, 248] width 144 height 27
type input "Painting"
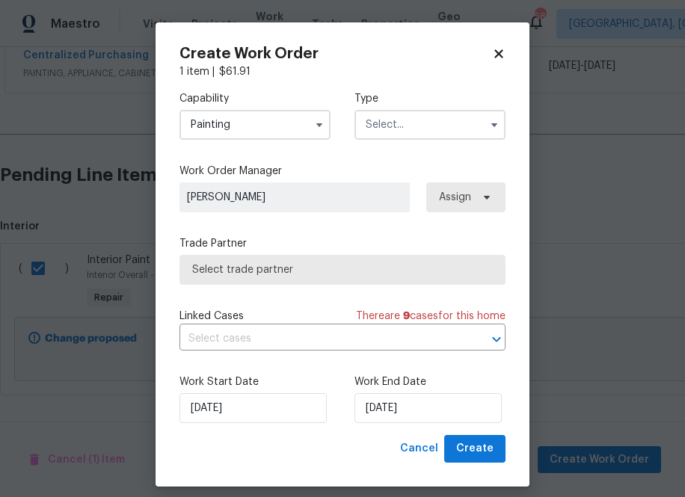
click at [468, 117] on input "text" at bounding box center [429, 125] width 151 height 30
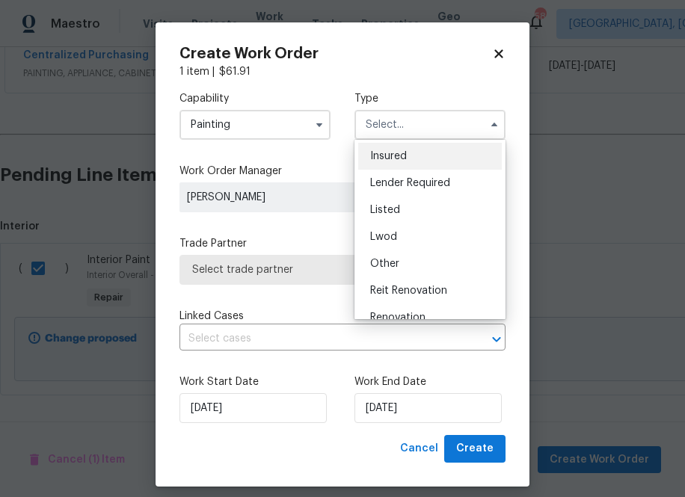
scroll to position [178, 0]
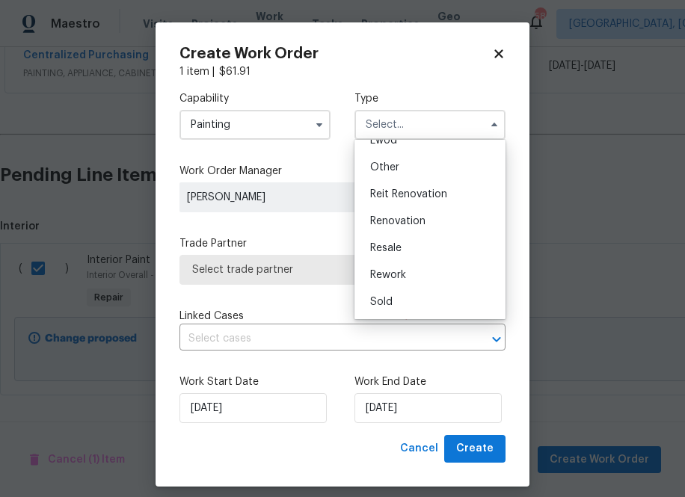
click at [416, 231] on div "Renovation" at bounding box center [430, 221] width 144 height 27
type input "Renovation"
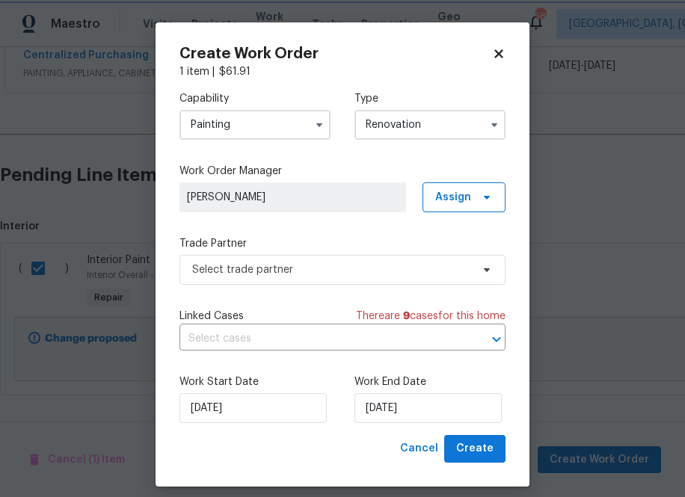
scroll to position [0, 0]
click at [470, 186] on span "Assign" at bounding box center [463, 197] width 83 height 30
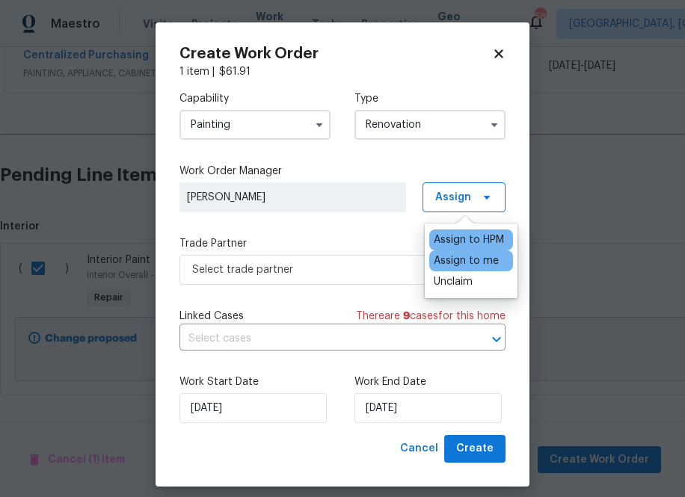
click at [458, 263] on div "Assign to me" at bounding box center [466, 260] width 65 height 15
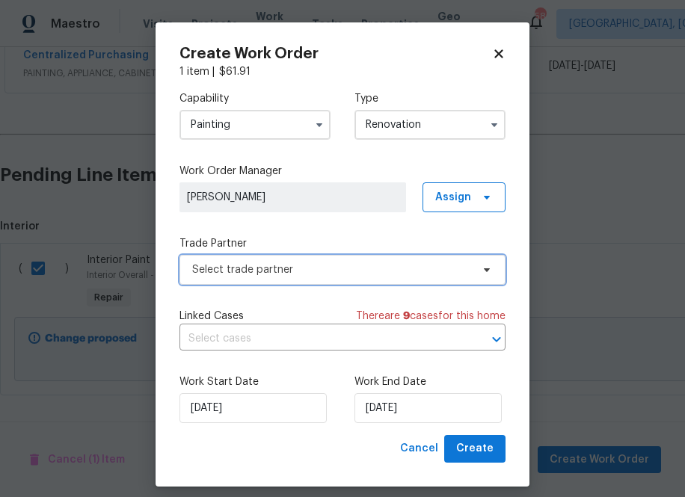
click at [335, 273] on span "Select trade partner" at bounding box center [331, 269] width 279 height 15
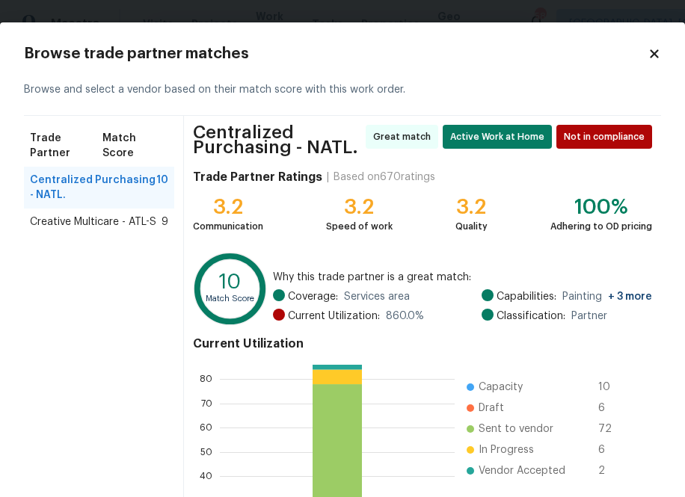
scroll to position [167, 0]
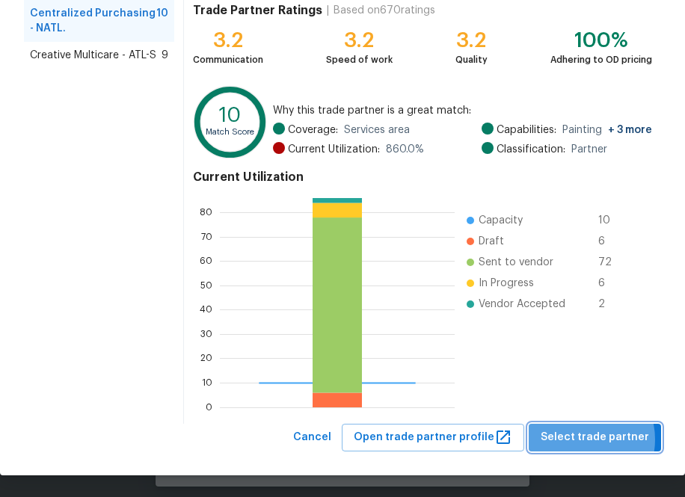
click at [583, 440] on span "Select trade partner" at bounding box center [594, 437] width 108 height 19
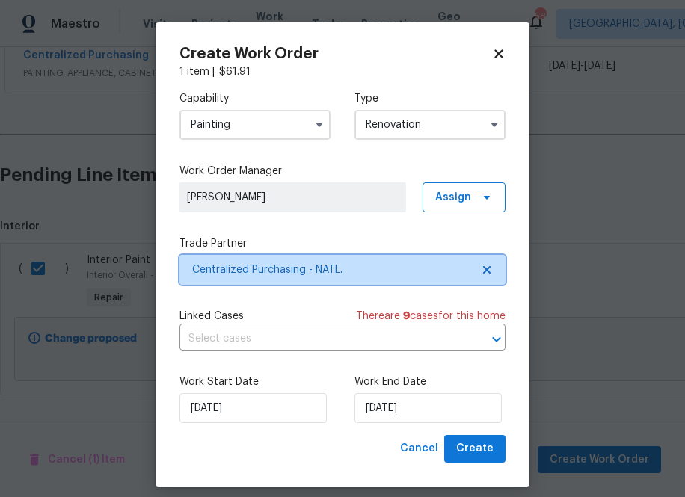
scroll to position [0, 0]
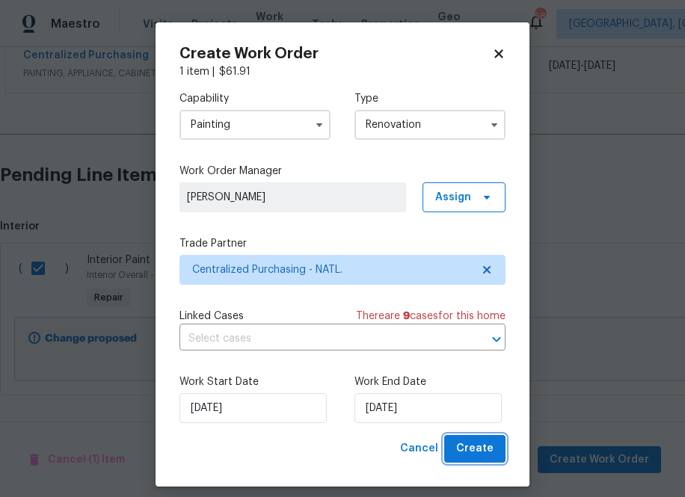
click at [463, 440] on span "Create" at bounding box center [474, 449] width 37 height 19
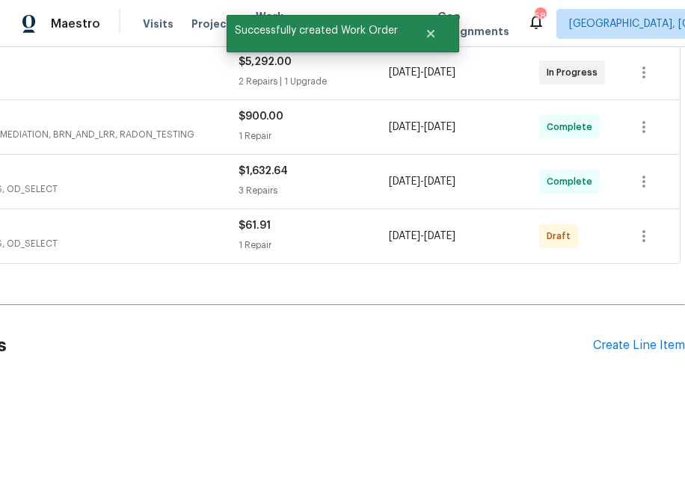
scroll to position [398, 0]
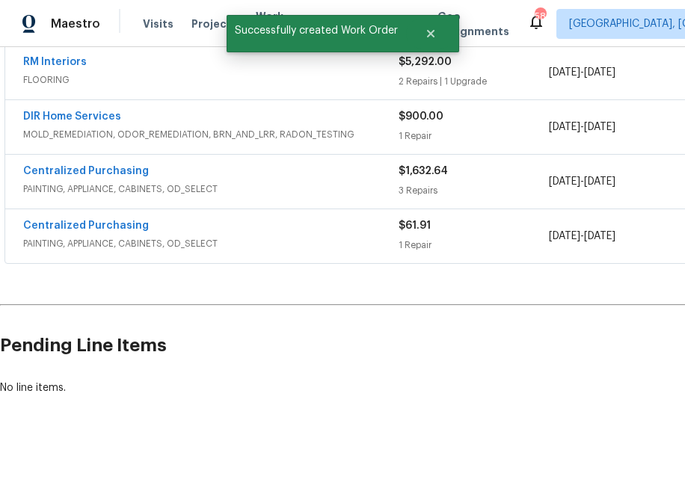
click at [73, 219] on span "Centralized Purchasing" at bounding box center [86, 225] width 126 height 15
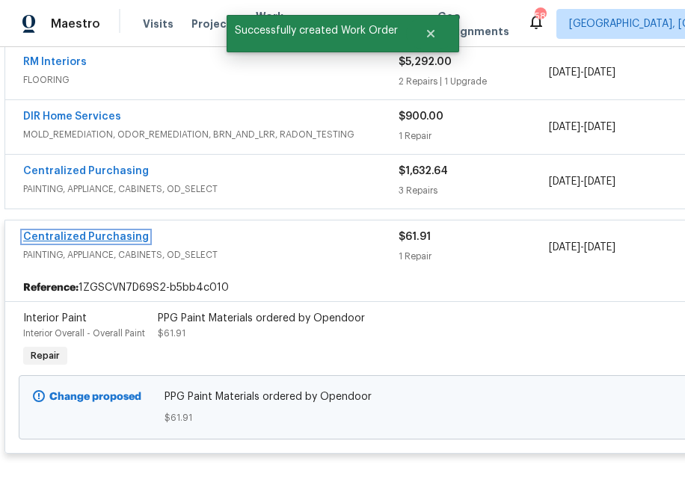
click at [94, 238] on link "Centralized Purchasing" at bounding box center [86, 237] width 126 height 10
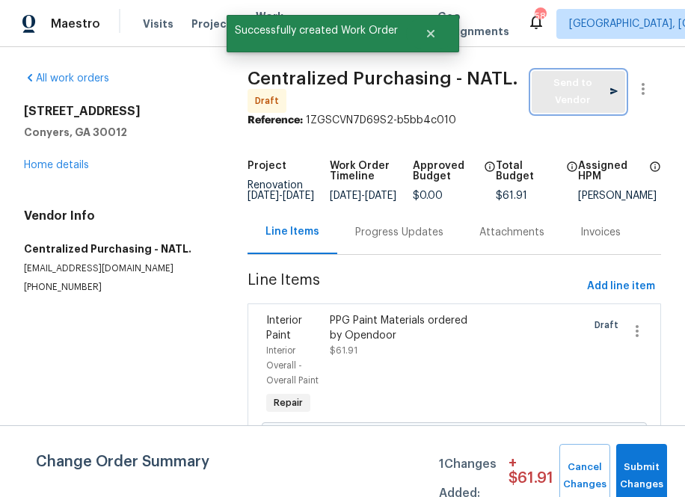
click at [573, 86] on span "Send to Vendor" at bounding box center [578, 92] width 78 height 34
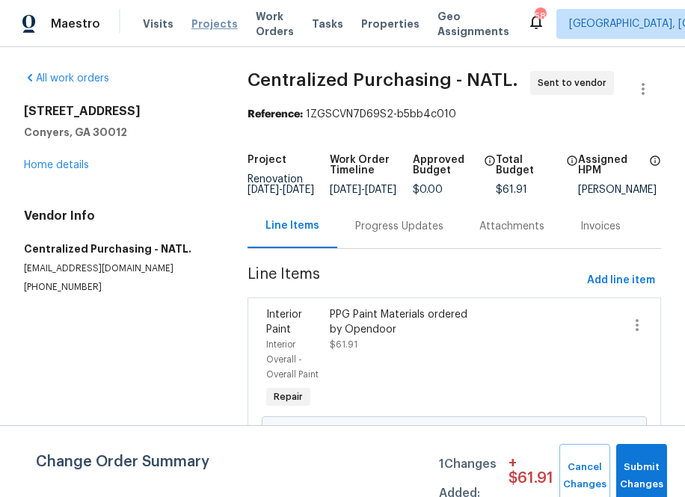
click at [202, 22] on span "Projects" at bounding box center [214, 23] width 46 height 15
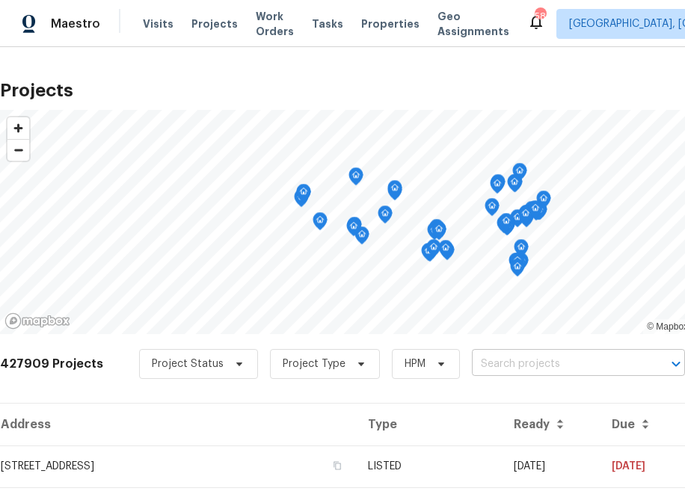
click at [534, 368] on input "text" at bounding box center [557, 364] width 171 height 23
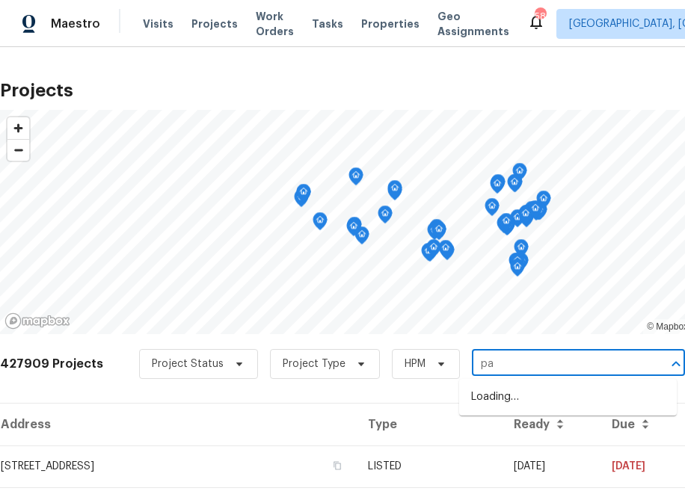
type input "p"
type input "3961 [PERSON_NAME]"
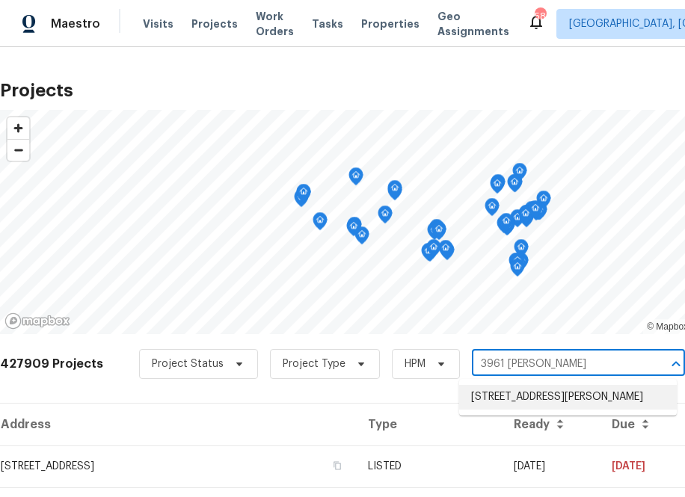
click at [522, 395] on li "[STREET_ADDRESS][PERSON_NAME]" at bounding box center [568, 397] width 218 height 25
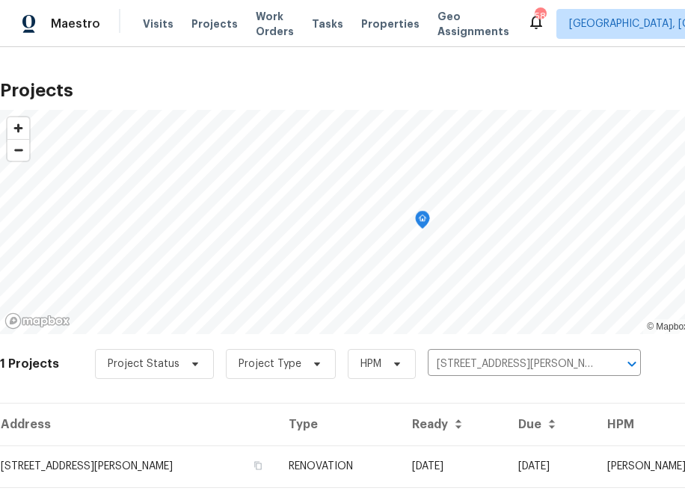
scroll to position [38, 0]
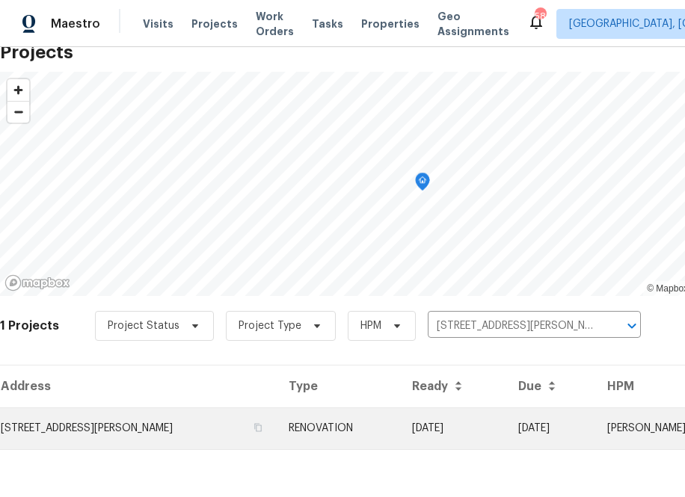
click at [164, 448] on td "[STREET_ADDRESS][PERSON_NAME]" at bounding box center [138, 428] width 277 height 42
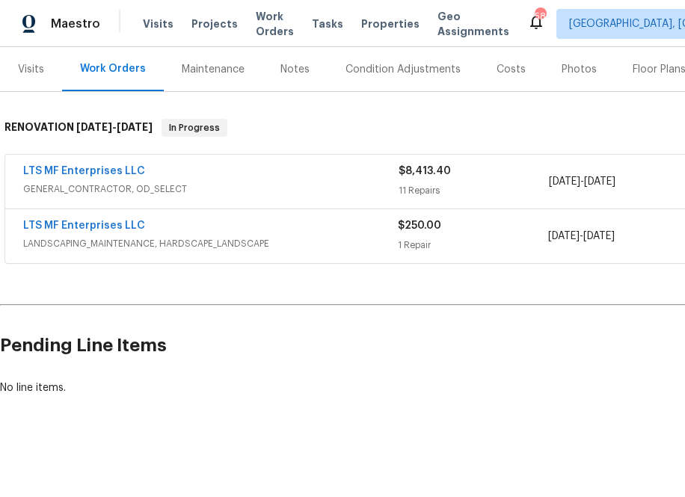
scroll to position [179, 160]
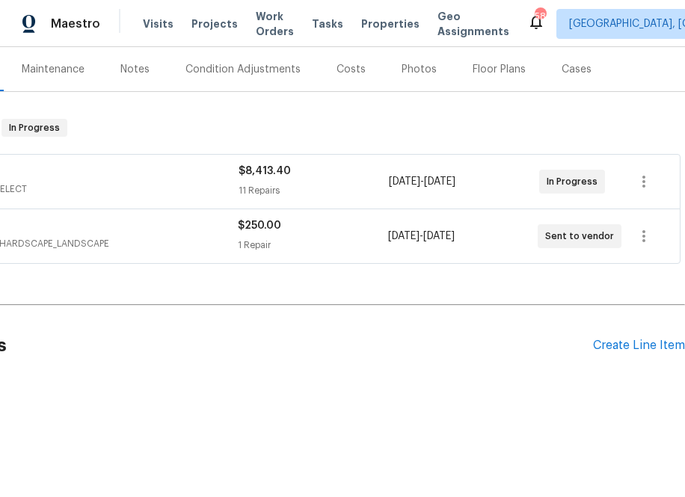
click at [626, 353] on div "Pending Line Items Create Line Item" at bounding box center [262, 346] width 845 height 70
click at [616, 349] on div "Create Line Item" at bounding box center [639, 346] width 92 height 14
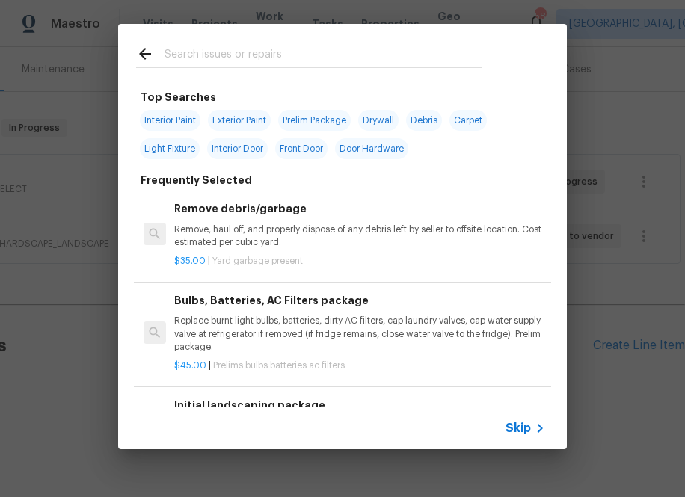
click at [330, 66] on input "text" at bounding box center [322, 56] width 317 height 22
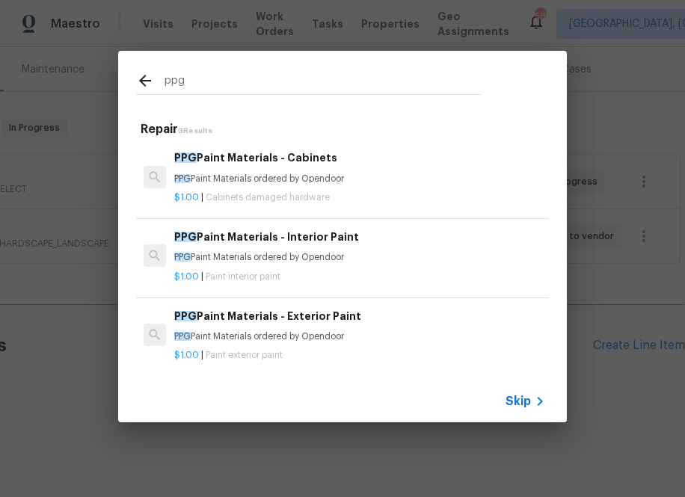
type input "ppg"
click at [214, 240] on h6 "PPG Paint Materials - Interior Paint" at bounding box center [359, 237] width 371 height 16
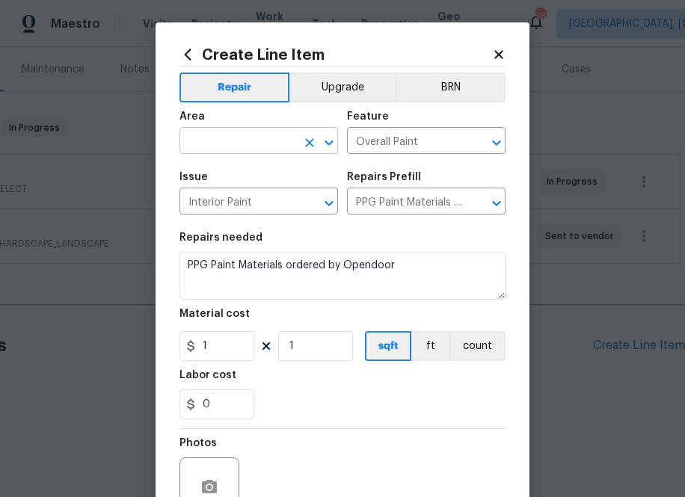
click at [242, 147] on input "text" at bounding box center [237, 142] width 117 height 23
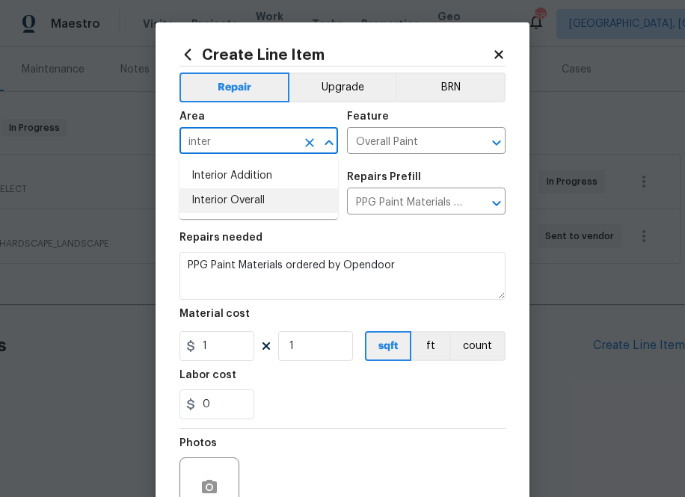
click at [260, 197] on li "Interior Overall" at bounding box center [258, 200] width 158 height 25
type input "Interior Overall"
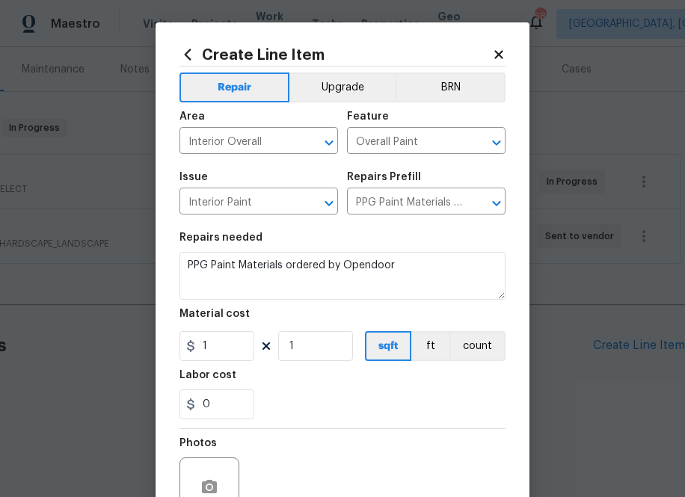
click at [389, 229] on section "Repairs needed PPG Paint Materials ordered by Opendoor Material cost 1 1 sqft f…" at bounding box center [342, 326] width 326 height 205
click at [245, 340] on input "1" at bounding box center [216, 346] width 75 height 30
paste input "425.87"
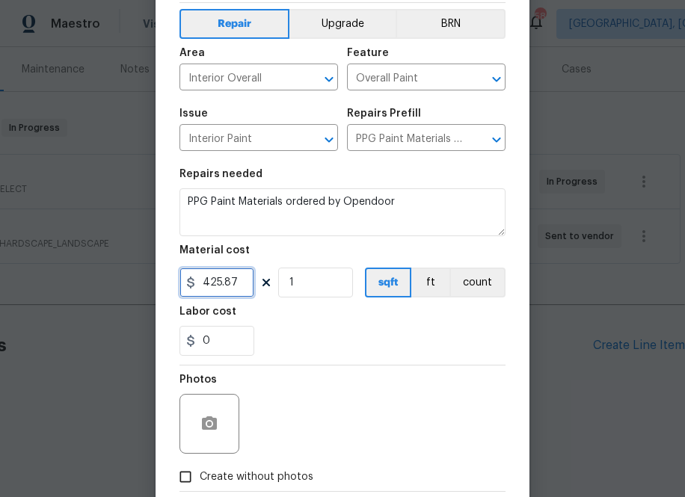
scroll to position [147, 0]
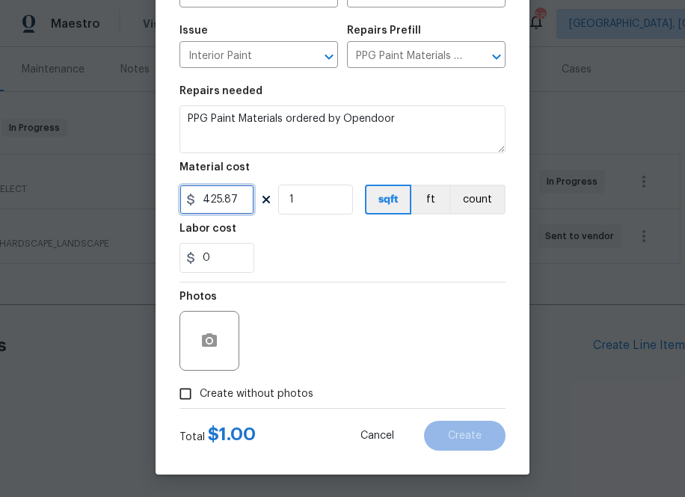
type input "425.87"
click at [274, 392] on span "Create without photos" at bounding box center [257, 394] width 114 height 16
click at [200, 392] on input "Create without photos" at bounding box center [185, 394] width 28 height 28
checkbox input "true"
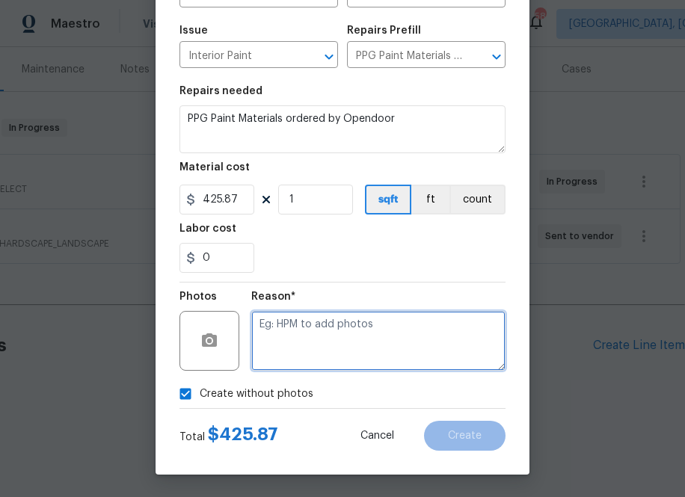
click at [362, 331] on textarea at bounding box center [378, 341] width 254 height 60
type textarea "na"
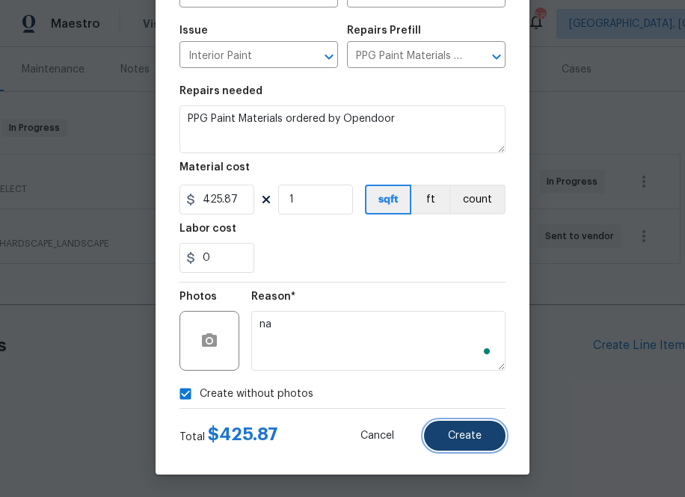
click at [438, 437] on button "Create" at bounding box center [464, 436] width 81 height 30
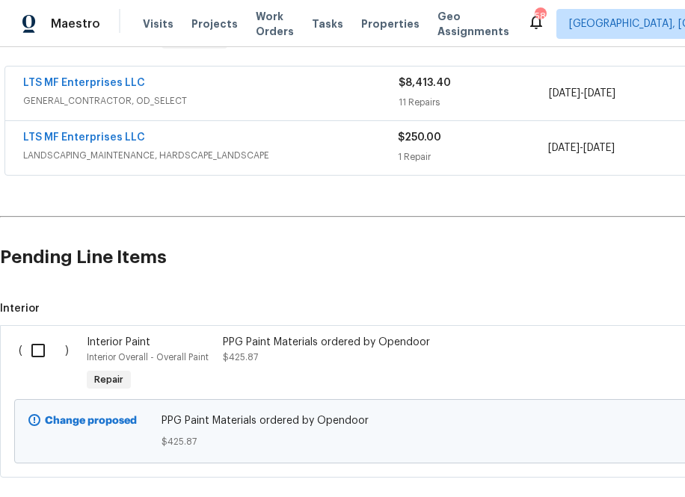
scroll to position [350, 0]
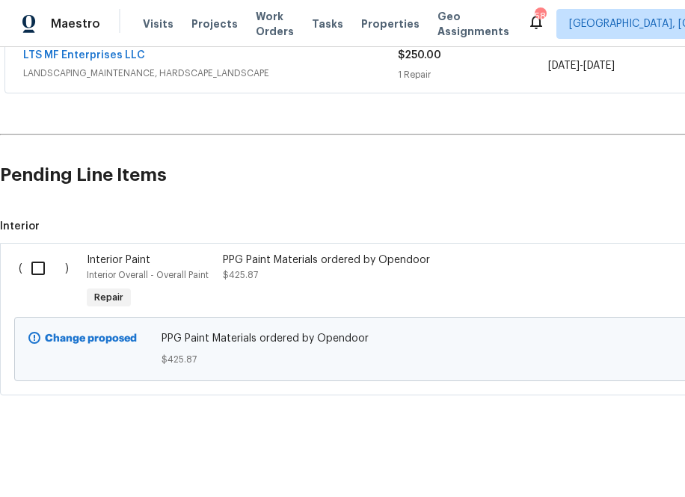
click at [41, 268] on input "checkbox" at bounding box center [43, 268] width 43 height 31
checkbox input "true"
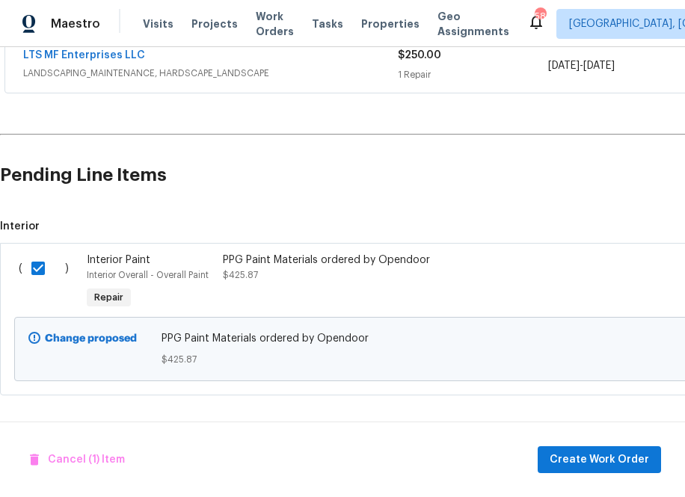
click at [594, 445] on div "Cancel (1) Item Create Work Order" at bounding box center [342, 460] width 685 height 76
click at [594, 448] on button "Create Work Order" at bounding box center [598, 460] width 123 height 28
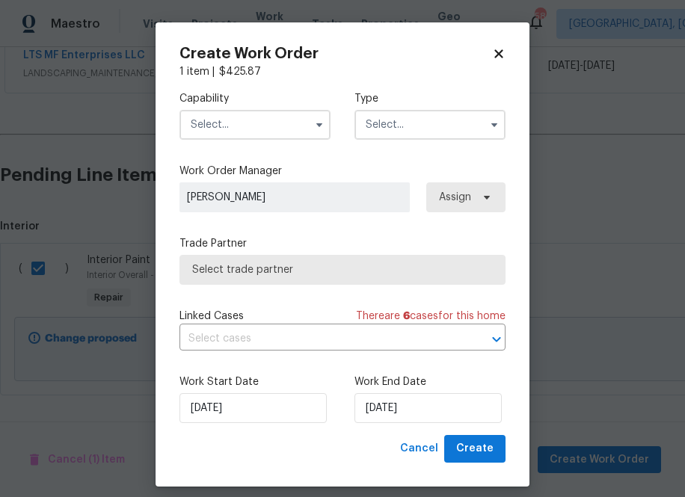
click at [311, 139] on input "text" at bounding box center [254, 125] width 151 height 30
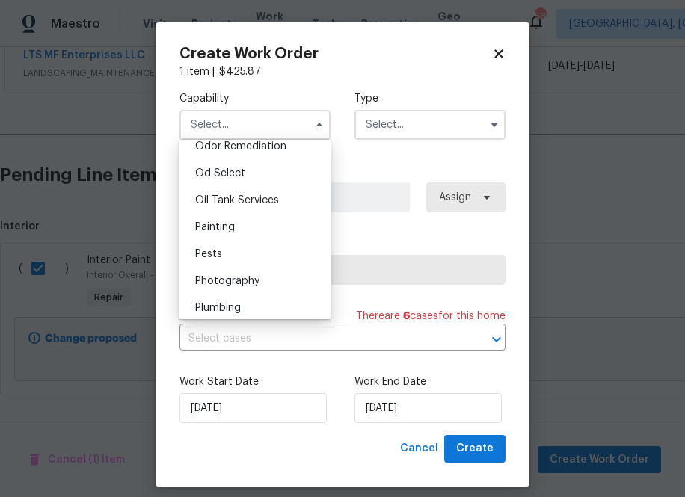
scroll to position [1187, 0]
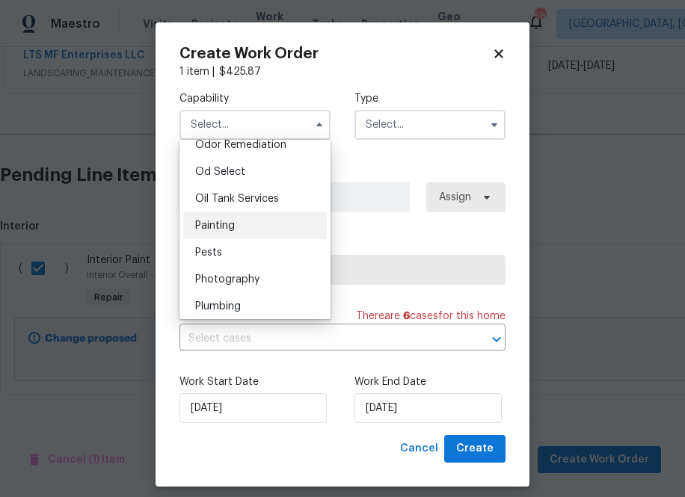
click at [281, 225] on div "Painting" at bounding box center [255, 225] width 144 height 27
type input "Painting"
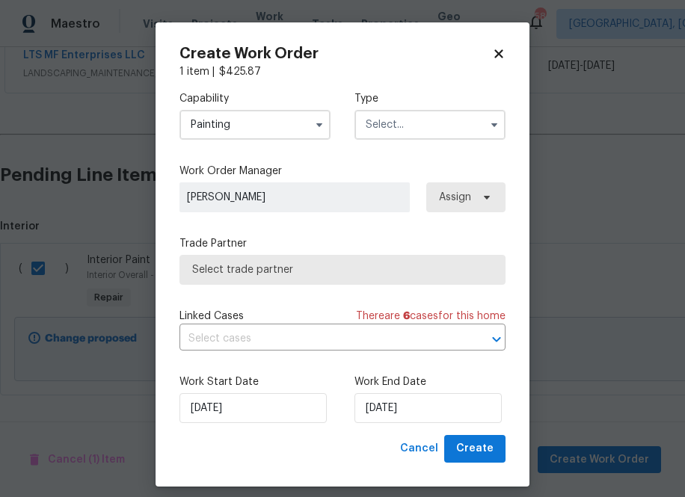
click at [392, 123] on input "text" at bounding box center [429, 125] width 151 height 30
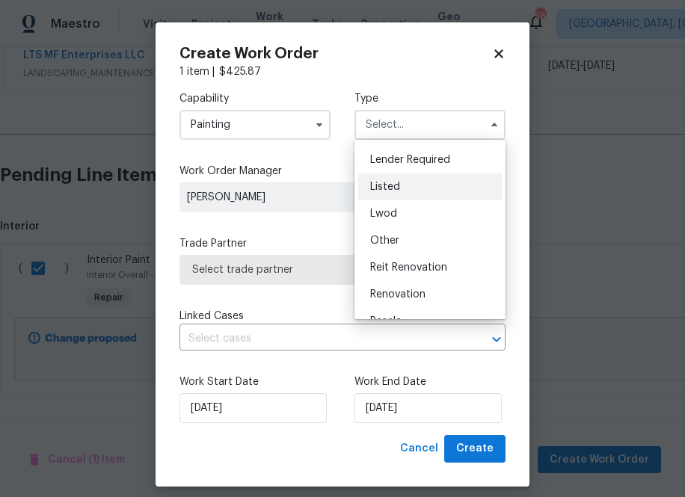
scroll to position [178, 0]
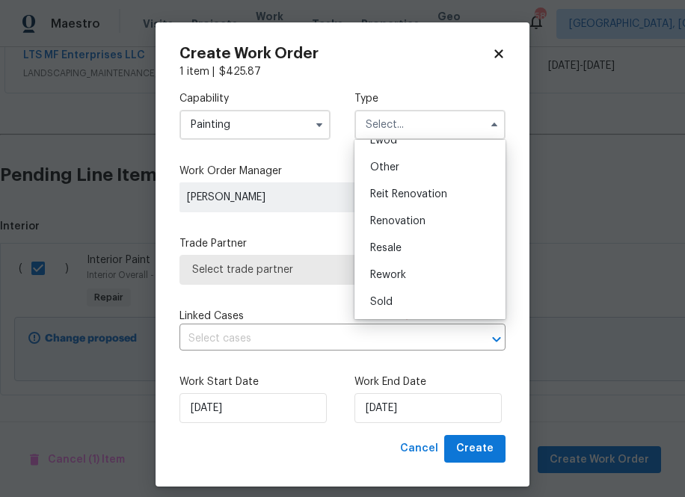
click at [429, 217] on div "Renovation" at bounding box center [430, 221] width 144 height 27
type input "Renovation"
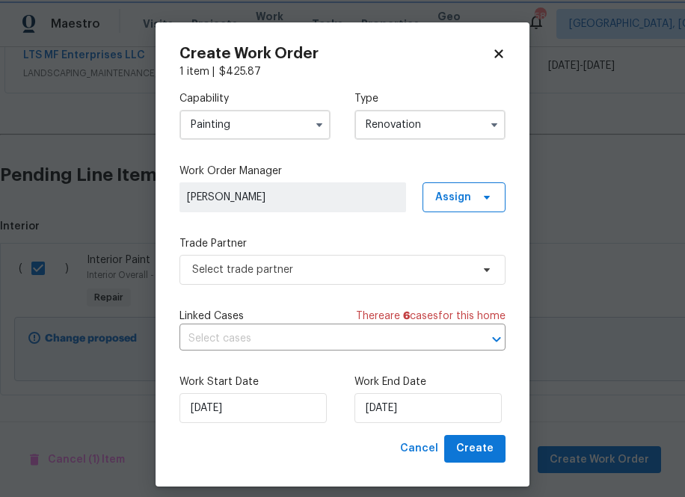
scroll to position [0, 0]
click at [457, 183] on span "Assign" at bounding box center [463, 197] width 83 height 30
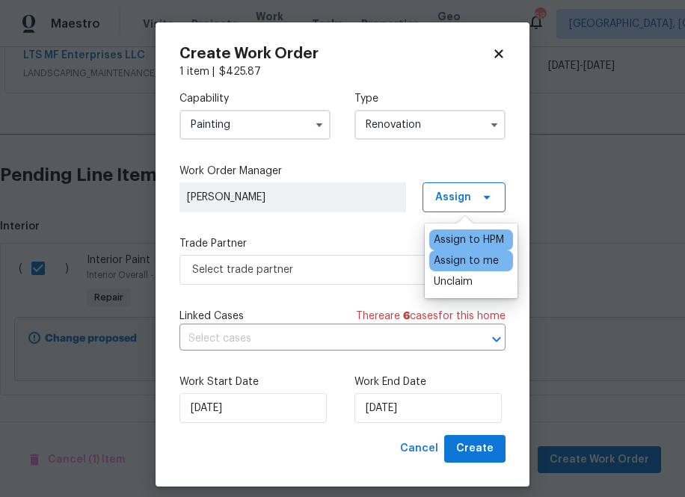
click at [453, 265] on div "Assign to me" at bounding box center [466, 260] width 65 height 15
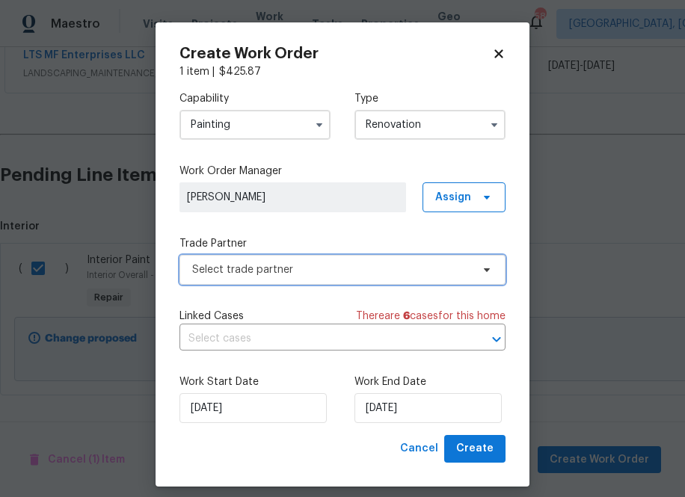
click at [308, 265] on span "Select trade partner" at bounding box center [331, 269] width 279 height 15
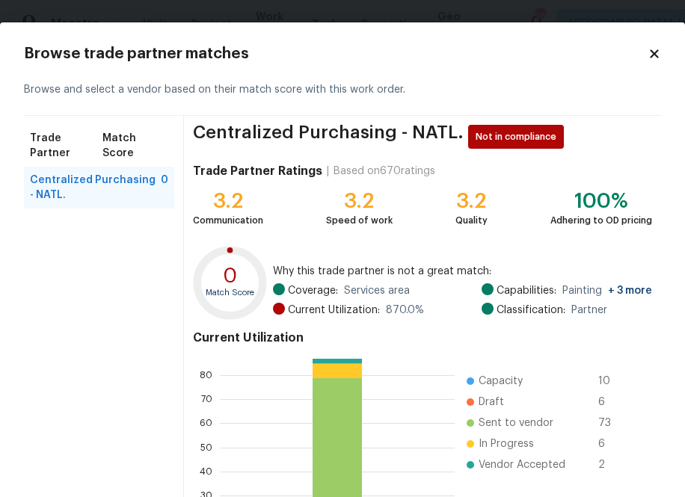
scroll to position [161, 0]
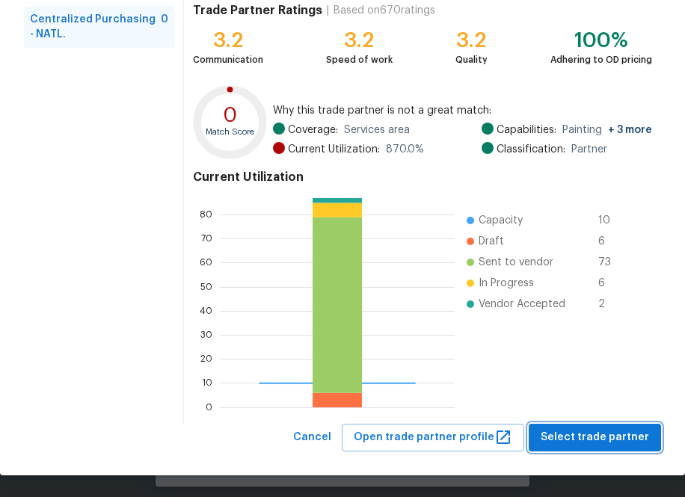
click at [572, 437] on span "Select trade partner" at bounding box center [594, 437] width 108 height 19
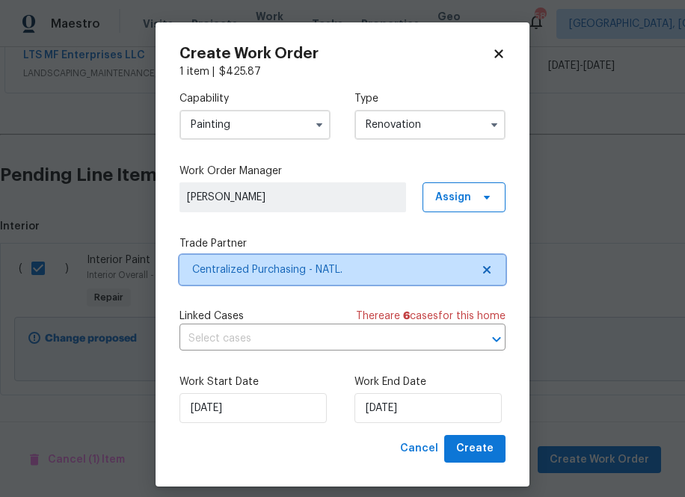
scroll to position [0, 0]
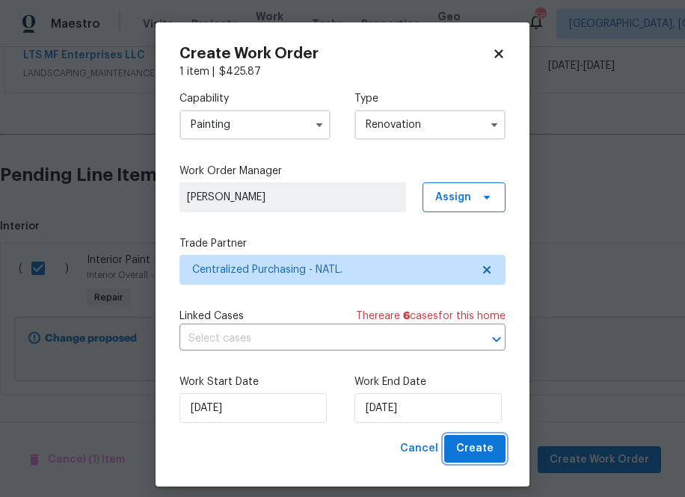
click at [470, 454] on span "Create" at bounding box center [474, 449] width 37 height 19
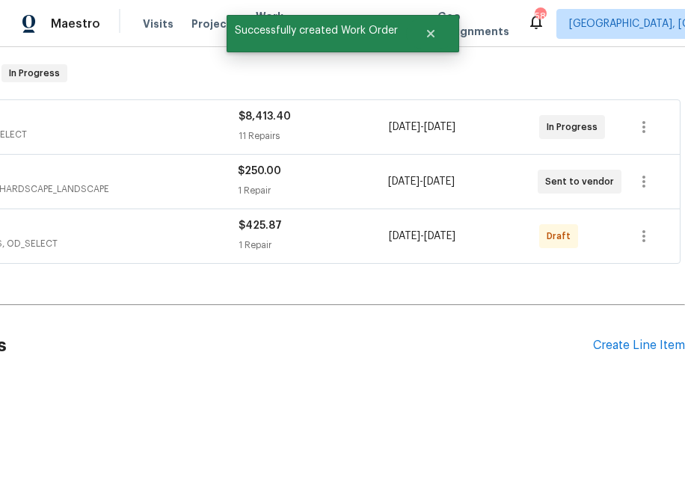
scroll to position [234, 0]
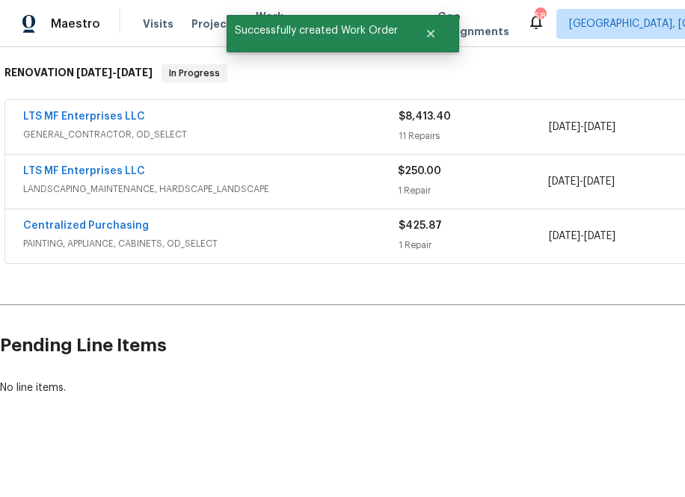
click at [68, 231] on span "Centralized Purchasing" at bounding box center [86, 225] width 126 height 15
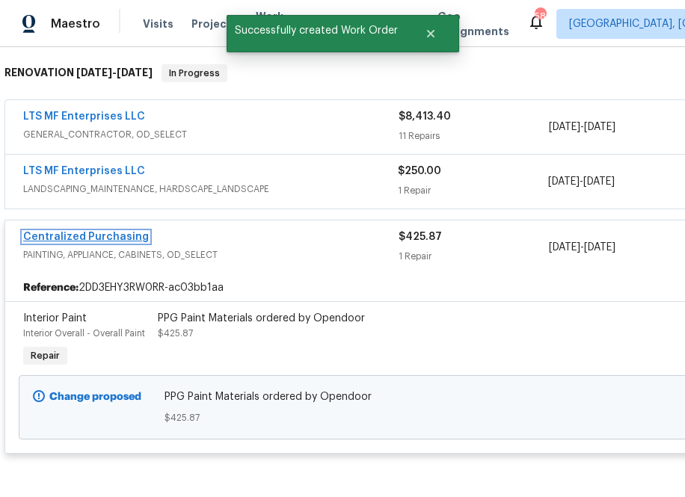
click at [111, 235] on link "Centralized Purchasing" at bounding box center [86, 237] width 126 height 10
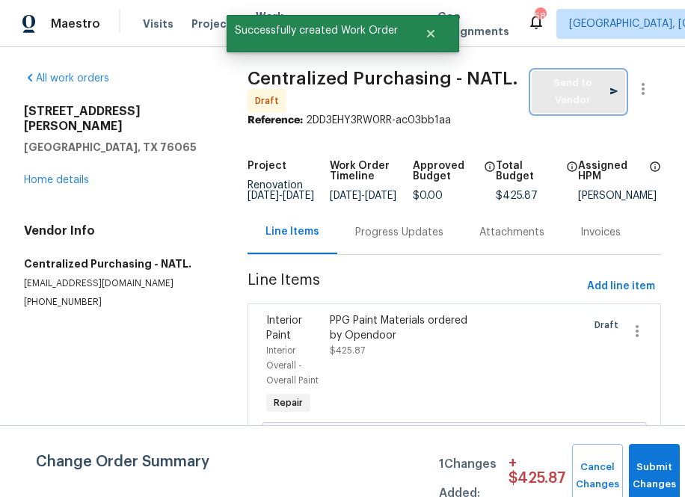
click at [531, 98] on button "Send to Vendor" at bounding box center [577, 92] width 93 height 42
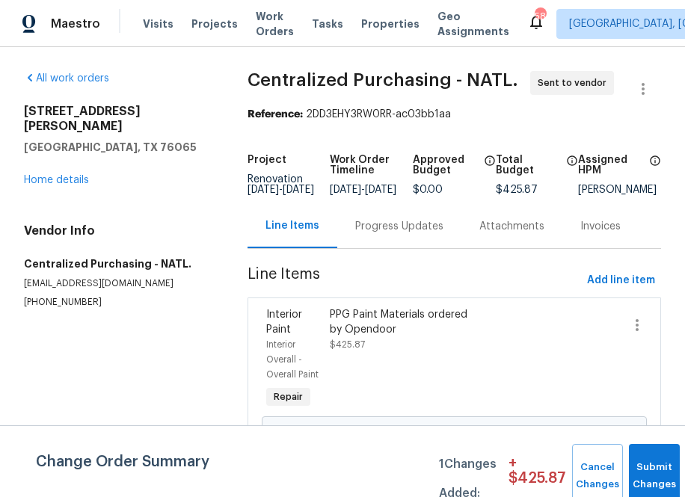
click at [213, 32] on div "Visits Projects Work Orders Tasks Properties Geo Assignments" at bounding box center [335, 24] width 384 height 30
click at [213, 27] on span "Projects" at bounding box center [214, 23] width 46 height 15
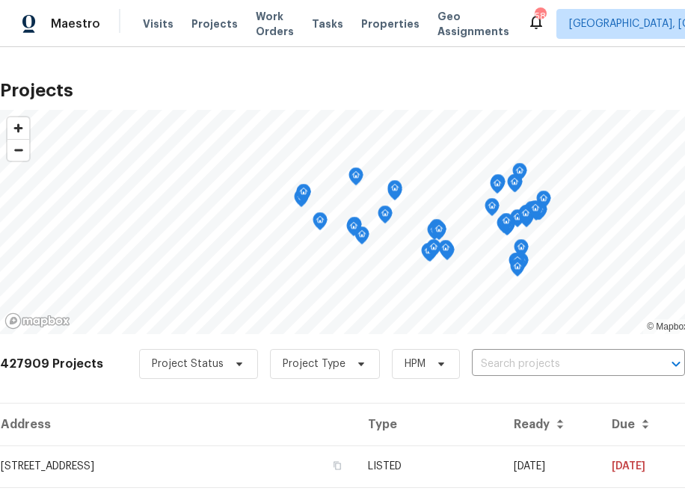
click at [453, 359] on div "Project Status Project Type HPM ​" at bounding box center [412, 364] width 546 height 30
click at [493, 366] on input "text" at bounding box center [557, 364] width 171 height 23
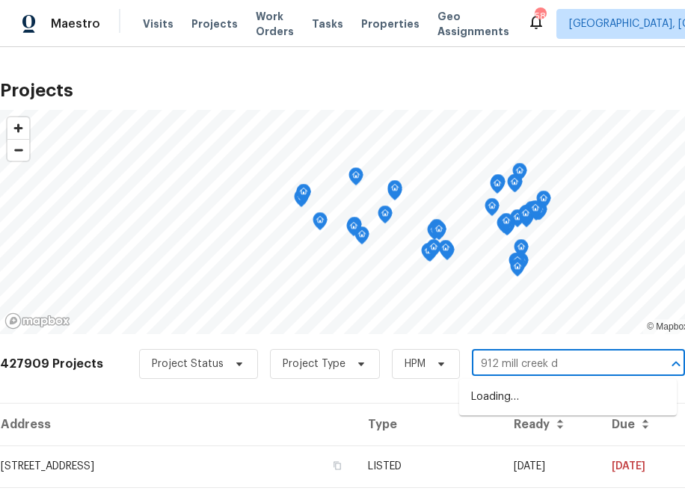
type input "912 mill creek dr"
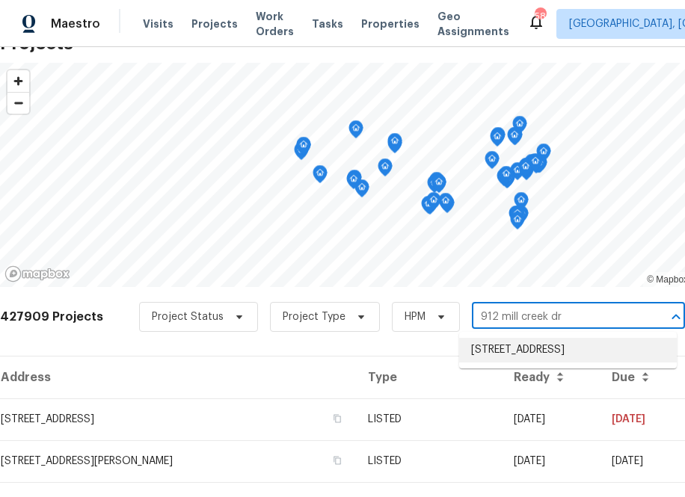
click at [520, 355] on li "[STREET_ADDRESS]" at bounding box center [568, 350] width 218 height 25
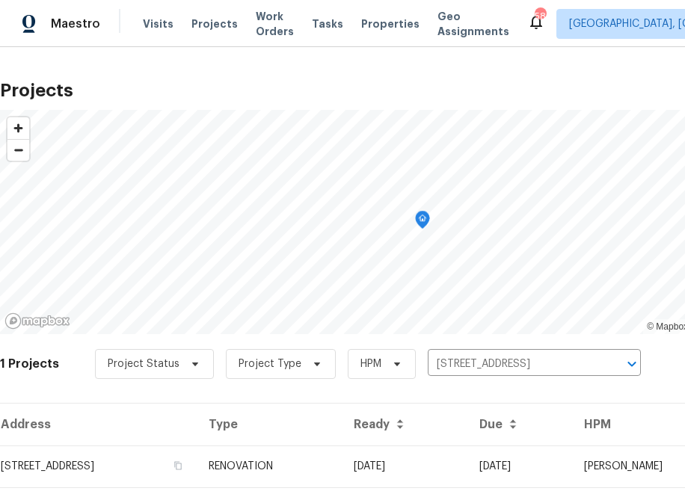
scroll to position [38, 0]
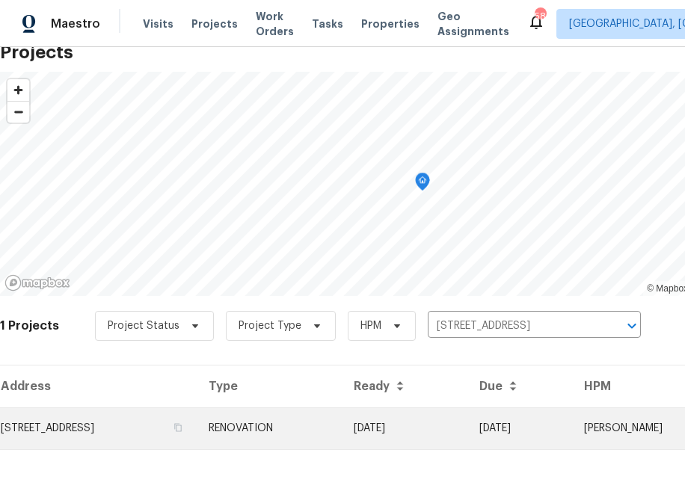
click at [153, 441] on td "[STREET_ADDRESS]" at bounding box center [98, 428] width 197 height 42
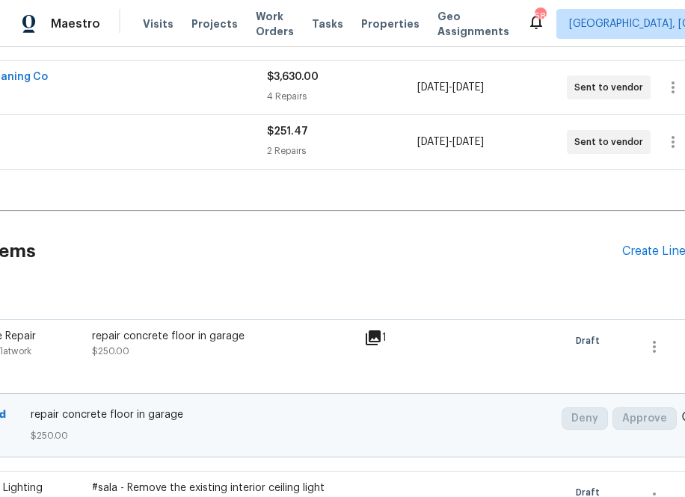
scroll to position [274, 160]
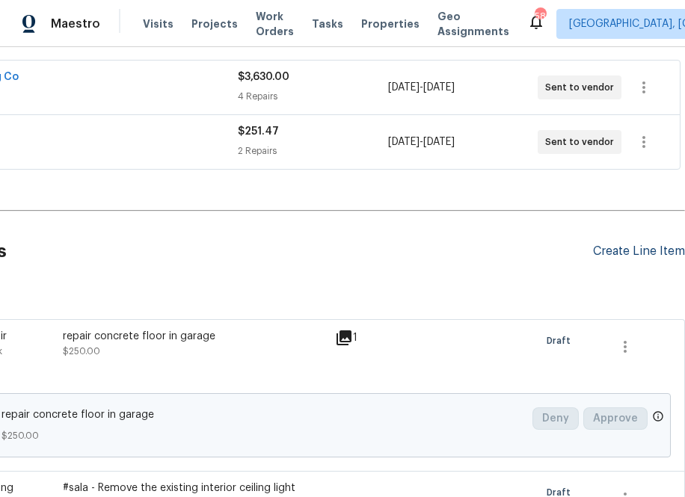
click at [621, 246] on div "Create Line Item" at bounding box center [639, 251] width 92 height 14
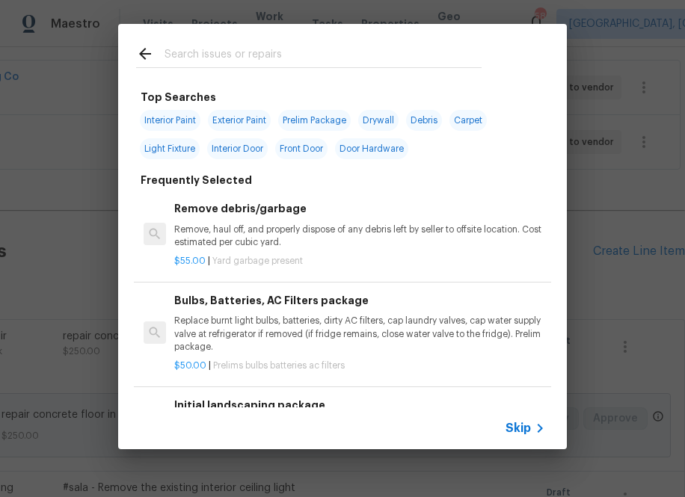
click at [301, 52] on input "text" at bounding box center [322, 56] width 317 height 22
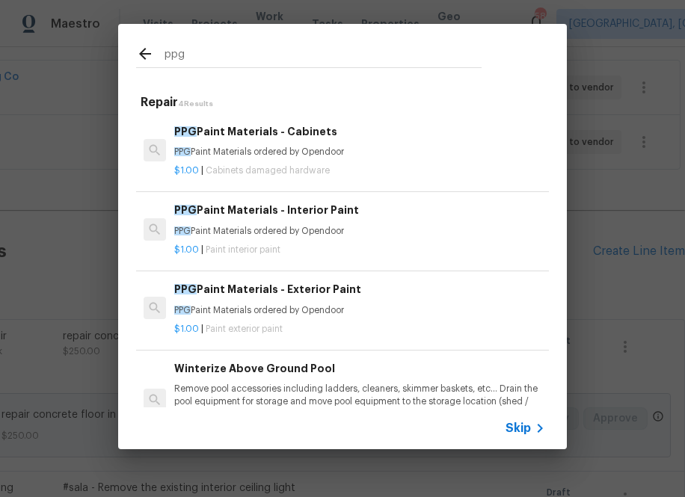
type input "ppg"
click at [247, 215] on h6 "PPG Paint Materials - Interior Paint" at bounding box center [359, 210] width 371 height 16
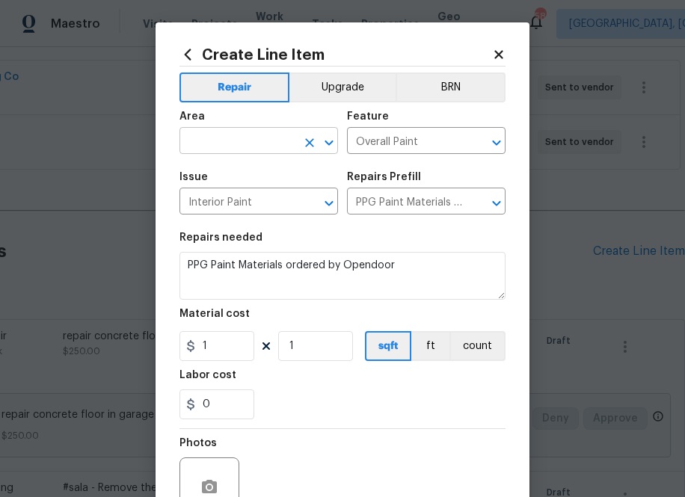
click at [235, 143] on input "text" at bounding box center [237, 142] width 117 height 23
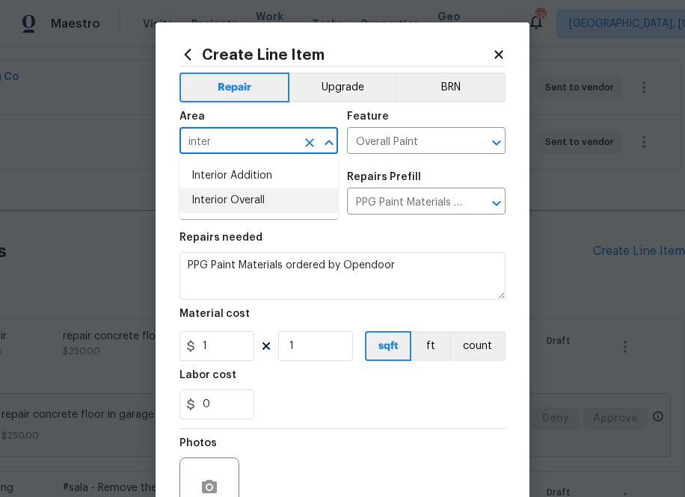
click at [269, 201] on li "Interior Overall" at bounding box center [258, 200] width 158 height 25
type input "Interior Overall"
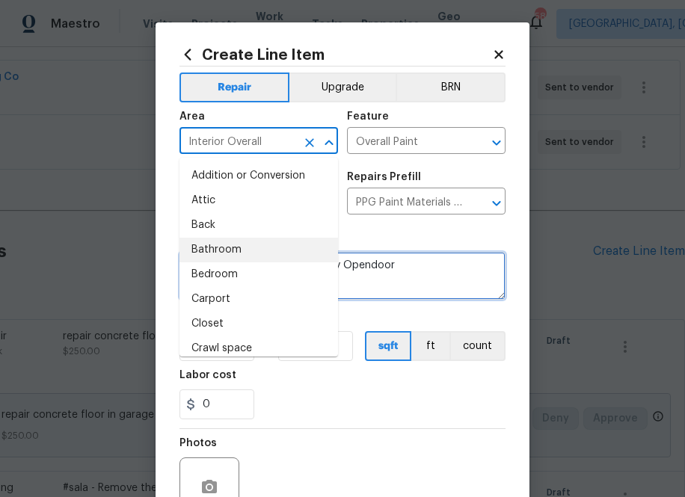
click at [364, 256] on textarea "PPG Paint Materials ordered by Opendoor" at bounding box center [342, 276] width 326 height 48
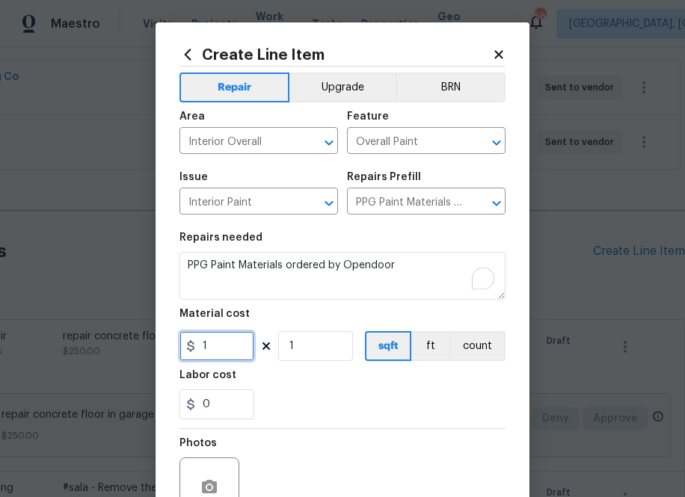
click at [230, 357] on input "1" at bounding box center [216, 346] width 75 height 30
paste input "334.76"
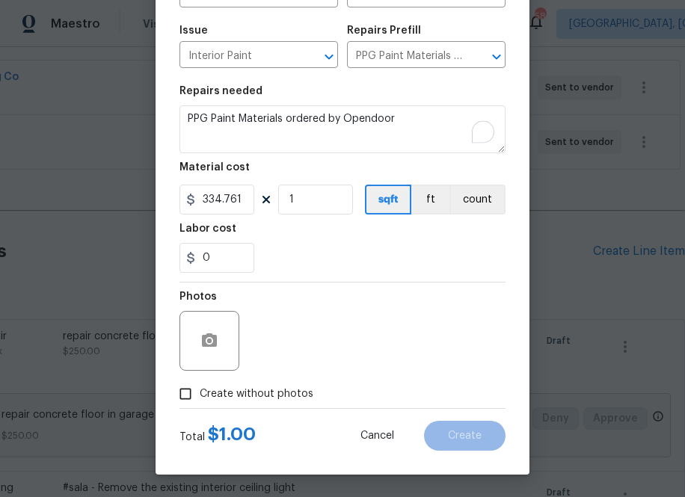
type input "334.76"
click at [288, 392] on span "Create without photos" at bounding box center [257, 394] width 114 height 16
click at [200, 392] on input "Create without photos" at bounding box center [185, 394] width 28 height 28
checkbox input "true"
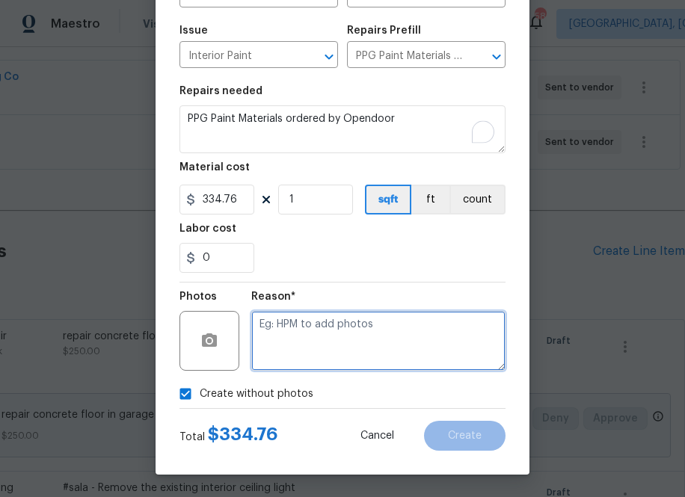
click at [359, 336] on textarea at bounding box center [378, 341] width 254 height 60
type textarea "na"
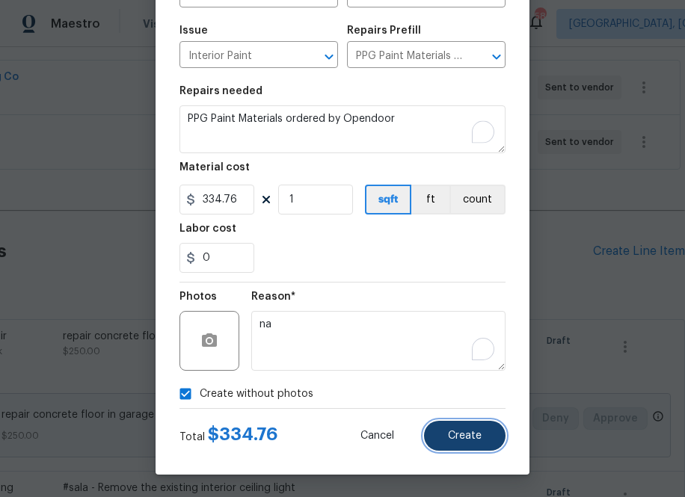
click at [477, 439] on span "Create" at bounding box center [465, 436] width 34 height 11
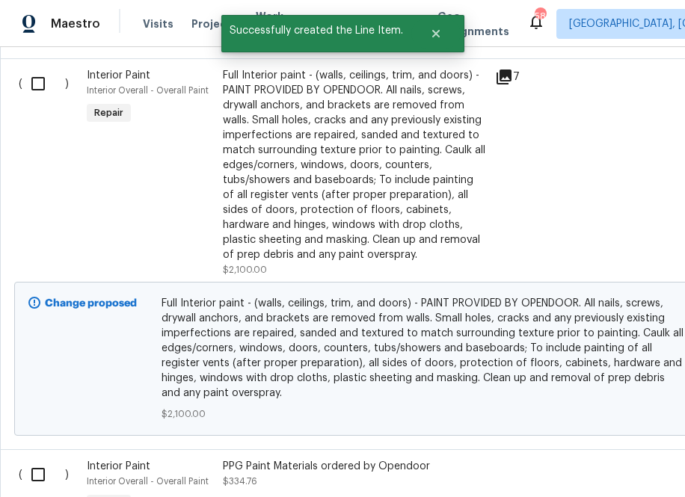
scroll to position [1574, 0]
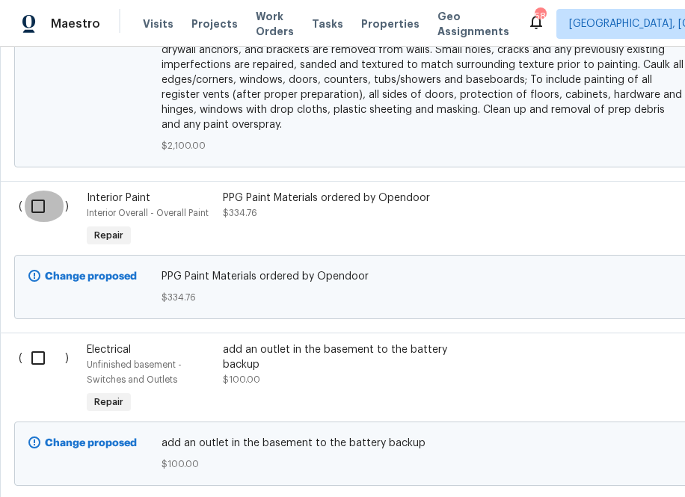
click at [36, 205] on input "checkbox" at bounding box center [43, 206] width 43 height 31
checkbox input "true"
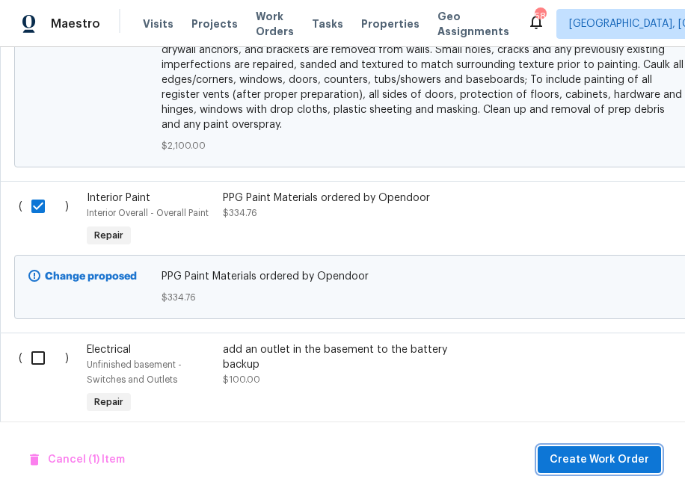
click at [581, 462] on span "Create Work Order" at bounding box center [598, 460] width 99 height 19
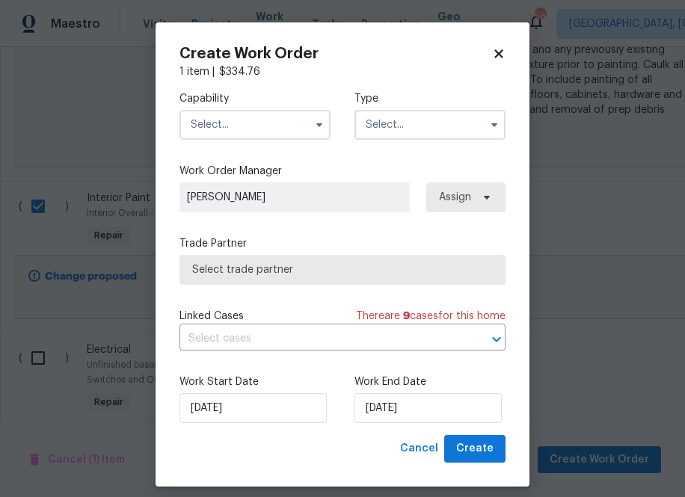
click at [225, 125] on input "text" at bounding box center [254, 125] width 151 height 30
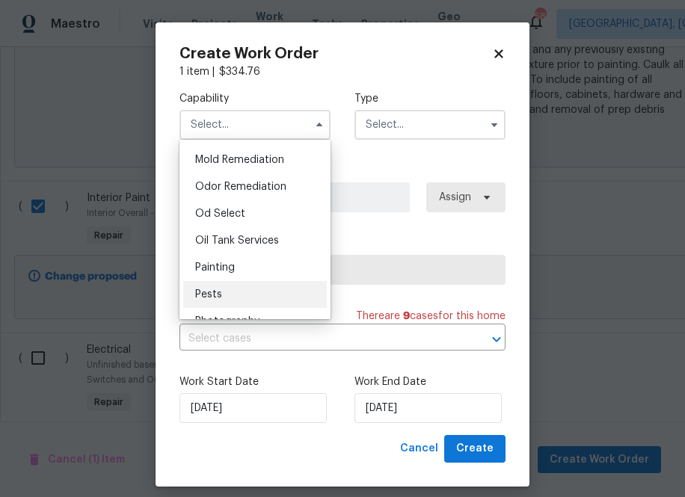
scroll to position [1146, 0]
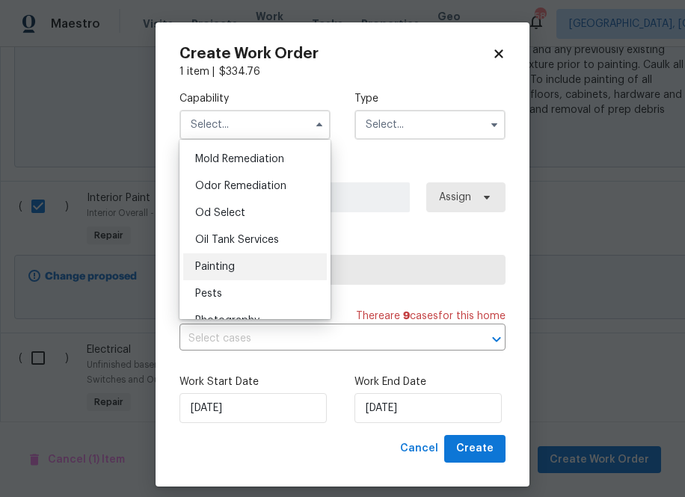
click at [243, 275] on div "Painting" at bounding box center [255, 266] width 144 height 27
type input "Painting"
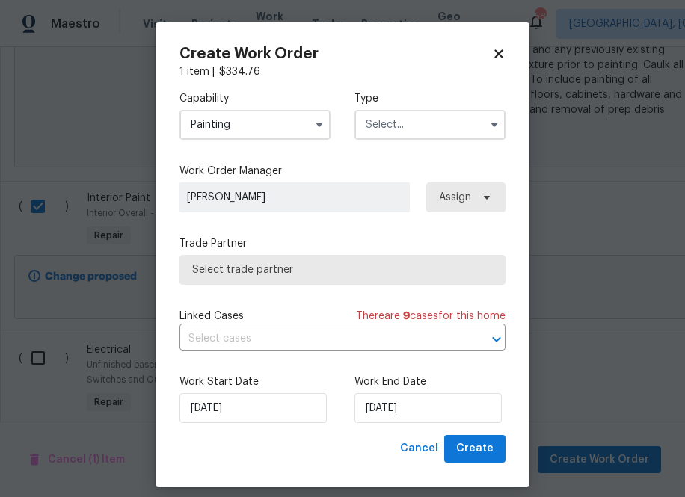
click at [438, 112] on input "text" at bounding box center [429, 125] width 151 height 30
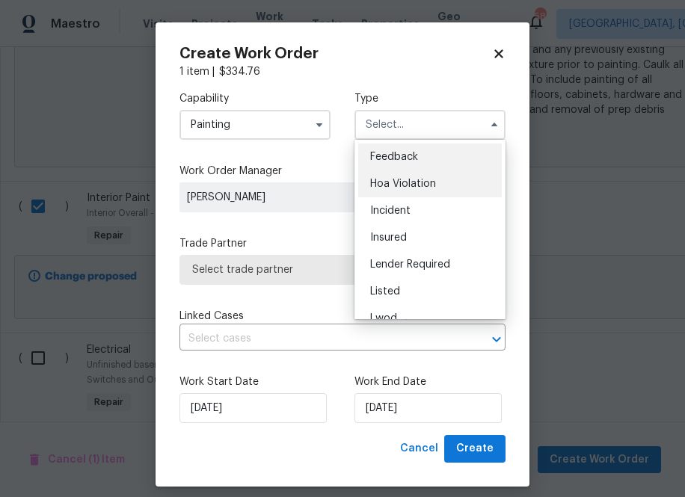
scroll to position [178, 0]
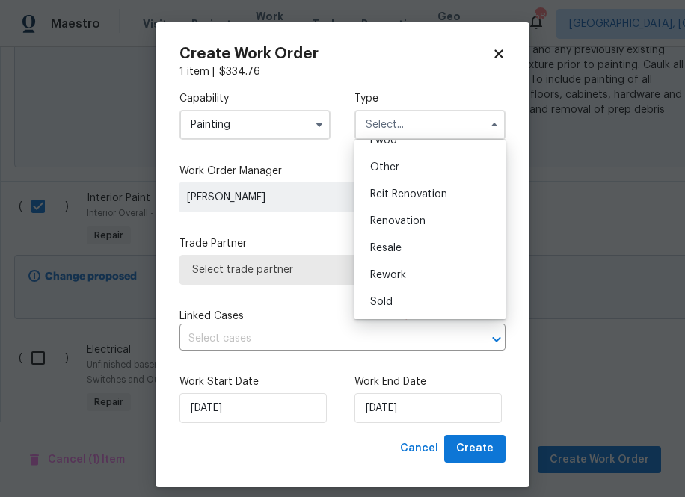
drag, startPoint x: 411, startPoint y: 225, endPoint x: 427, endPoint y: 214, distance: 19.3
click at [411, 225] on span "Renovation" at bounding box center [397, 221] width 55 height 10
type input "Renovation"
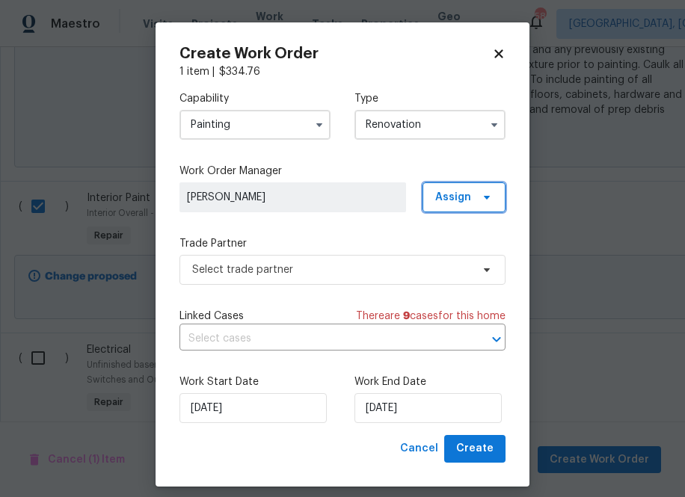
click at [469, 192] on span "Assign" at bounding box center [453, 197] width 36 height 15
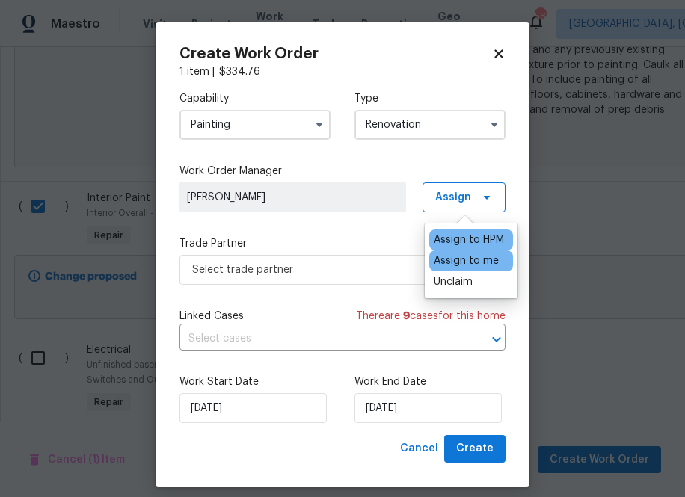
click at [447, 265] on div "Assign to me" at bounding box center [466, 260] width 65 height 15
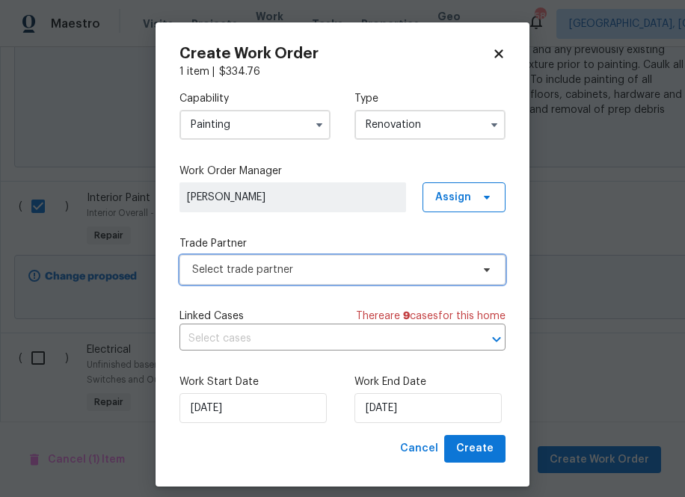
click at [348, 265] on span "Select trade partner" at bounding box center [331, 269] width 279 height 15
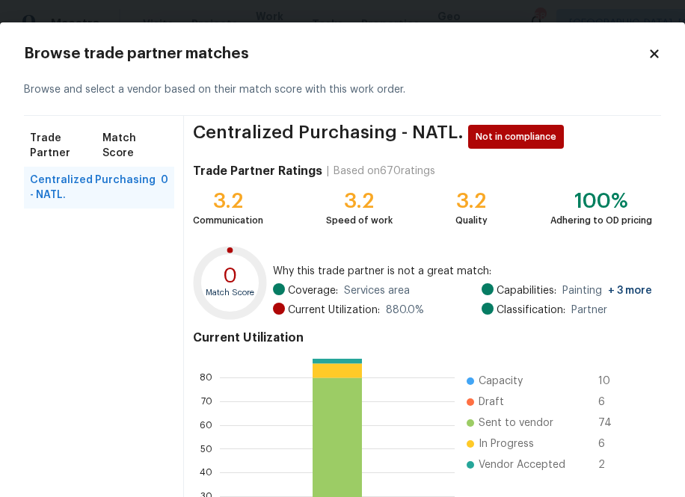
scroll to position [161, 0]
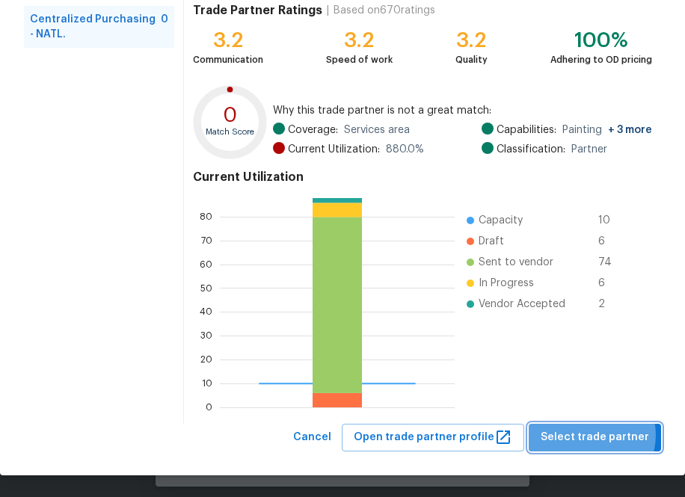
click at [596, 435] on span "Select trade partner" at bounding box center [594, 437] width 108 height 19
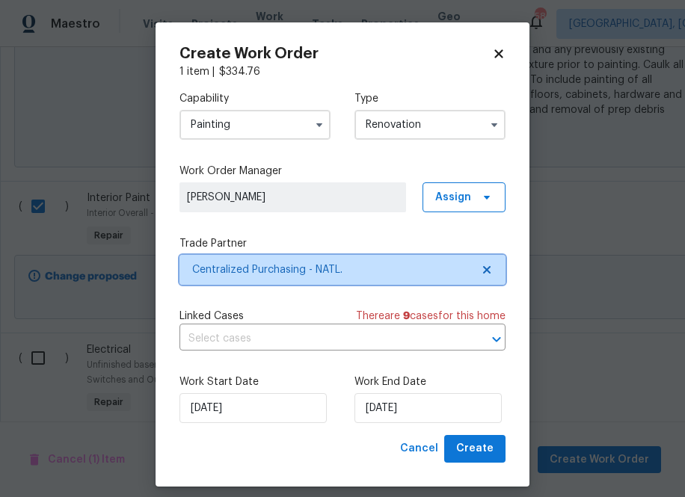
scroll to position [0, 0]
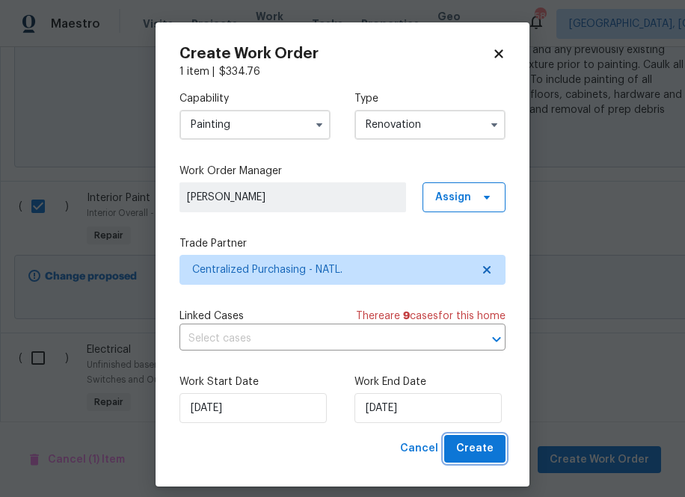
click at [465, 444] on span "Create" at bounding box center [474, 449] width 37 height 19
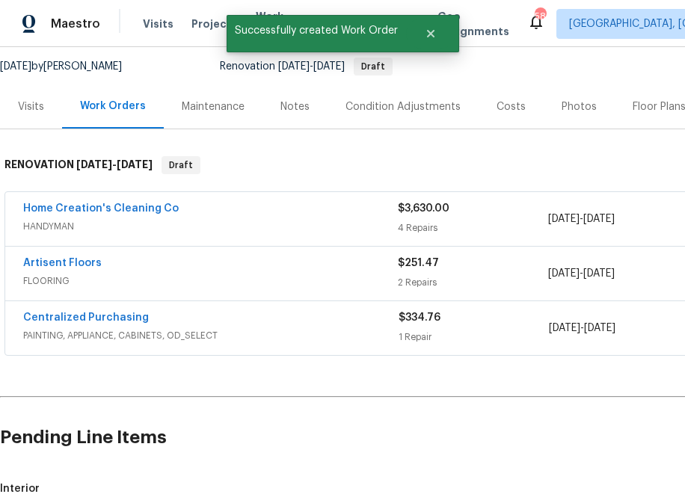
scroll to position [154, 0]
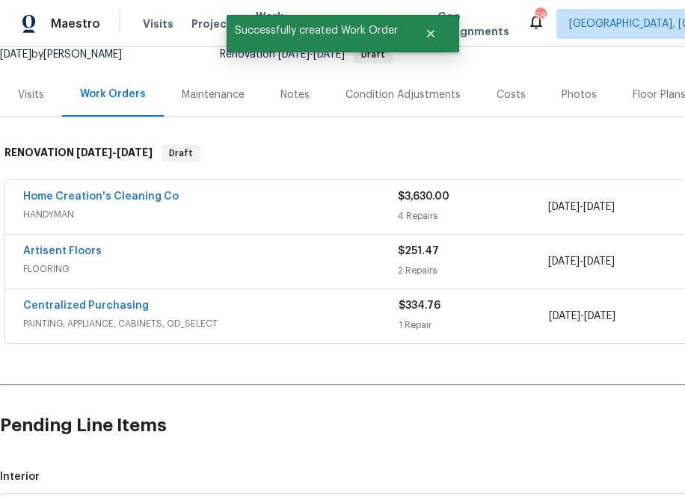
click at [77, 298] on span "Centralized Purchasing" at bounding box center [86, 305] width 126 height 15
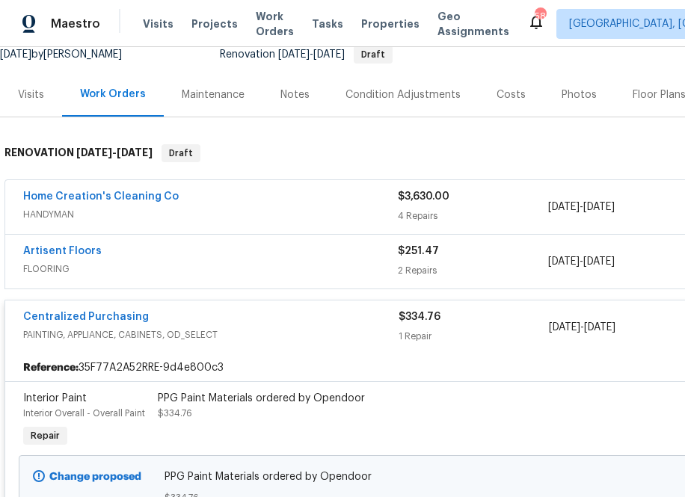
click at [79, 311] on span "Centralized Purchasing" at bounding box center [86, 316] width 126 height 15
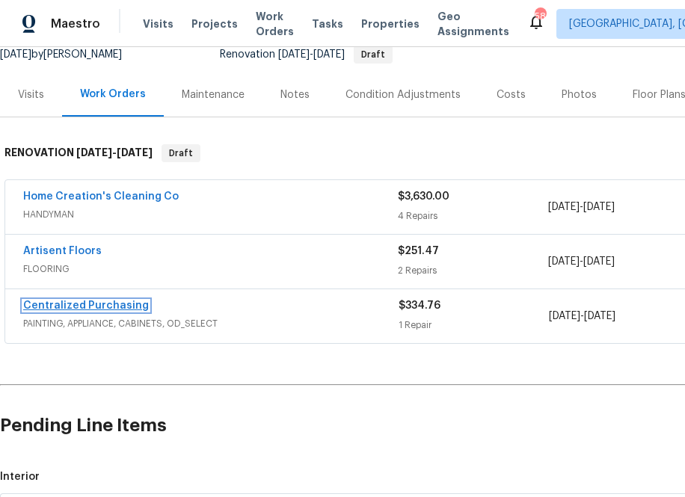
click at [123, 310] on link "Centralized Purchasing" at bounding box center [86, 306] width 126 height 10
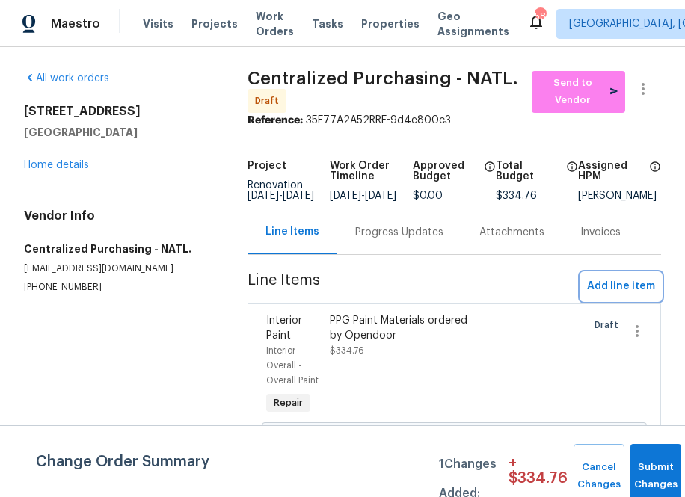
click at [601, 291] on span "Add line item" at bounding box center [621, 286] width 68 height 19
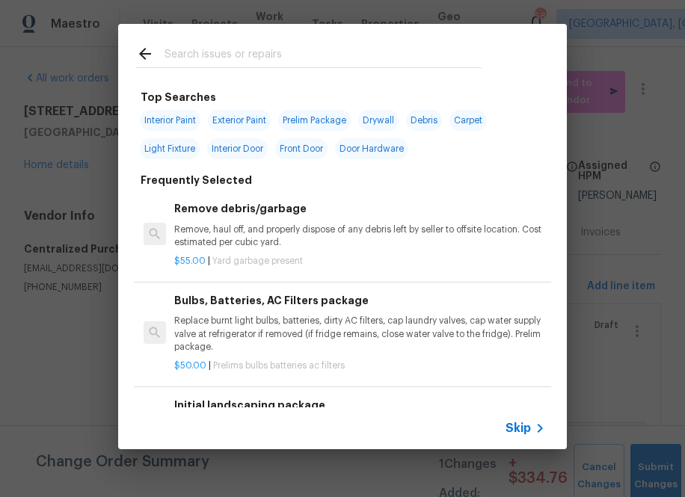
click at [297, 61] on input "text" at bounding box center [322, 56] width 317 height 22
type input "ppg"
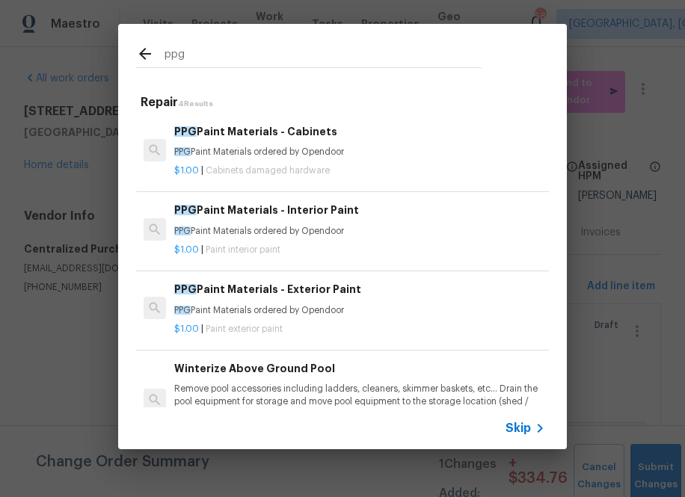
type input "ppg"
click at [312, 139] on h6 "PPG Paint Materials - Cabinets" at bounding box center [359, 131] width 371 height 16
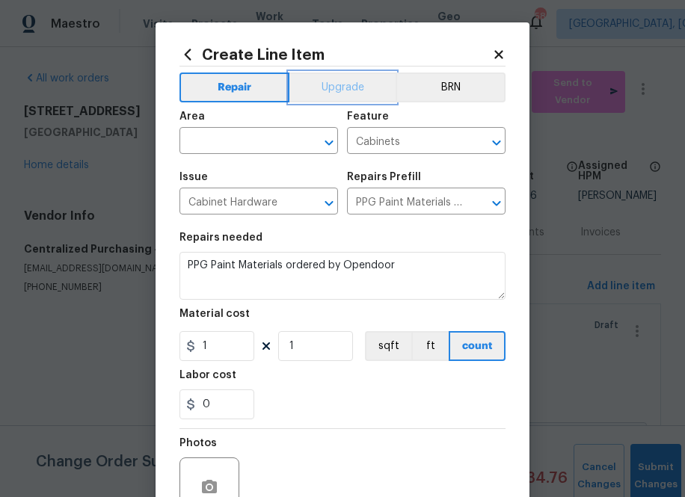
click at [321, 89] on button "Upgrade" at bounding box center [342, 88] width 107 height 30
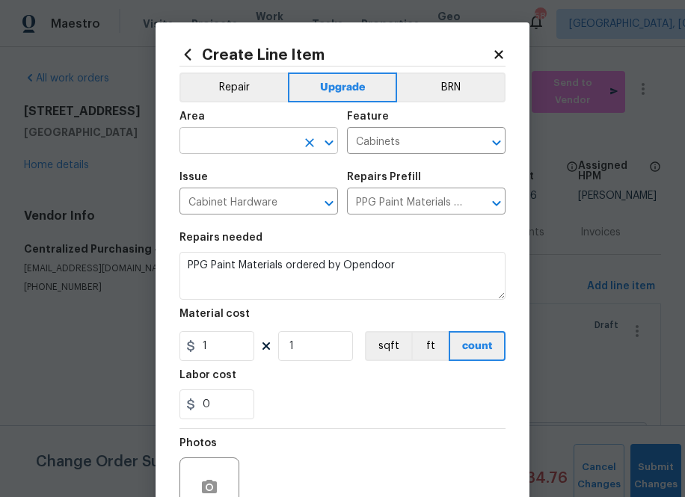
click at [248, 138] on input "text" at bounding box center [237, 142] width 117 height 23
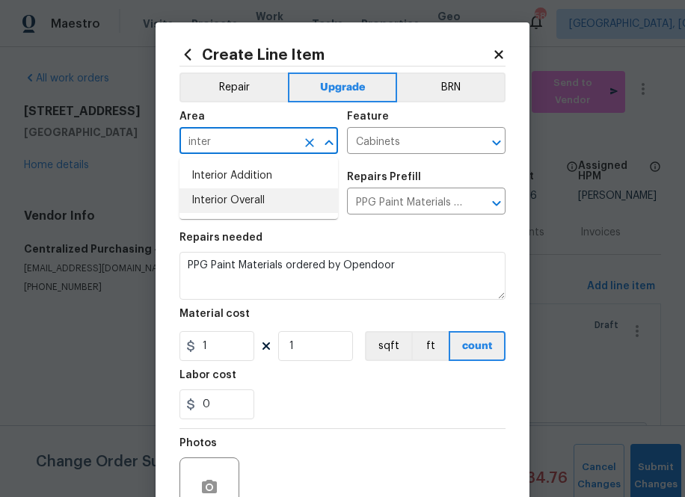
click at [257, 206] on li "Interior Overall" at bounding box center [258, 200] width 158 height 25
type input "Interior Overall"
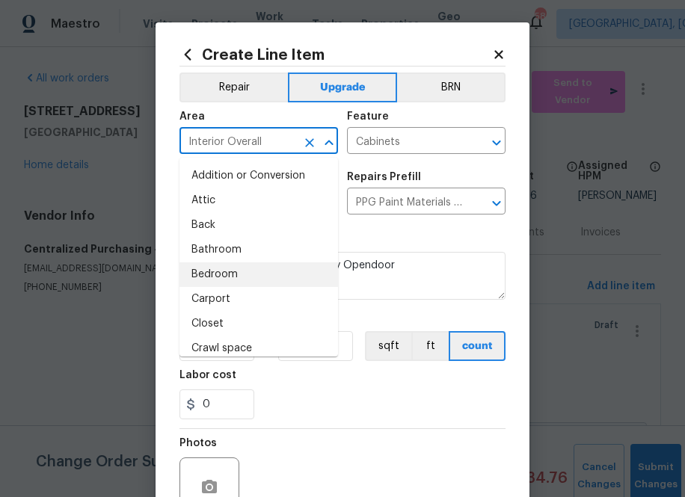
click at [409, 229] on section "Repairs needed PPG Paint Materials ordered by Opendoor Material cost 1 1 sqft f…" at bounding box center [342, 326] width 326 height 205
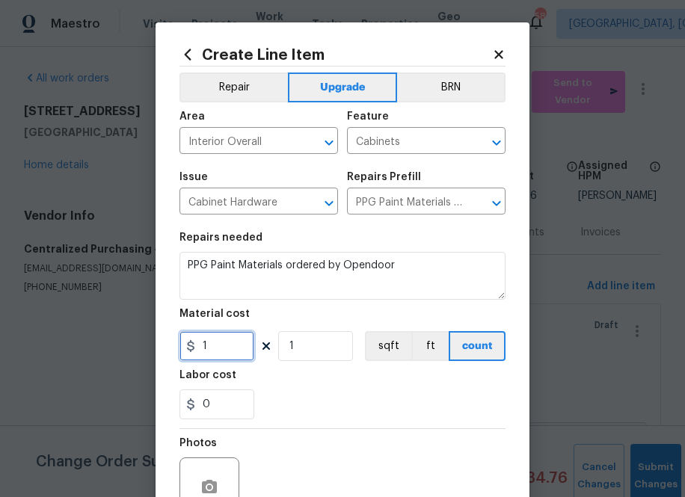
click at [234, 333] on input "1" at bounding box center [216, 346] width 75 height 30
paste input "637.939"
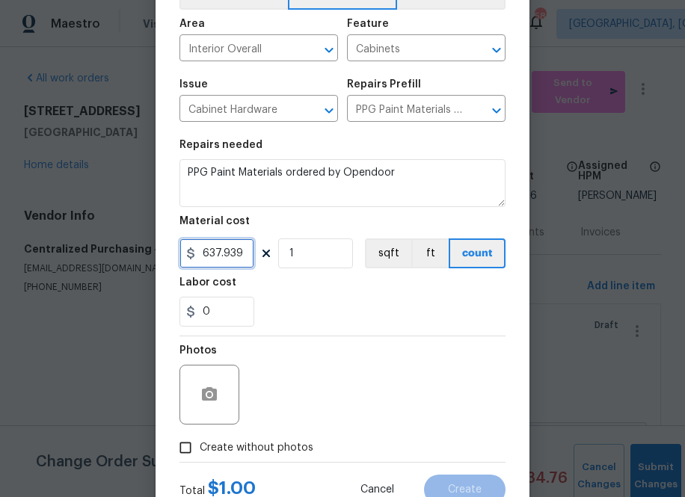
scroll to position [147, 0]
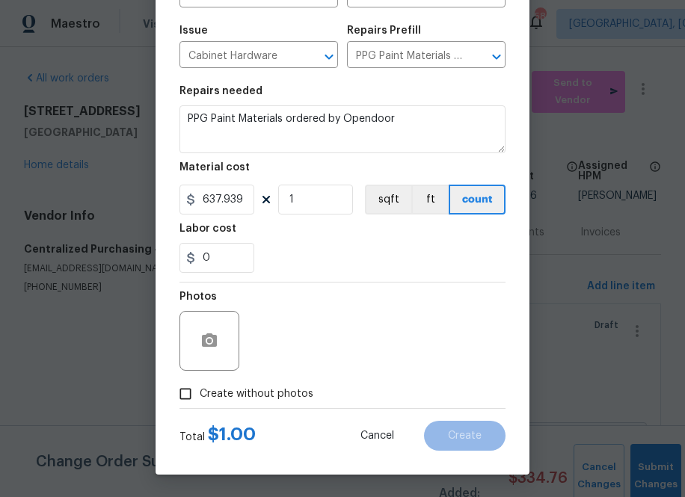
type input "637.94"
click at [298, 401] on span "Create without photos" at bounding box center [257, 394] width 114 height 16
click at [200, 401] on input "Create without photos" at bounding box center [185, 394] width 28 height 28
checkbox input "true"
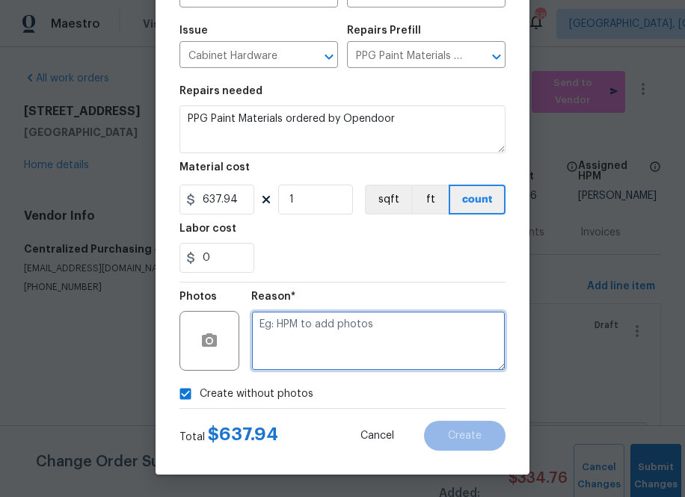
click at [309, 355] on textarea at bounding box center [378, 341] width 254 height 60
type textarea "na"
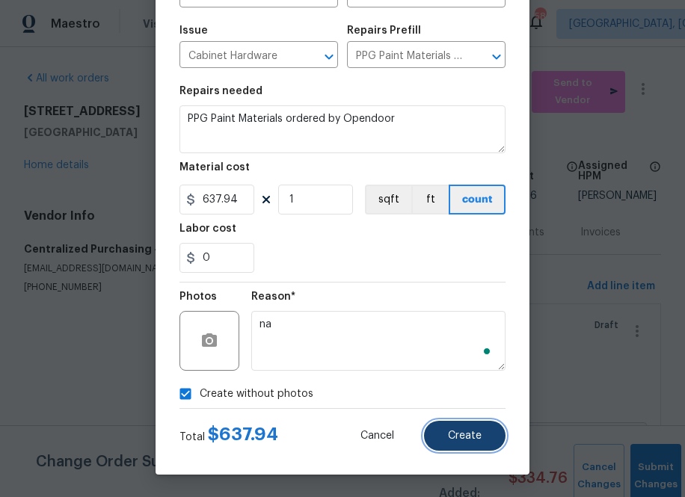
click at [448, 434] on button "Create" at bounding box center [464, 436] width 81 height 30
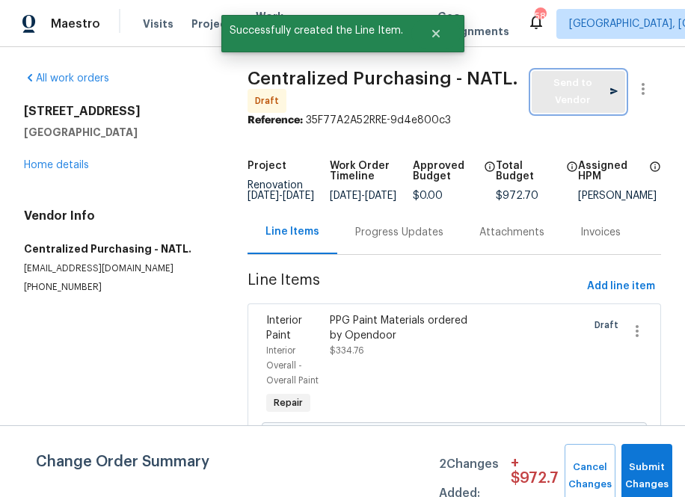
click at [548, 81] on span "Send to Vendor" at bounding box center [578, 92] width 78 height 34
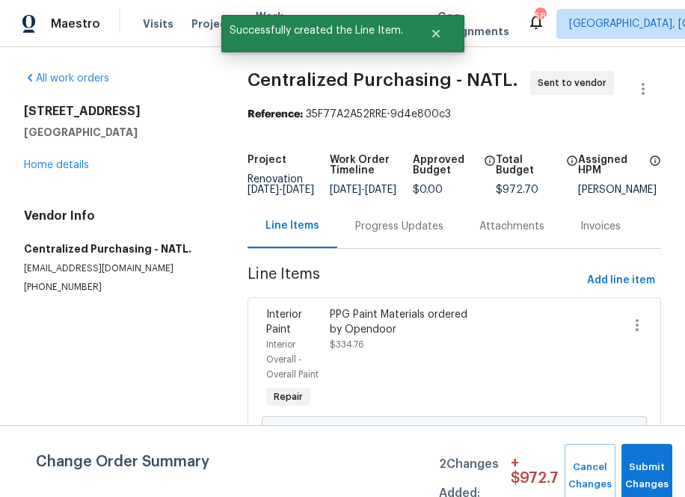
scroll to position [268, 0]
